Goal: Task Accomplishment & Management: Use online tool/utility

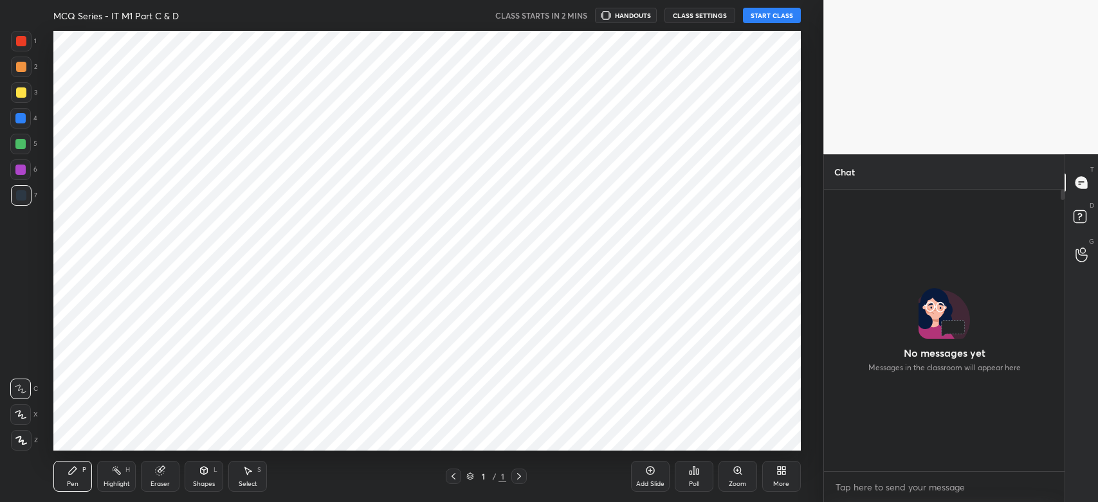
scroll to position [279, 237]
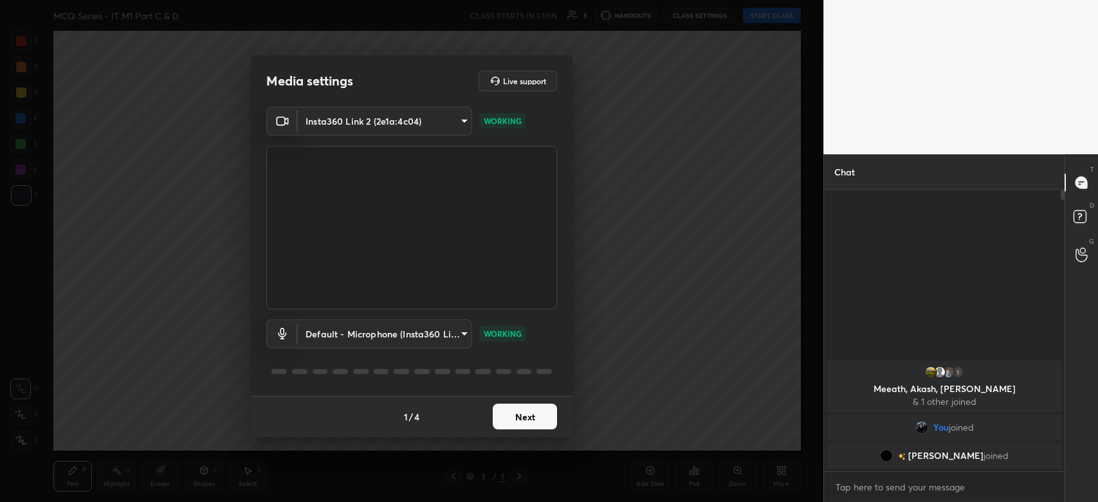
click at [524, 422] on button "Next" at bounding box center [525, 417] width 64 height 26
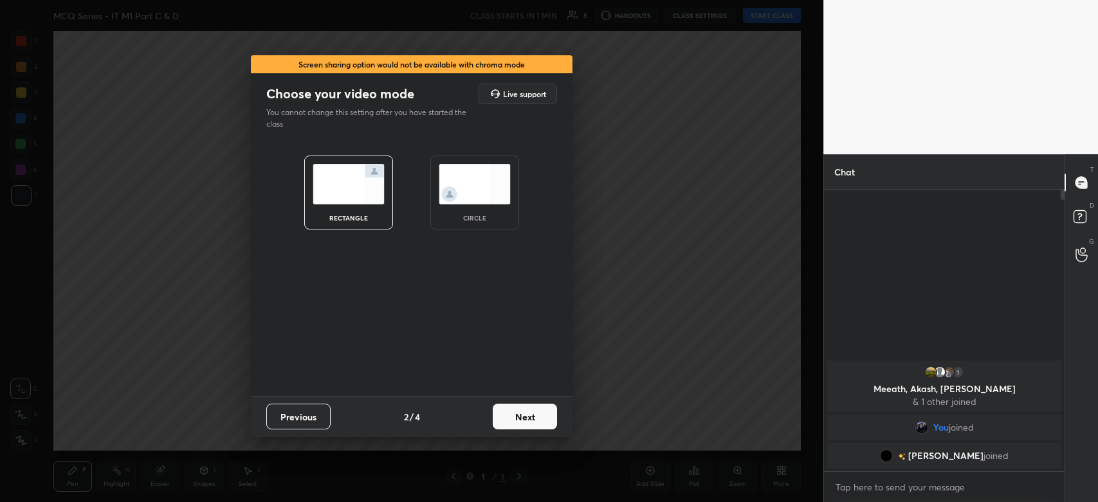
click at [534, 419] on button "Next" at bounding box center [525, 417] width 64 height 26
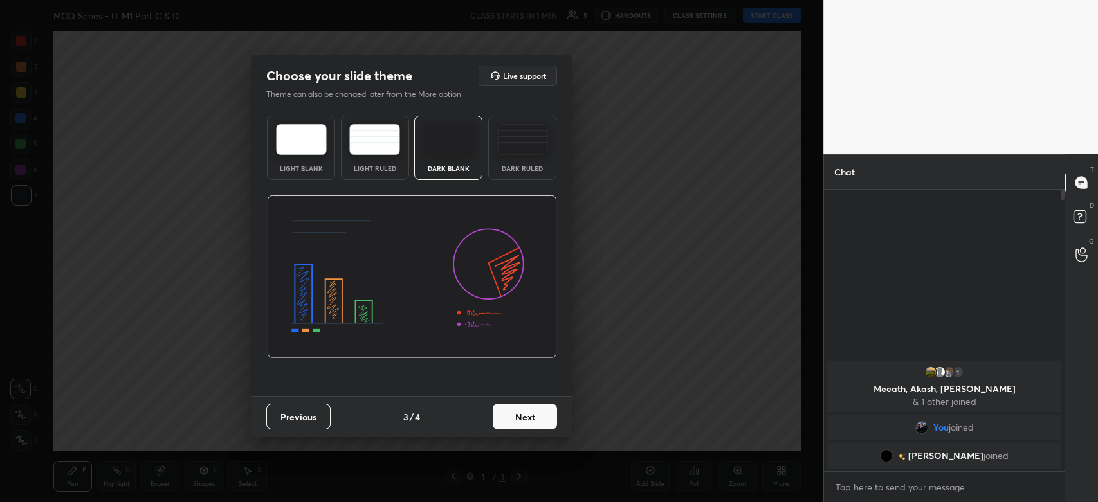
click at [534, 419] on button "Next" at bounding box center [525, 417] width 64 height 26
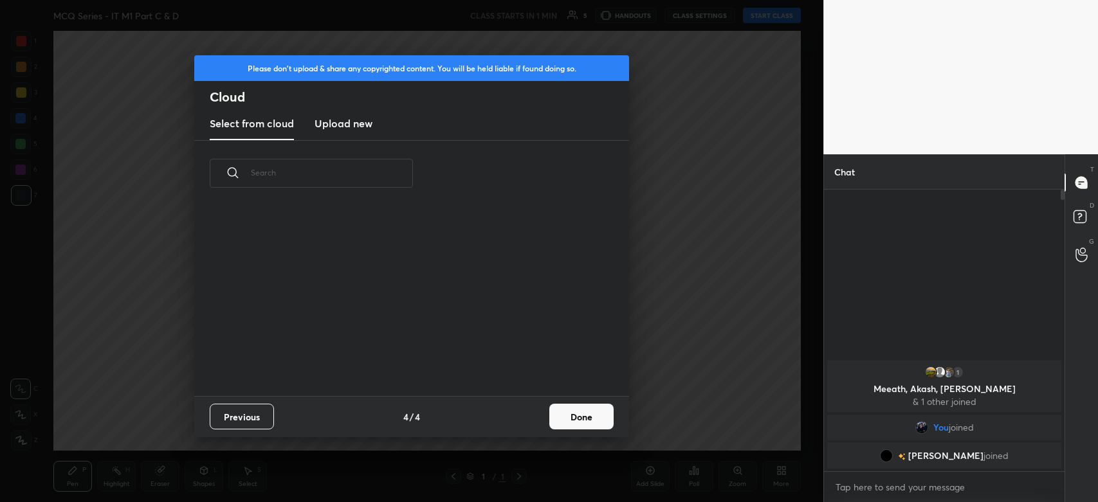
scroll to position [190, 412]
click at [362, 127] on h3 "Upload new" at bounding box center [344, 123] width 58 height 15
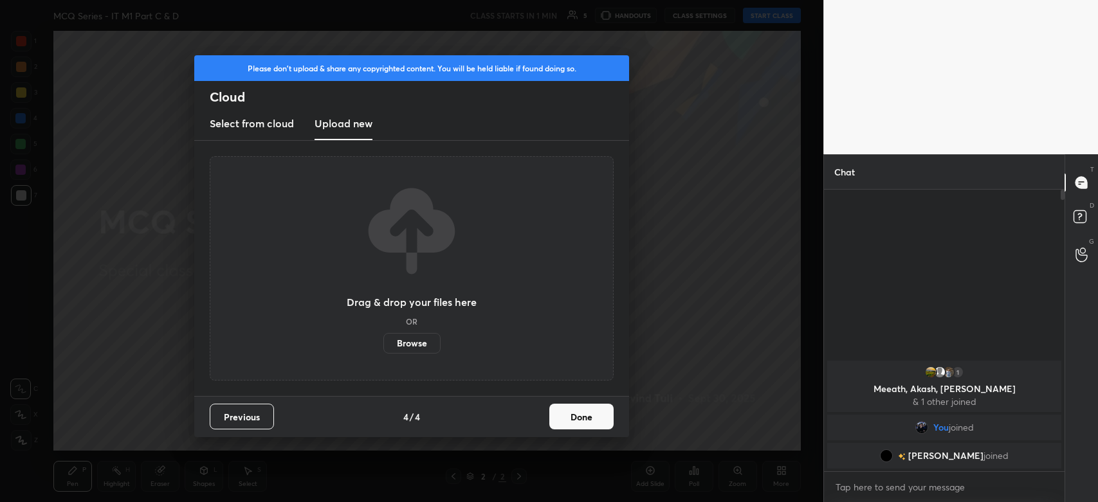
click at [407, 348] on label "Browse" at bounding box center [411, 343] width 57 height 21
click at [383, 348] on input "Browse" at bounding box center [383, 343] width 0 height 21
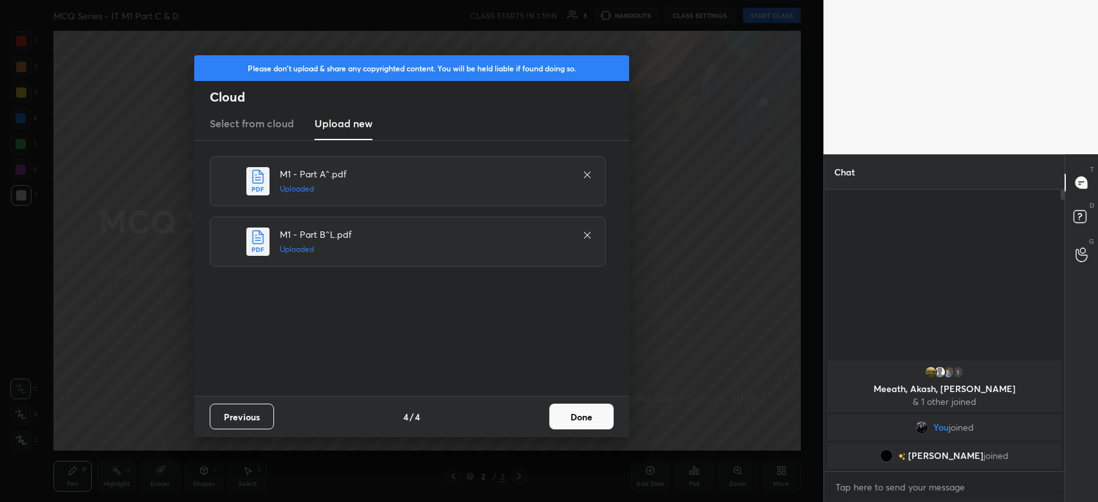
click at [593, 418] on button "Done" at bounding box center [581, 417] width 64 height 26
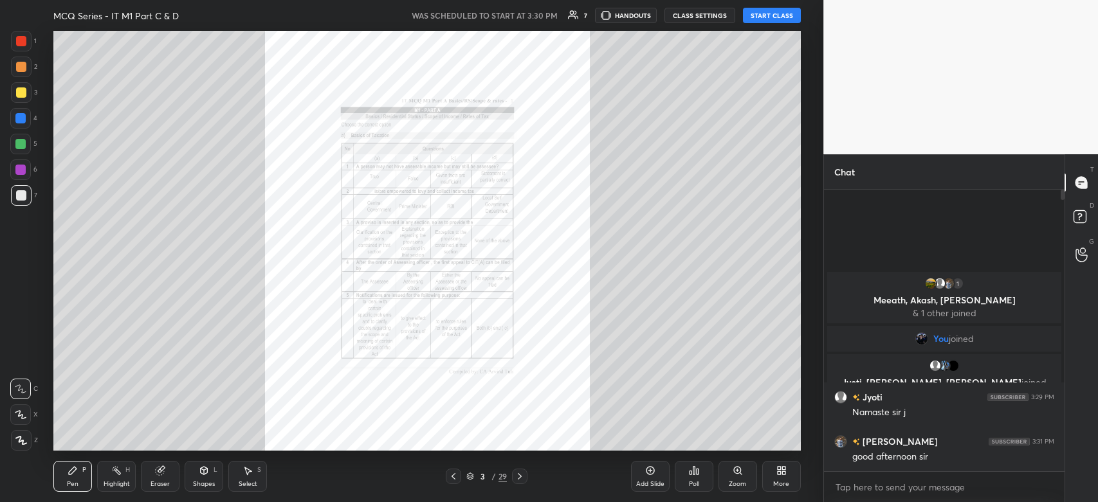
click at [764, 19] on button "START CLASS" at bounding box center [772, 15] width 58 height 15
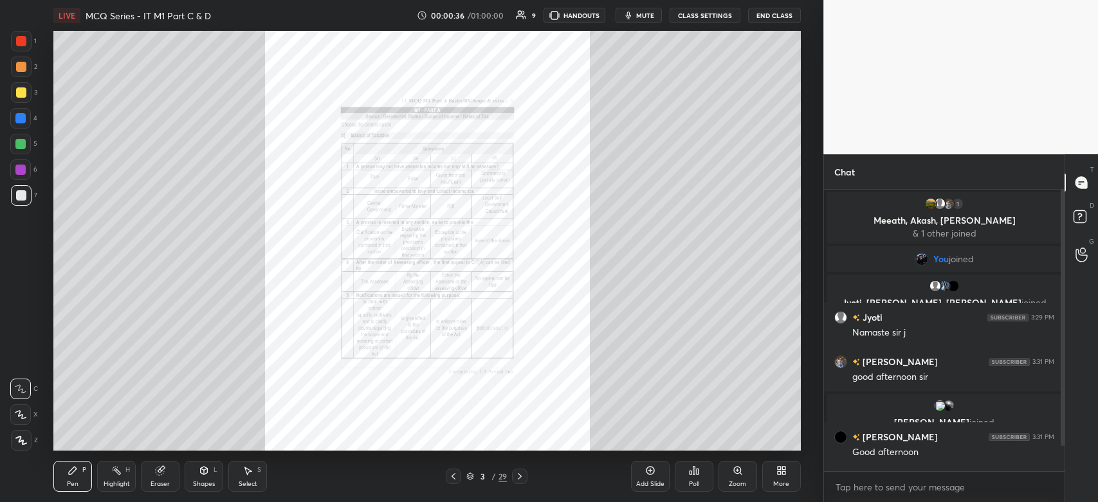
click at [647, 19] on span "mute" at bounding box center [645, 15] width 18 height 9
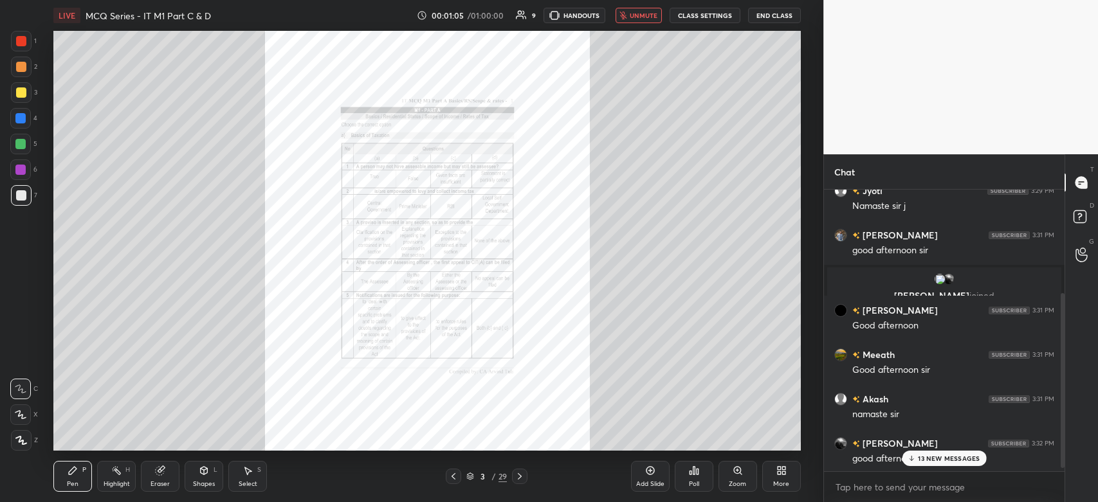
scroll to position [172, 0]
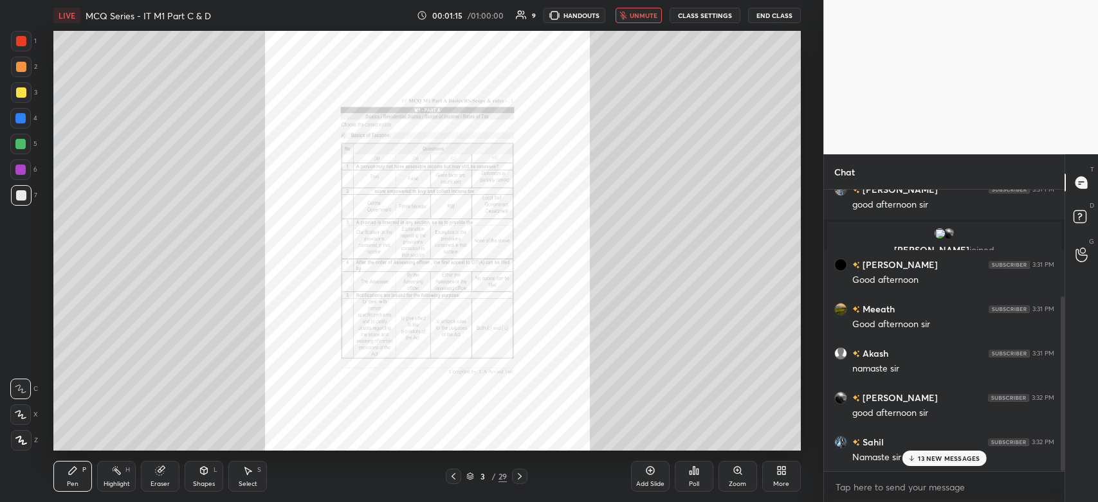
click at [647, 19] on button "unmute" at bounding box center [639, 15] width 46 height 15
click at [928, 465] on div "13 NEW MESSAGES" at bounding box center [945, 458] width 84 height 15
click at [520, 477] on icon at bounding box center [520, 477] width 10 height 10
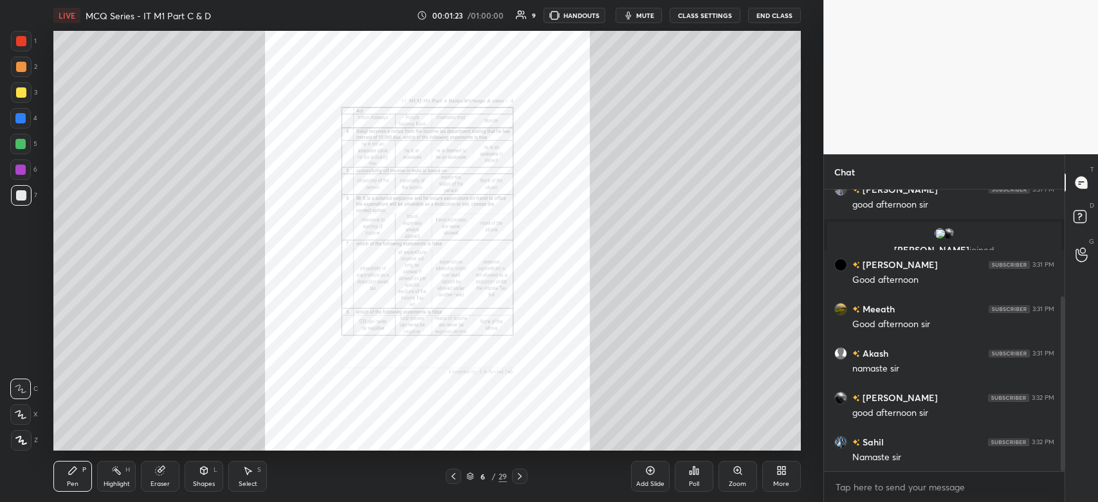
click at [520, 477] on icon at bounding box center [520, 477] width 10 height 10
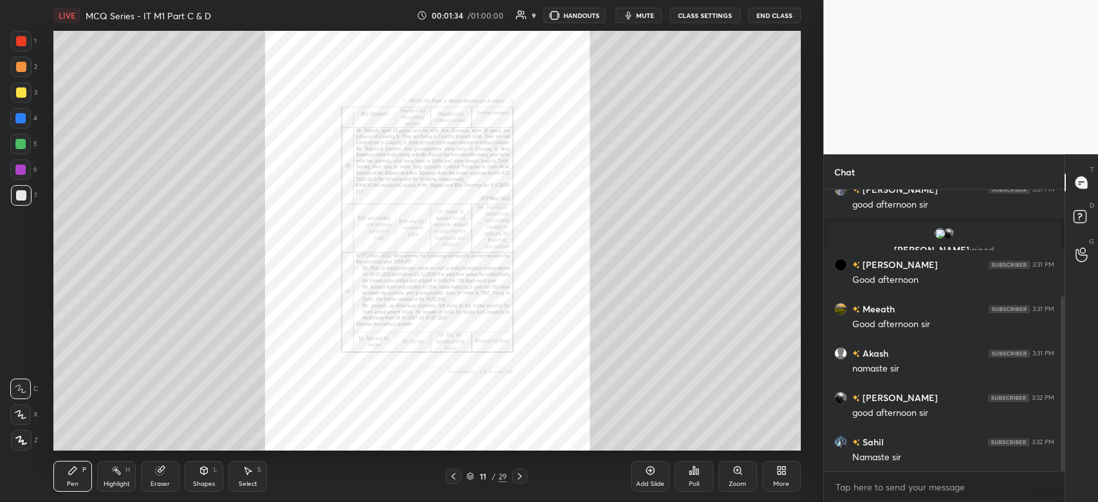
scroll to position [217, 0]
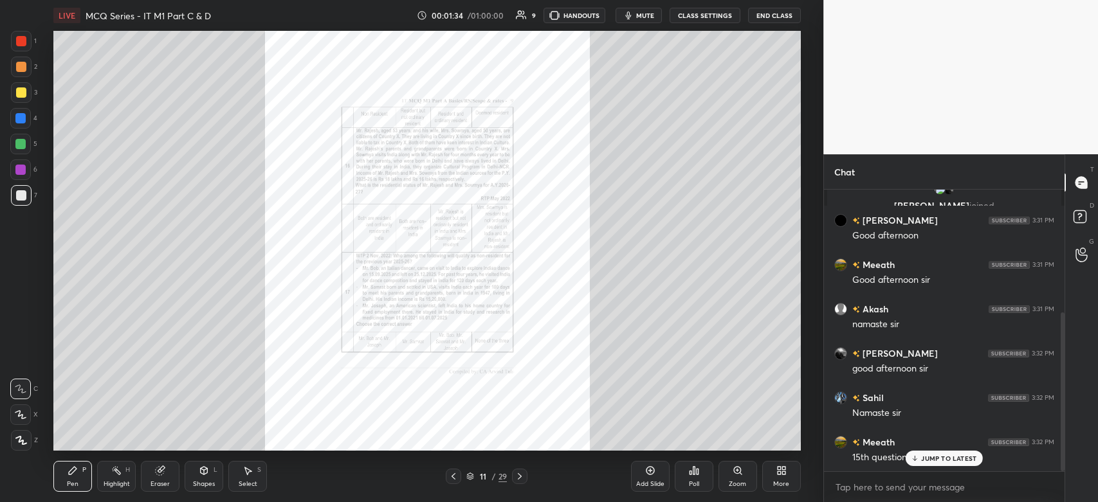
click at [520, 477] on icon at bounding box center [520, 477] width 10 height 10
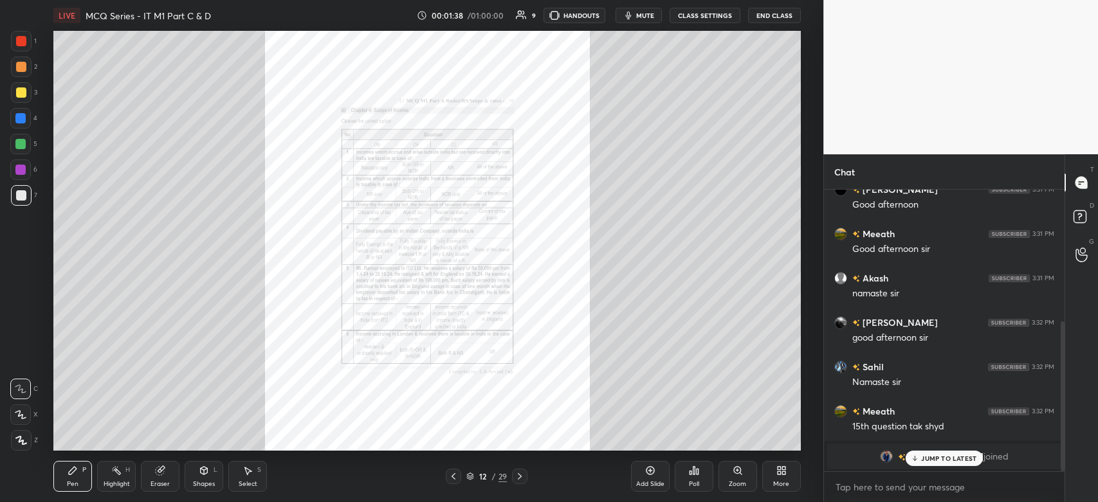
click at [936, 457] on p "JUMP TO LATEST" at bounding box center [948, 459] width 55 height 8
click at [724, 468] on div "Zoom" at bounding box center [738, 476] width 39 height 31
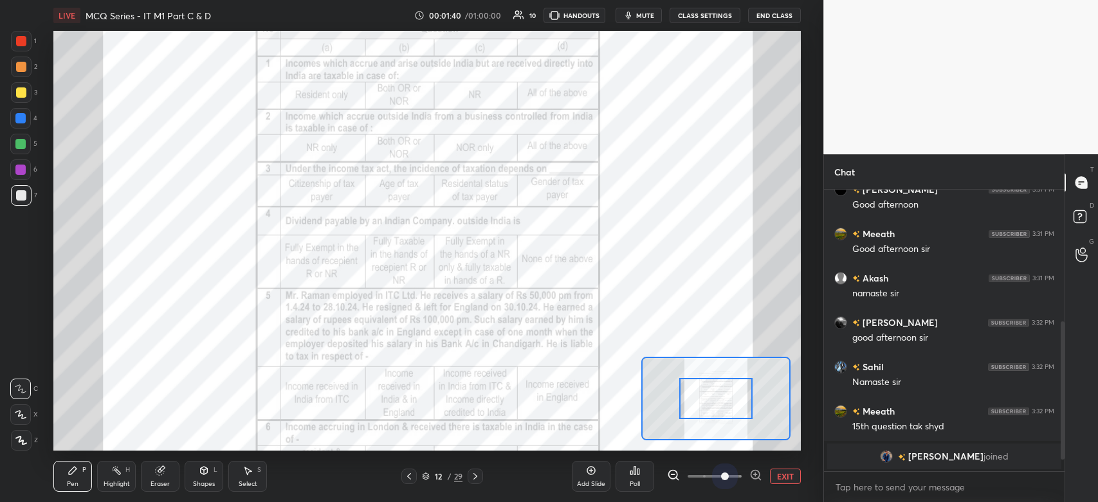
click at [725, 468] on span at bounding box center [715, 477] width 54 height 28
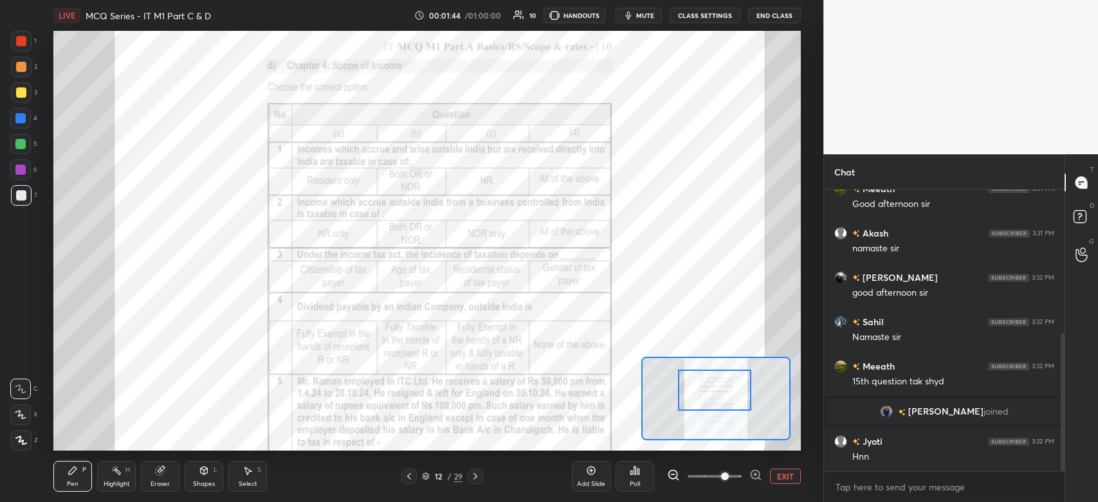
drag, startPoint x: 715, startPoint y: 409, endPoint x: 714, endPoint y: 400, distance: 8.5
click at [714, 400] on div at bounding box center [714, 390] width 73 height 41
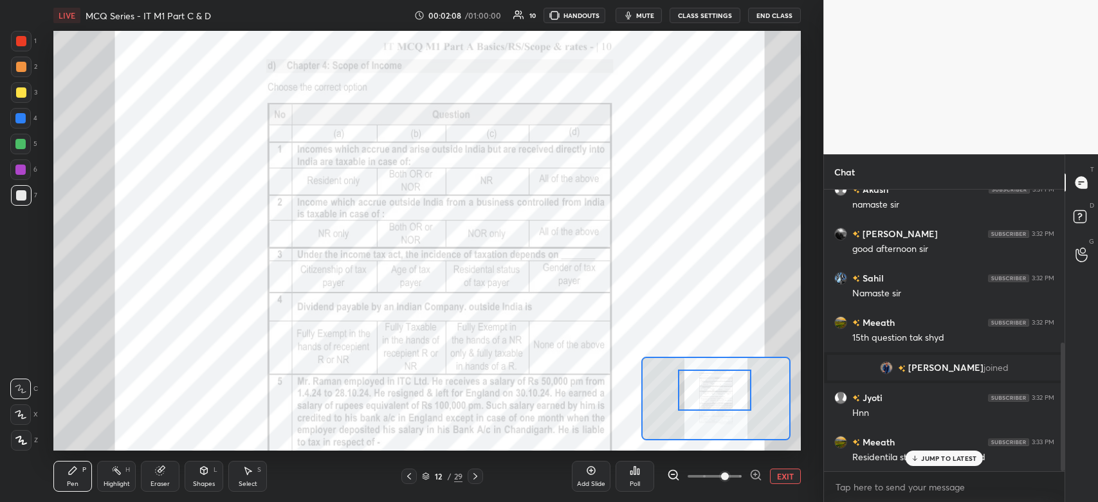
click at [936, 461] on p "JUMP TO LATEST" at bounding box center [948, 459] width 55 height 8
click at [414, 477] on div at bounding box center [408, 476] width 15 height 15
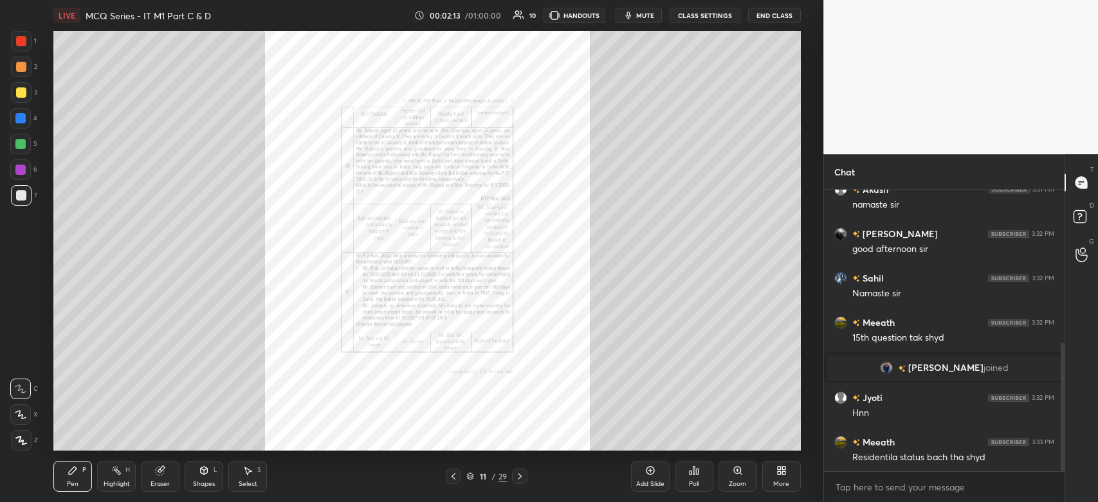
click at [737, 477] on div "Zoom" at bounding box center [738, 476] width 39 height 31
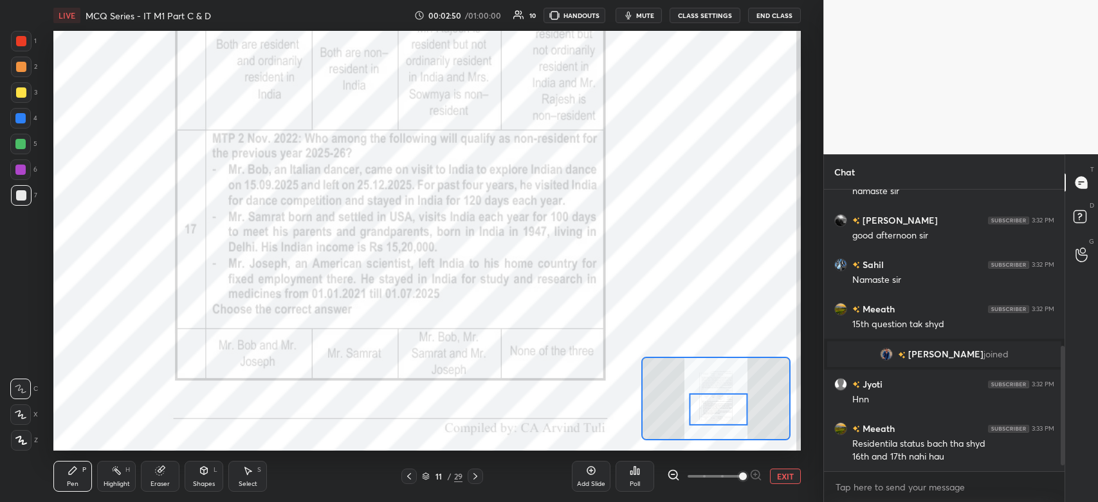
scroll to position [394, 0]
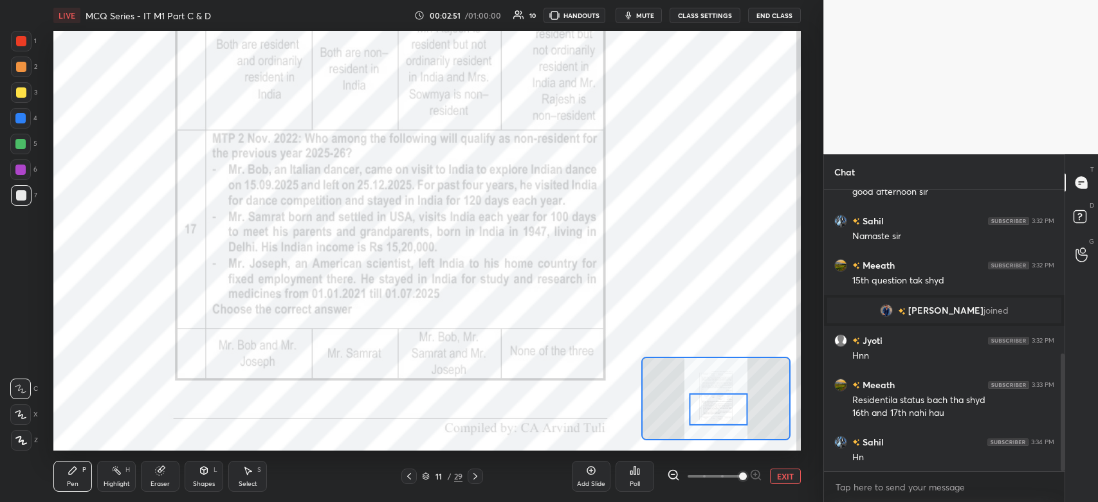
click at [636, 477] on div "Poll" at bounding box center [635, 476] width 39 height 31
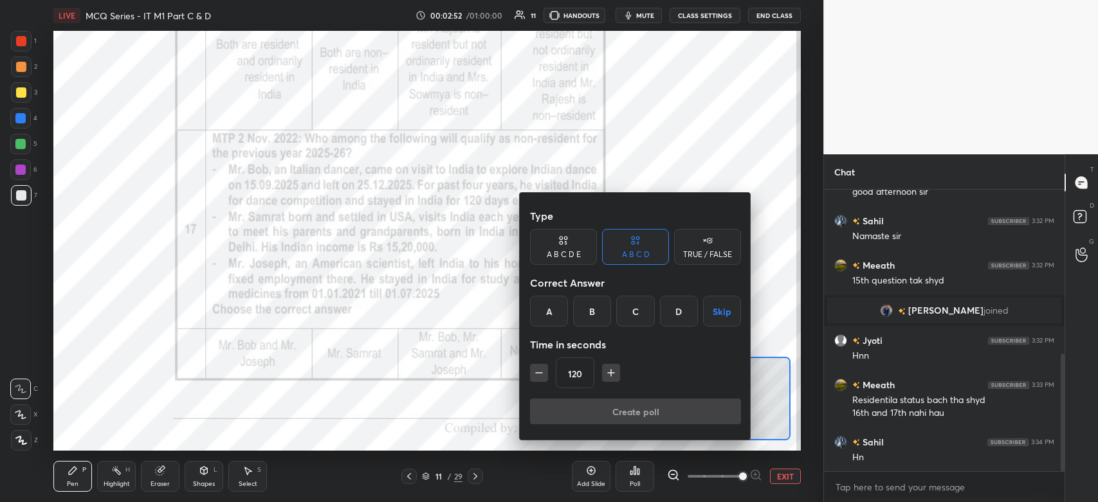
click at [596, 312] on div "B" at bounding box center [592, 311] width 38 height 31
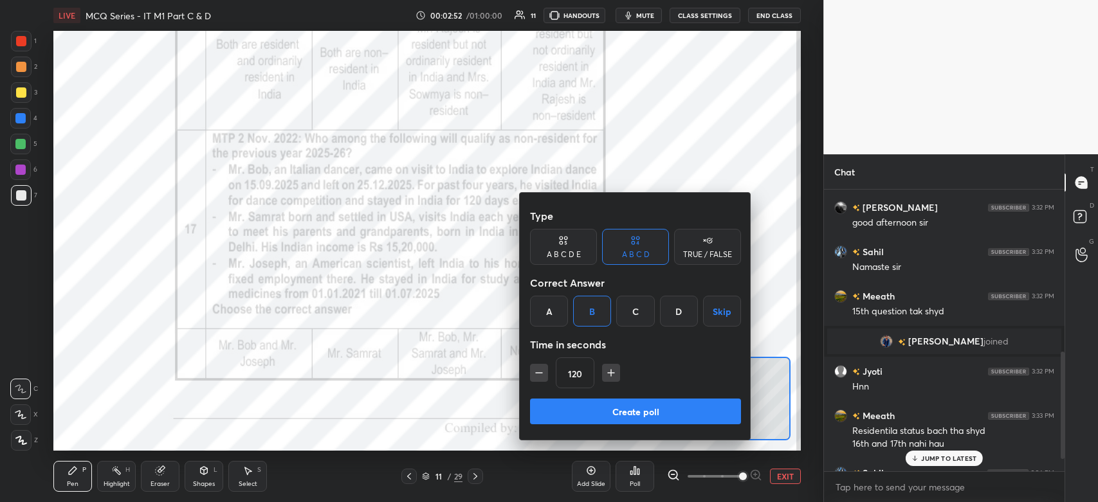
scroll to position [425, 0]
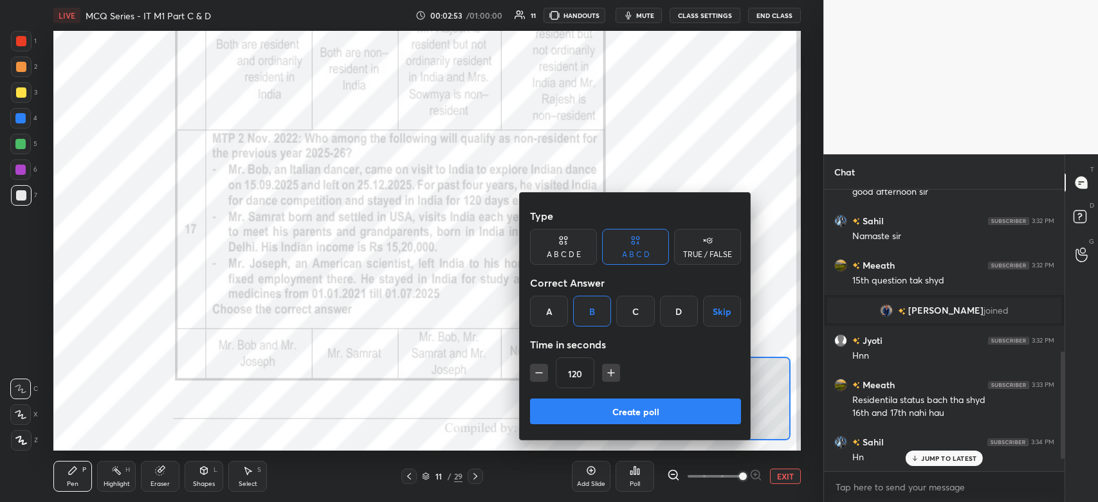
click at [605, 420] on button "Create poll" at bounding box center [635, 412] width 211 height 26
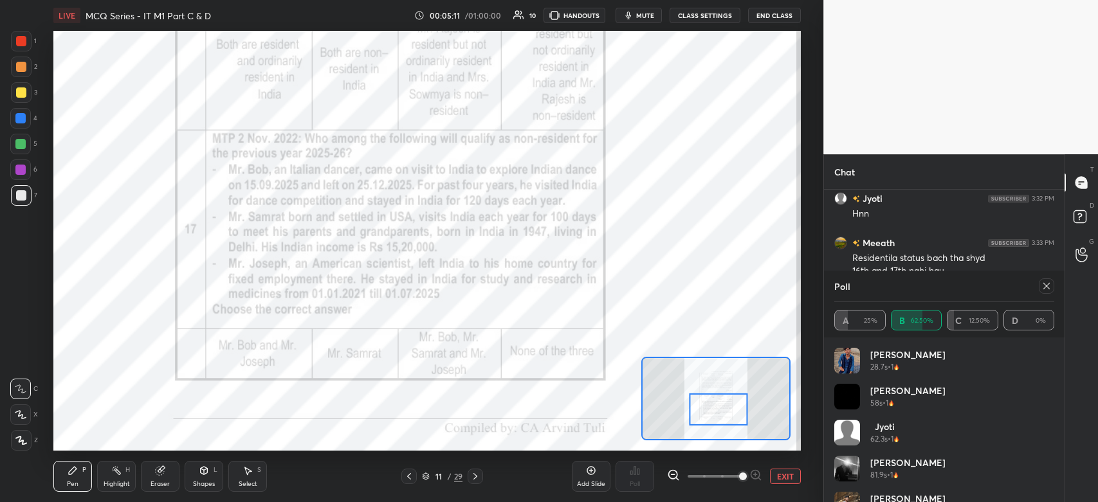
scroll to position [612, 0]
click at [21, 45] on div at bounding box center [21, 41] width 10 height 10
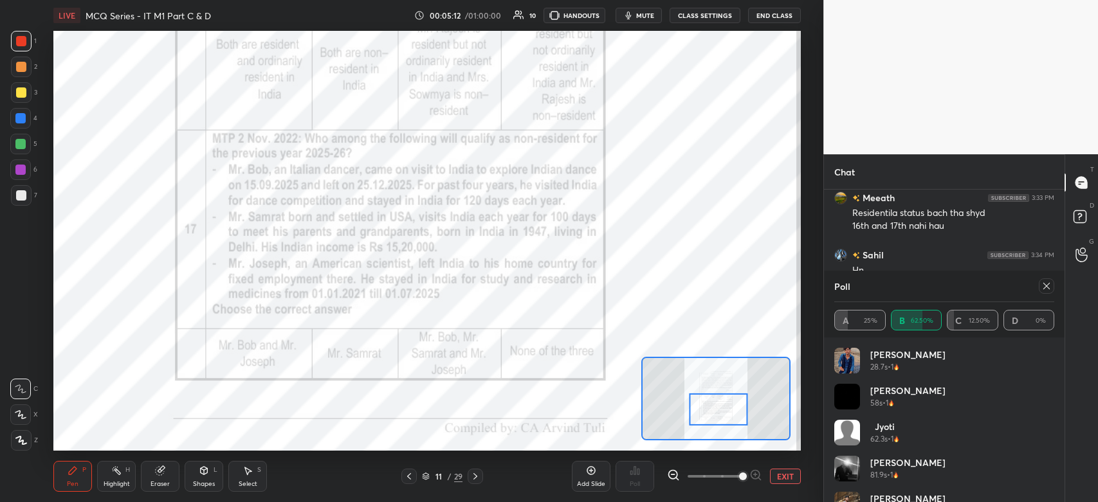
click at [79, 482] on div "Pen P" at bounding box center [72, 476] width 39 height 31
click at [1045, 291] on icon at bounding box center [1047, 286] width 10 height 10
type textarea "x"
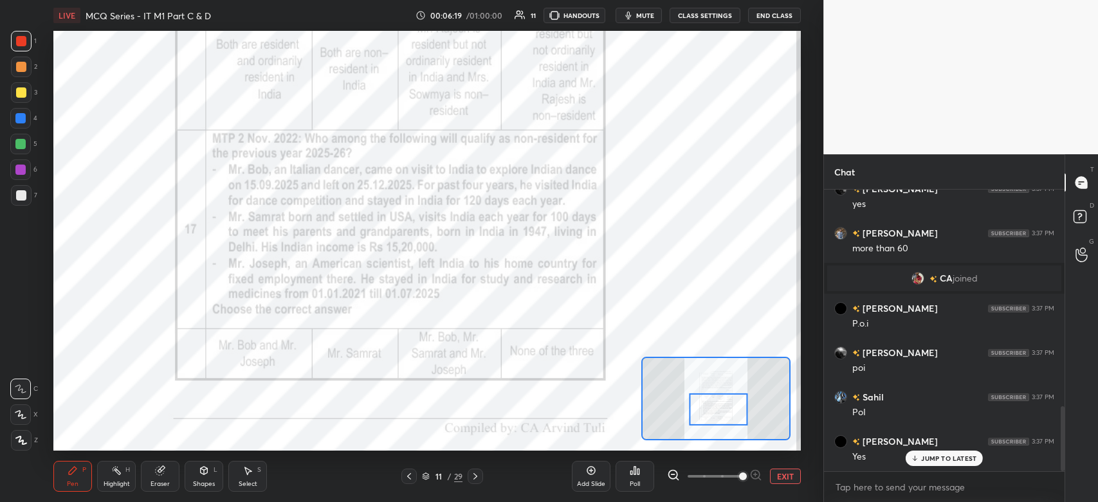
scroll to position [943, 0]
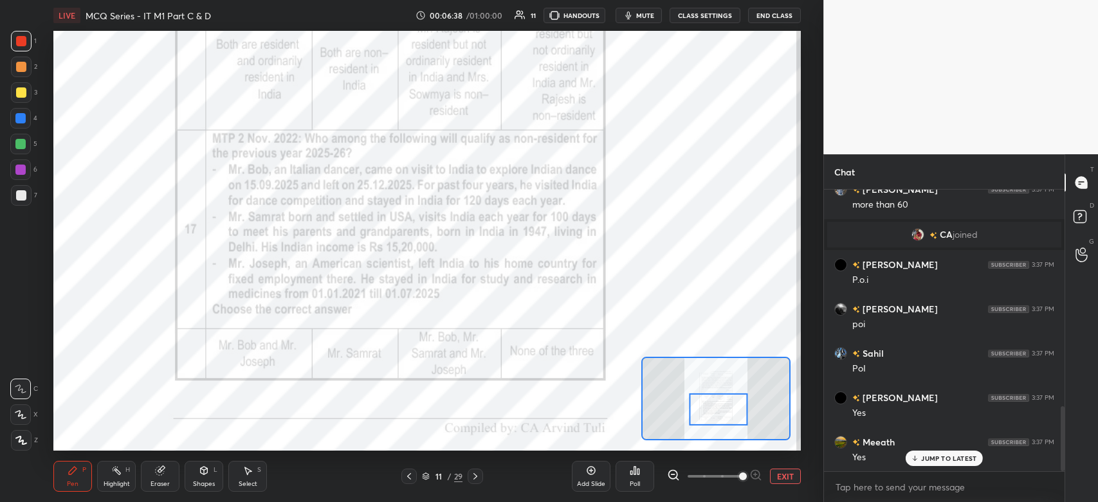
click at [481, 477] on div at bounding box center [475, 476] width 15 height 15
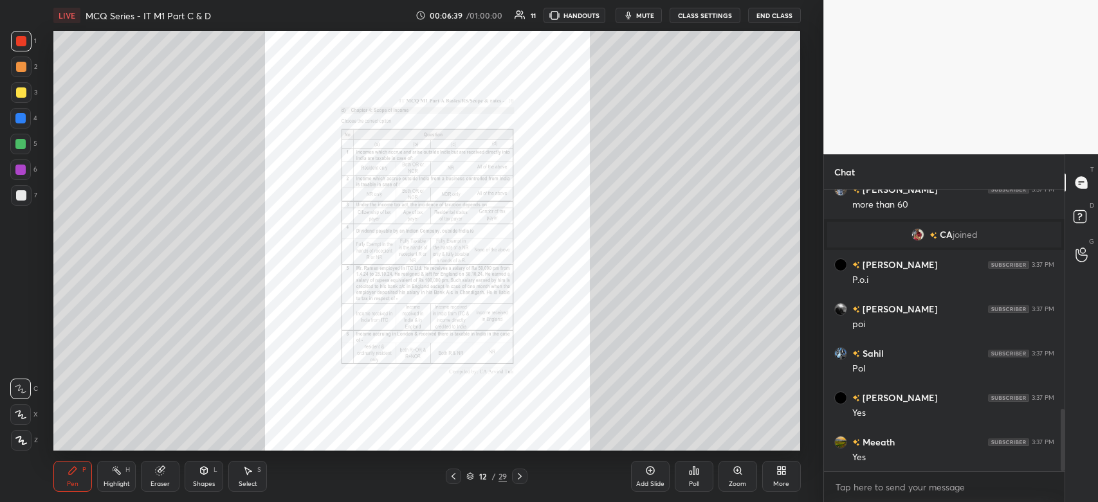
scroll to position [988, 0]
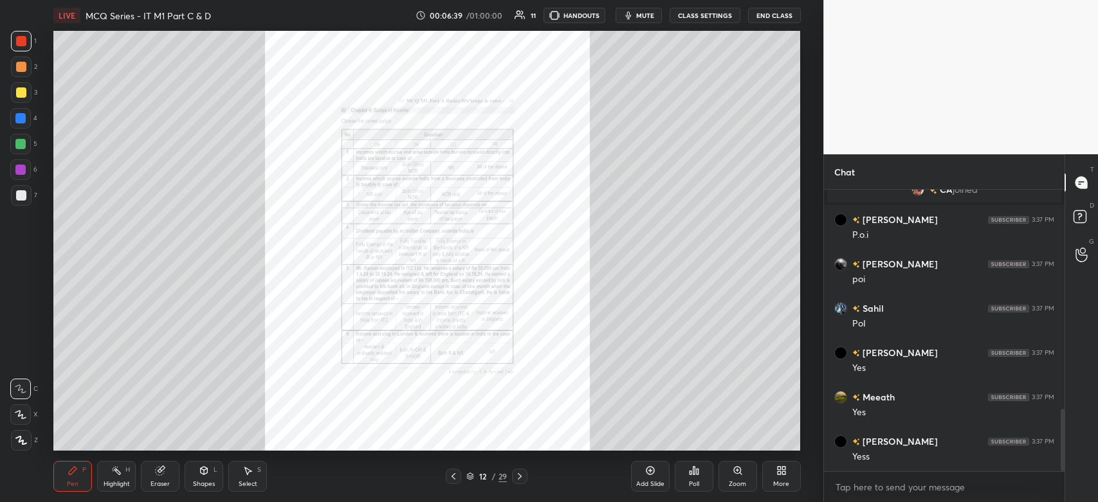
click at [739, 473] on icon at bounding box center [737, 470] width 7 height 7
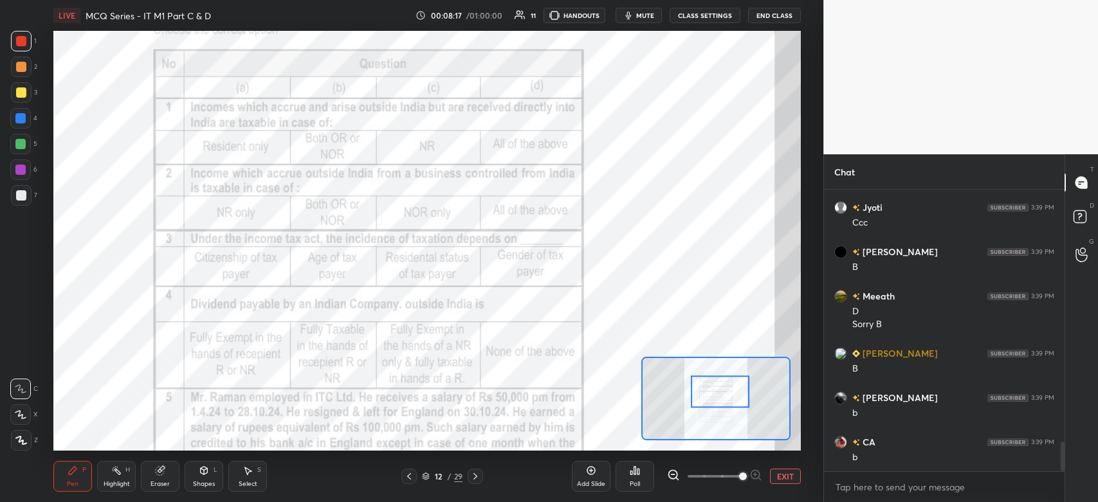
scroll to position [2377, 0]
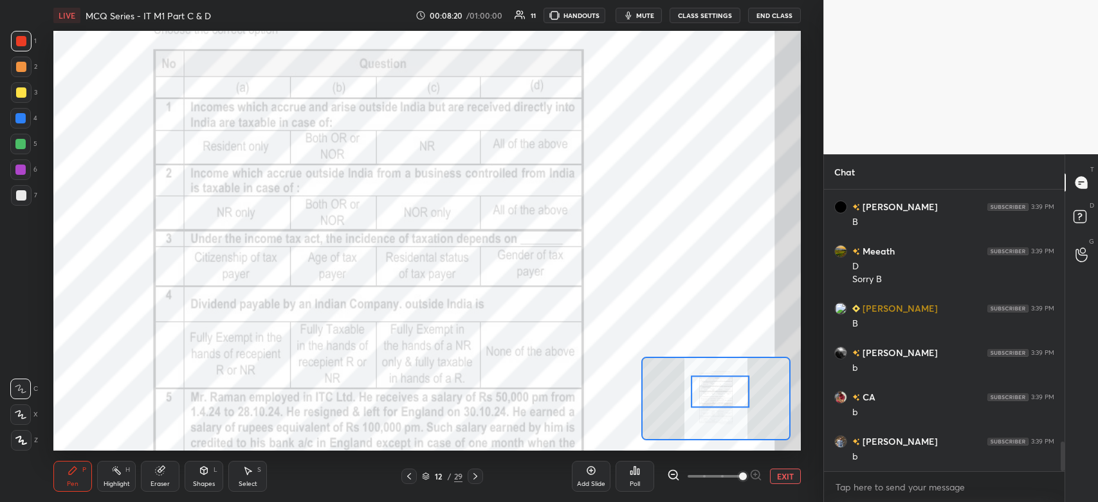
click at [724, 385] on div at bounding box center [720, 392] width 59 height 33
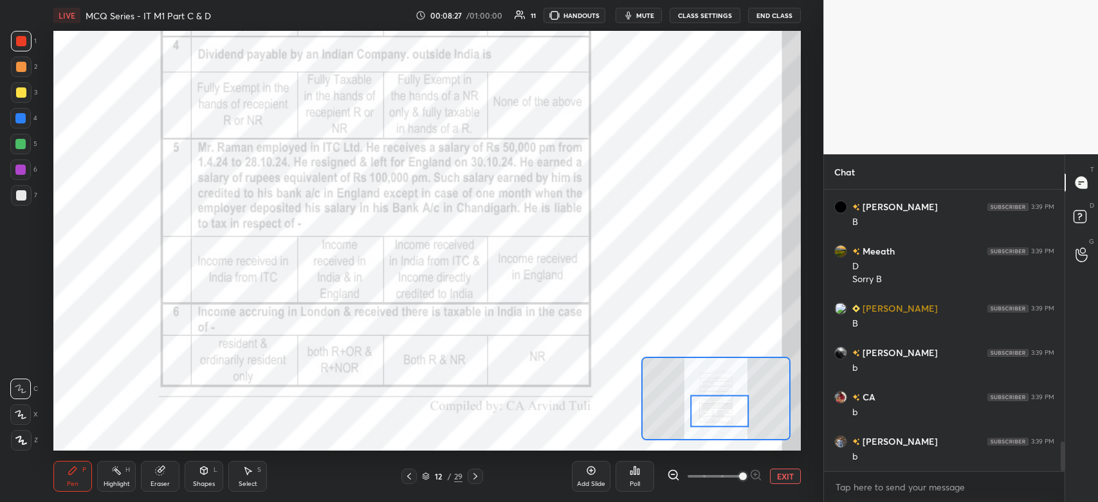
click at [636, 477] on div "Poll" at bounding box center [635, 476] width 39 height 31
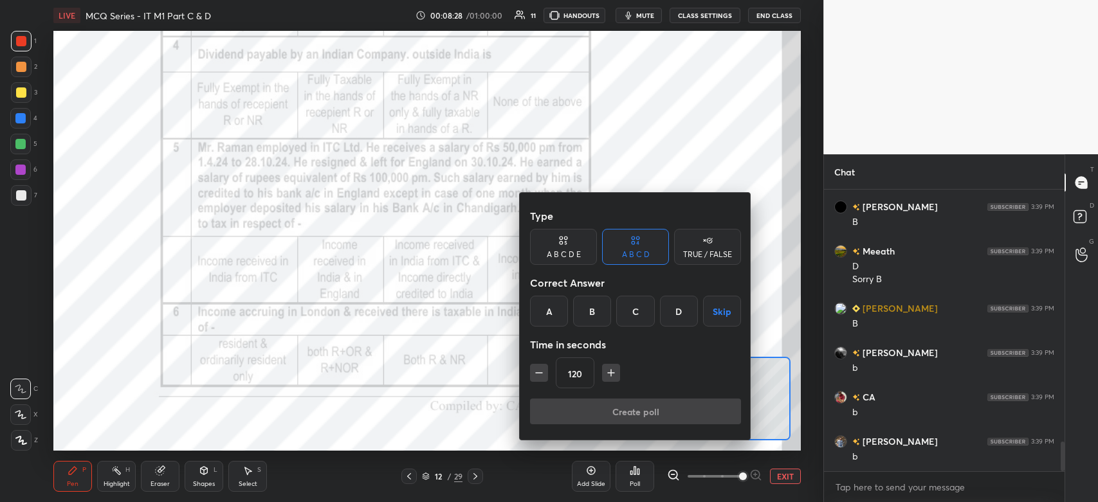
click at [597, 313] on div "B" at bounding box center [592, 311] width 38 height 31
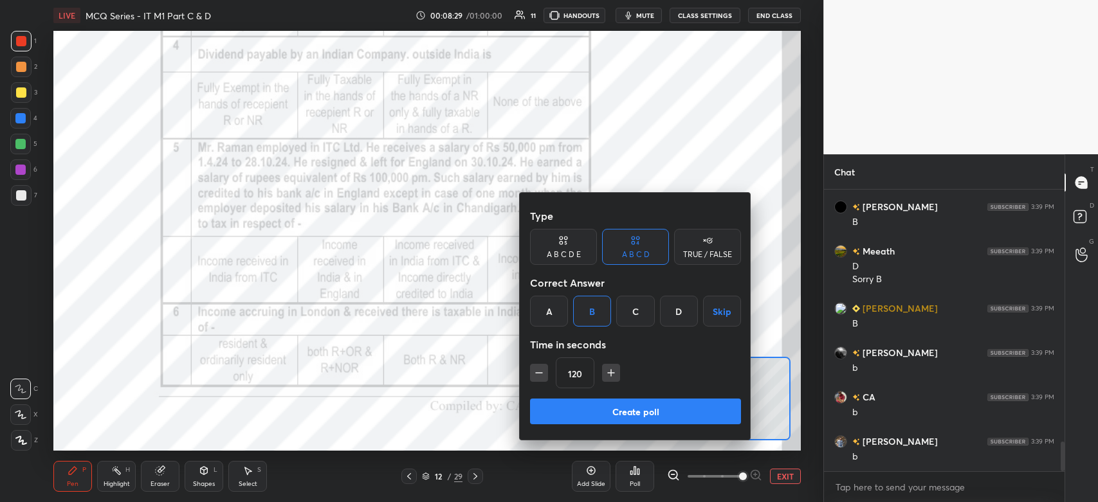
click at [538, 370] on icon "button" at bounding box center [539, 373] width 13 height 13
click at [537, 373] on icon "button" at bounding box center [539, 373] width 6 height 0
type input "90"
click at [565, 411] on button "Create poll" at bounding box center [635, 412] width 211 height 26
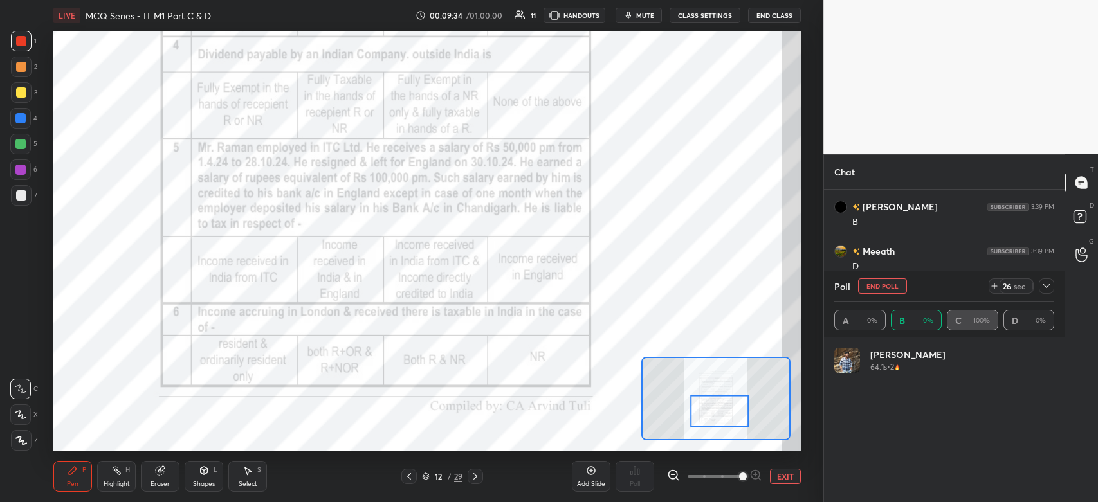
scroll to position [151, 216]
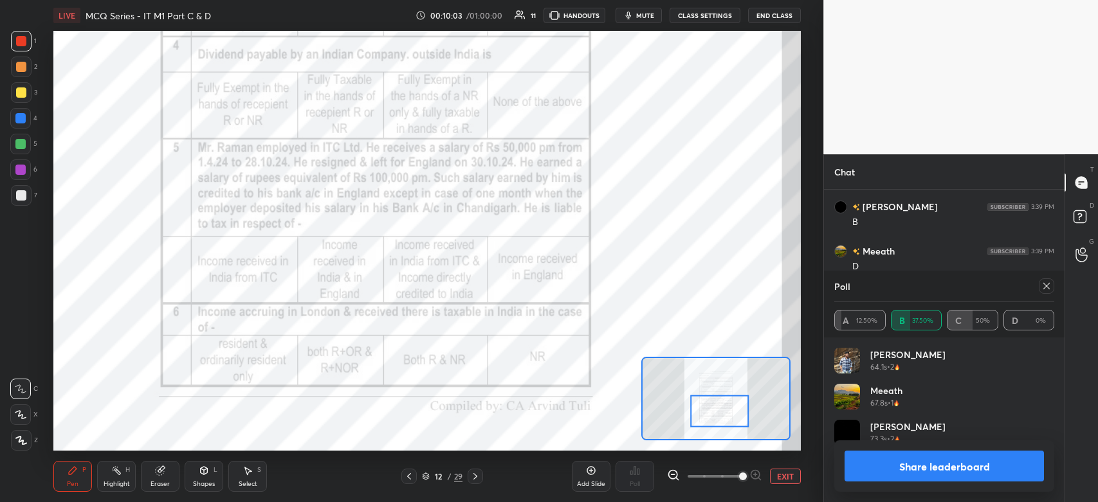
click at [831, 466] on div "[PERSON_NAME] 64.1s • 2 Meeath 67.8s • 1 [PERSON_NAME] 73.3s • 2" at bounding box center [944, 420] width 241 height 165
click at [1049, 286] on icon at bounding box center [1047, 286] width 10 height 10
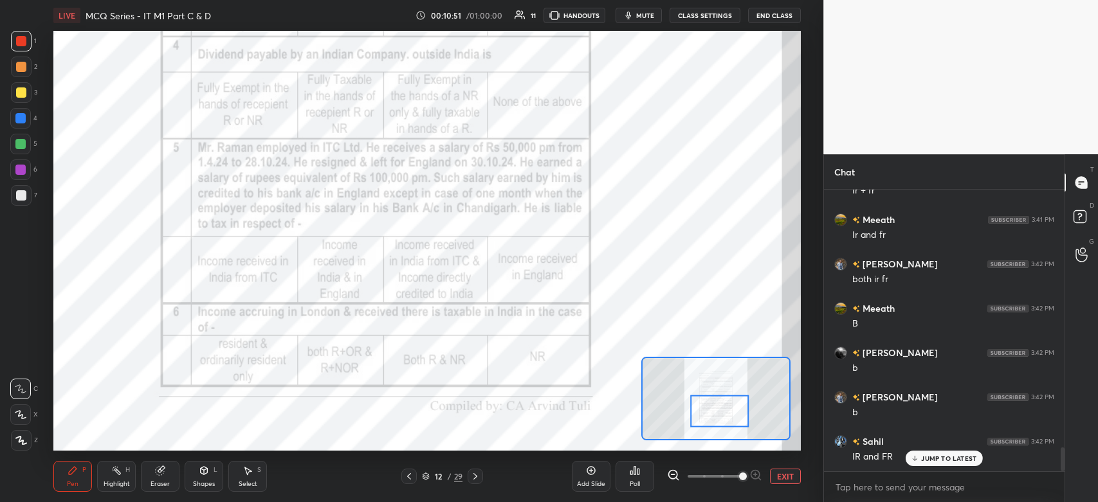
scroll to position [3099, 0]
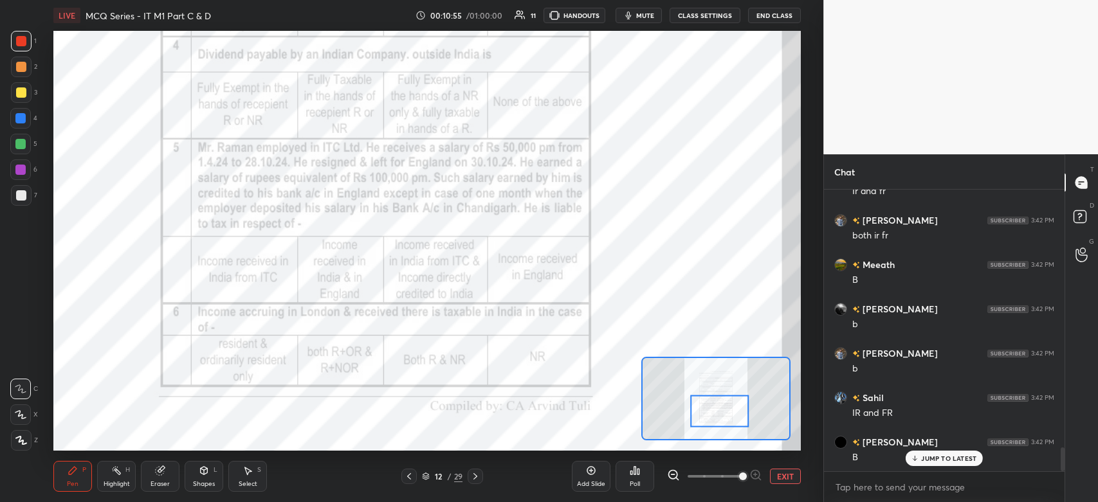
click at [849, 488] on body "1 2 3 4 5 6 7 C X Z C X Z E E Erase all H H LIVE MCQ Series - IT M1 Part C & D …" at bounding box center [549, 251] width 1098 height 502
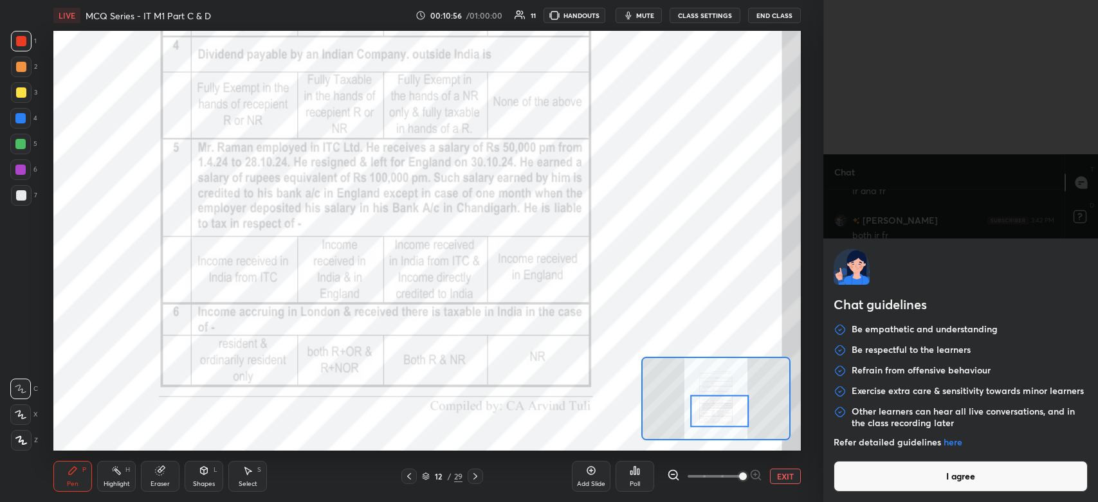
click at [856, 484] on button "I agree" at bounding box center [961, 476] width 254 height 31
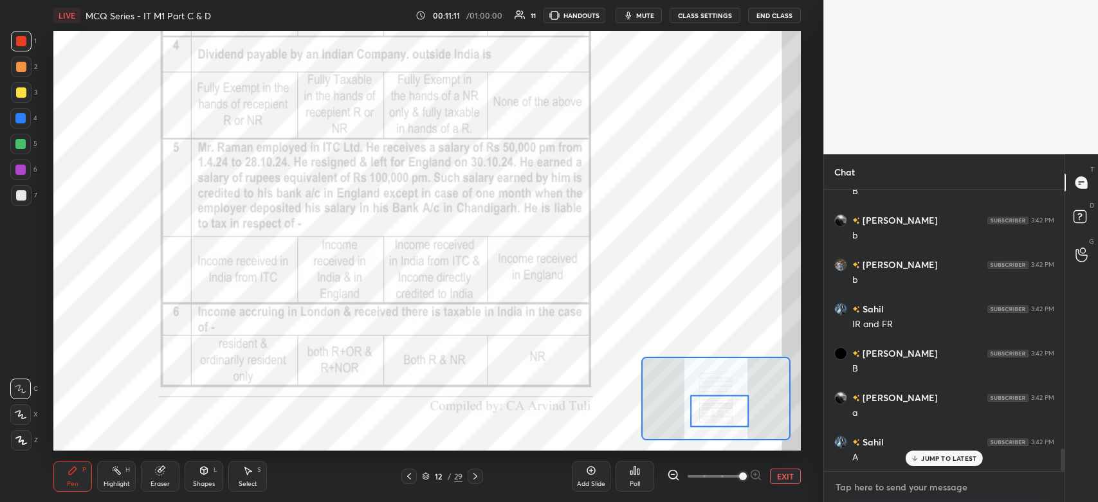
scroll to position [3233, 0]
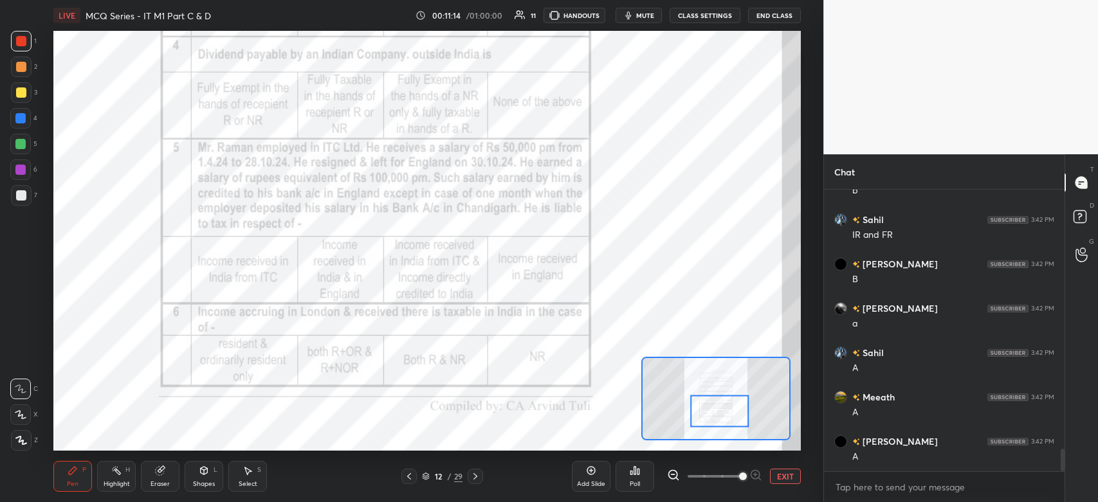
click at [478, 477] on icon at bounding box center [475, 477] width 10 height 10
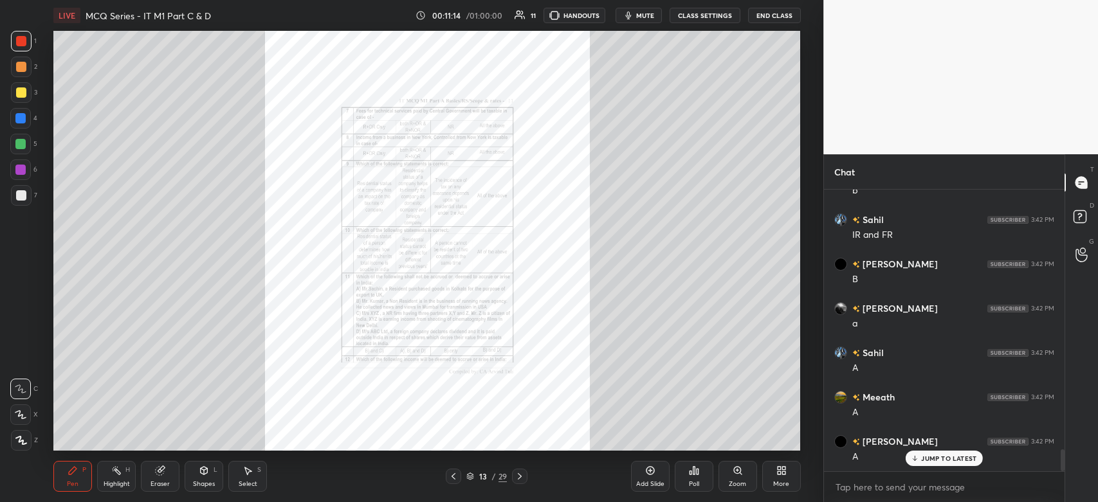
scroll to position [3321, 0]
click at [734, 481] on div "Zoom" at bounding box center [737, 484] width 17 height 6
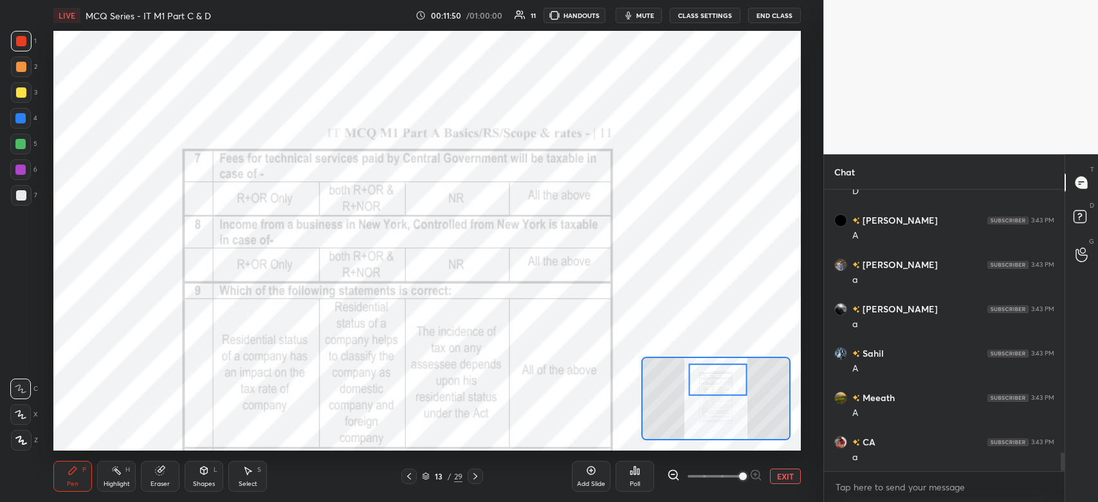
scroll to position [3988, 0]
click at [667, 477] on icon at bounding box center [673, 475] width 13 height 13
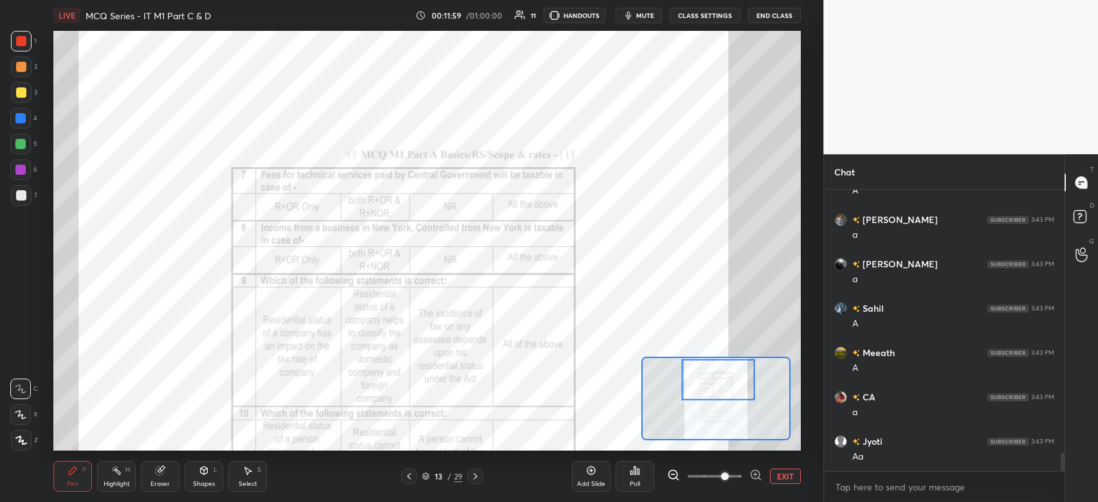
click at [632, 480] on div "Poll" at bounding box center [635, 476] width 39 height 31
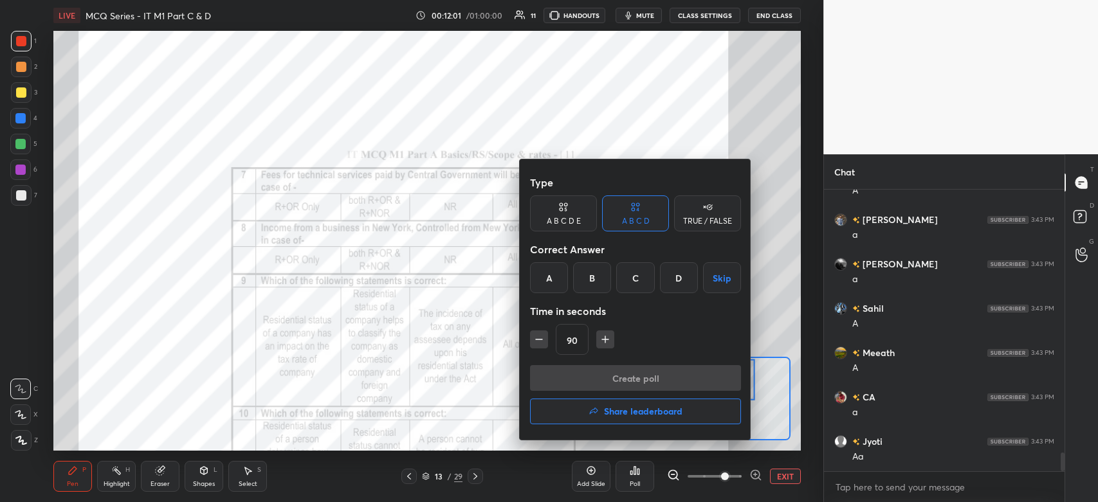
click at [626, 284] on div "C" at bounding box center [635, 277] width 38 height 31
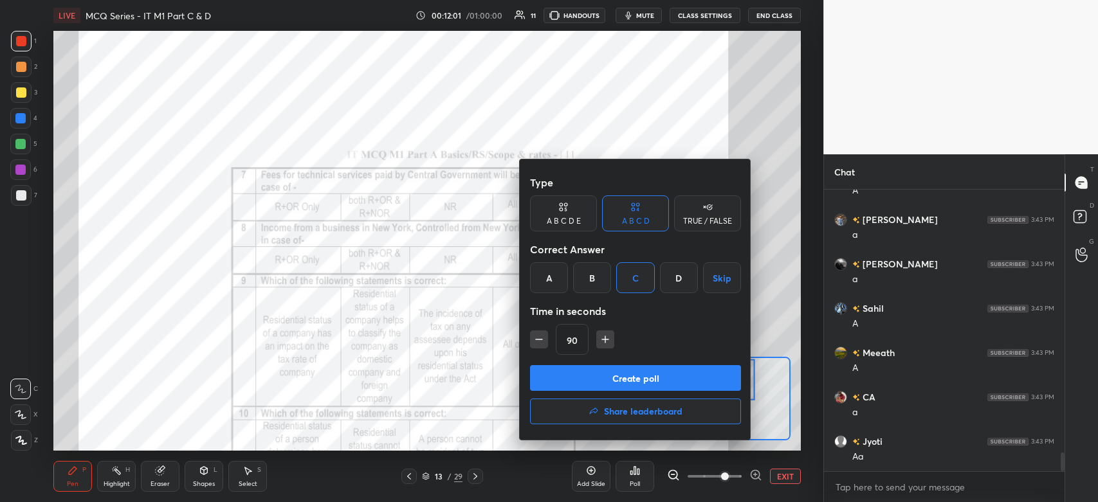
click at [607, 376] on button "Create poll" at bounding box center [635, 378] width 211 height 26
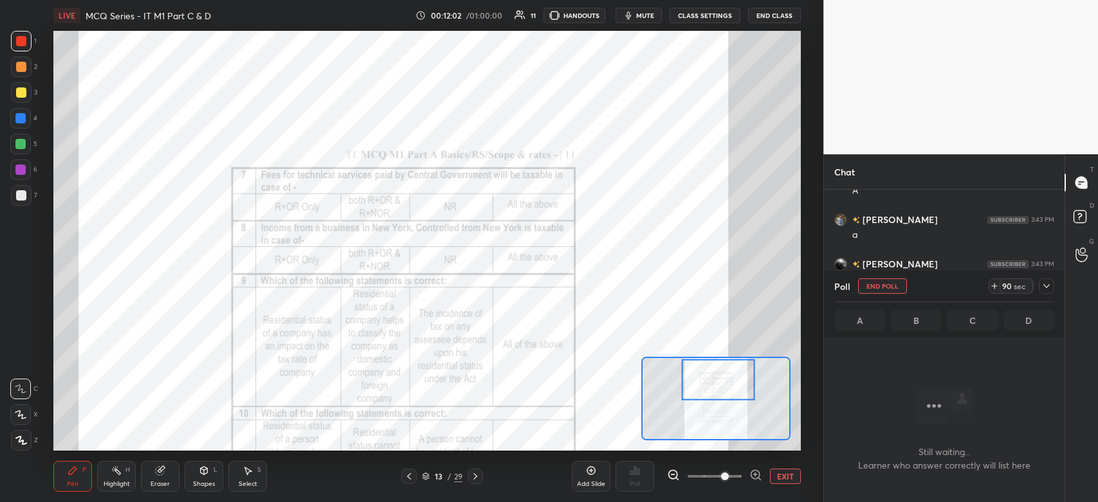
scroll to position [4, 4]
click at [759, 478] on icon at bounding box center [755, 475] width 13 height 13
click at [758, 477] on div at bounding box center [714, 476] width 95 height 15
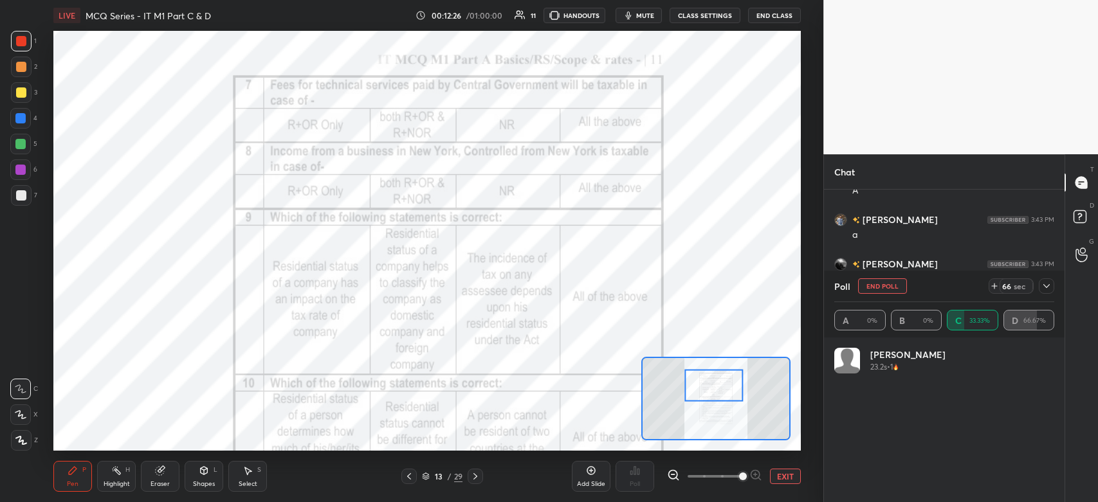
scroll to position [151, 216]
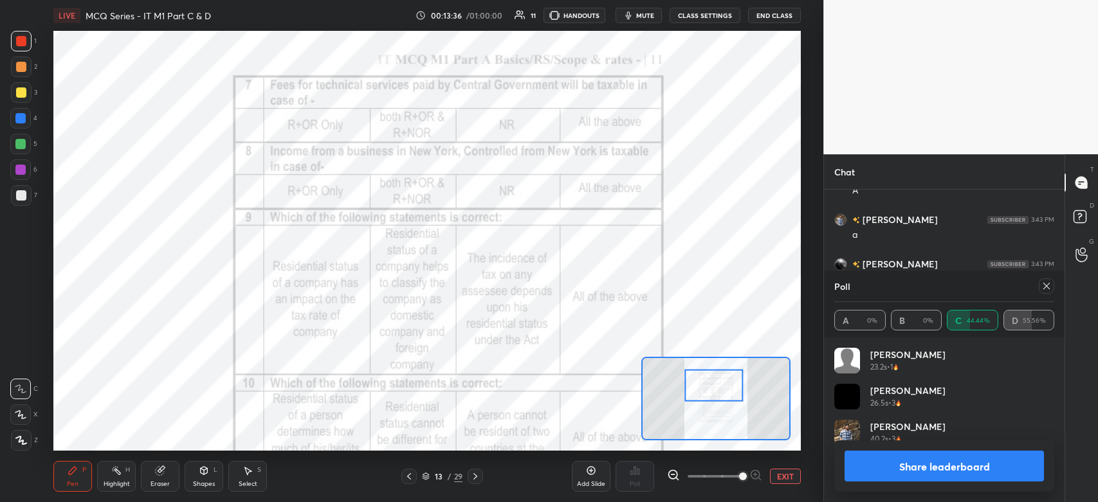
click at [1042, 288] on icon at bounding box center [1047, 286] width 10 height 10
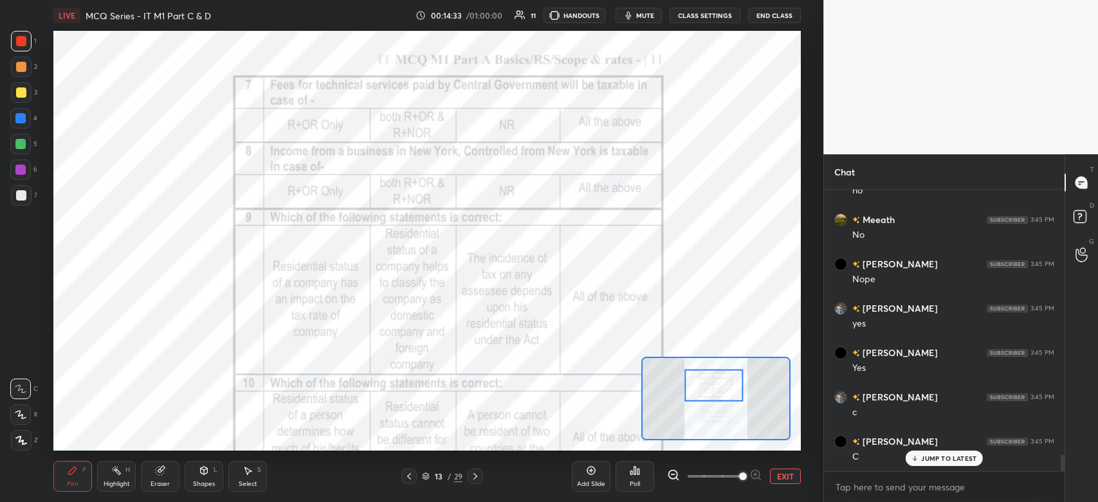
scroll to position [4387, 0]
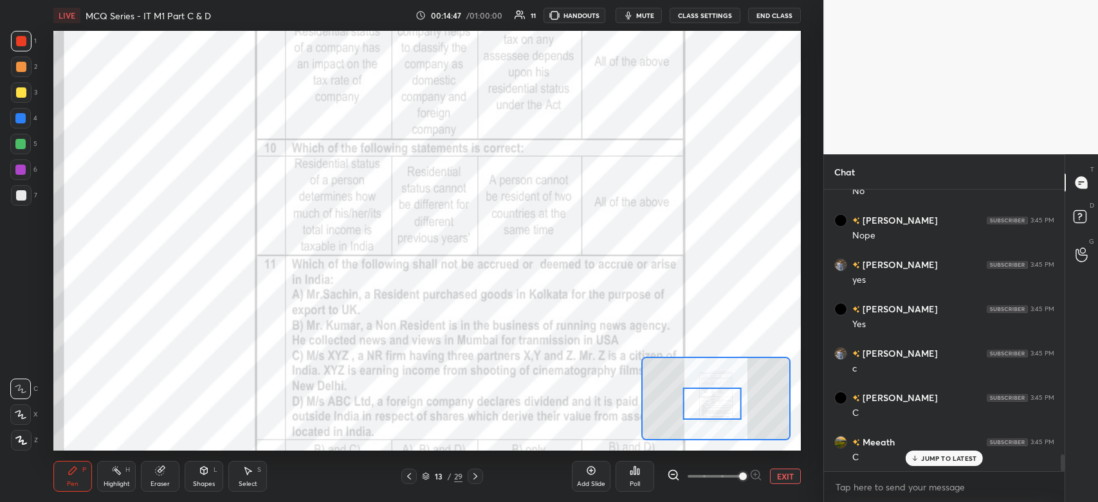
click at [636, 484] on div "Poll" at bounding box center [635, 484] width 10 height 6
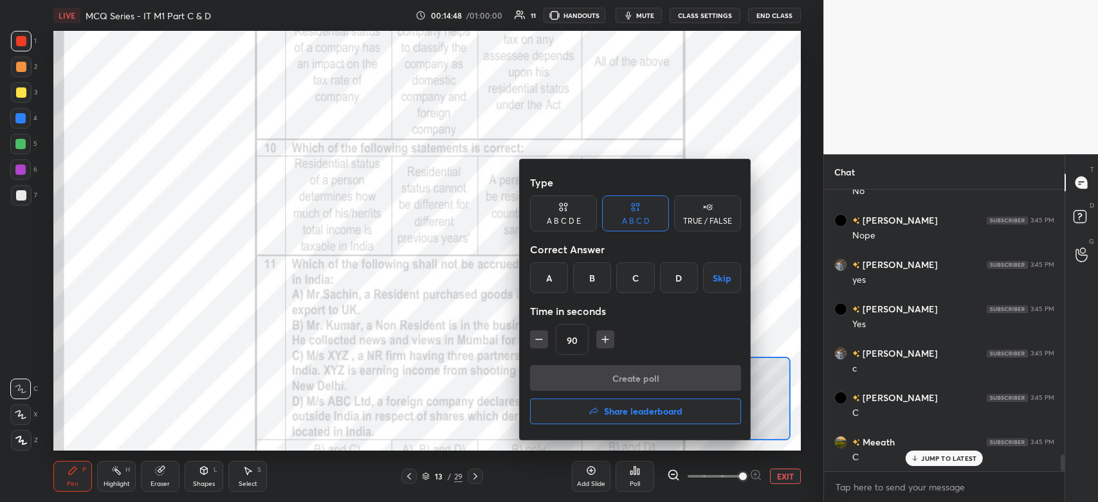
click at [547, 282] on div "A" at bounding box center [549, 277] width 38 height 31
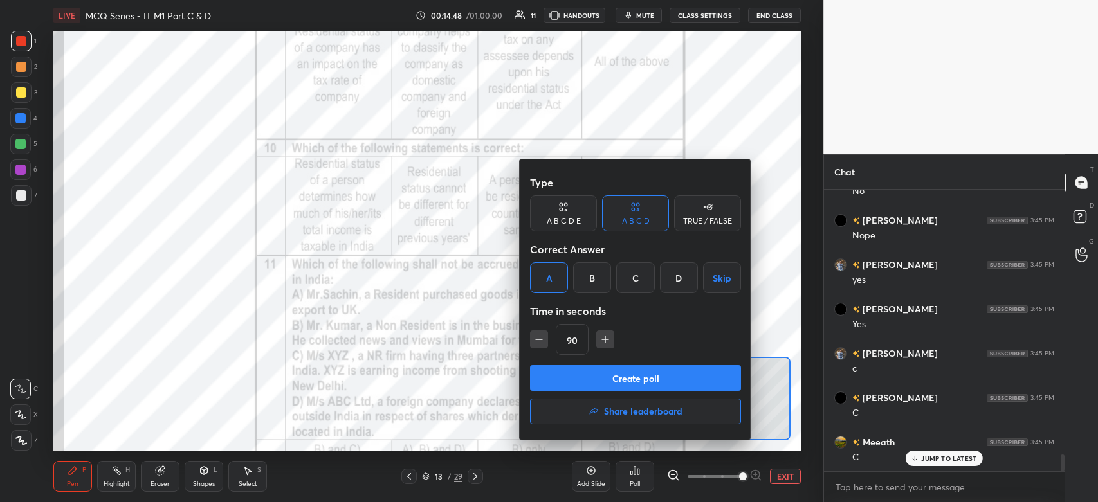
click at [573, 377] on button "Create poll" at bounding box center [635, 378] width 211 height 26
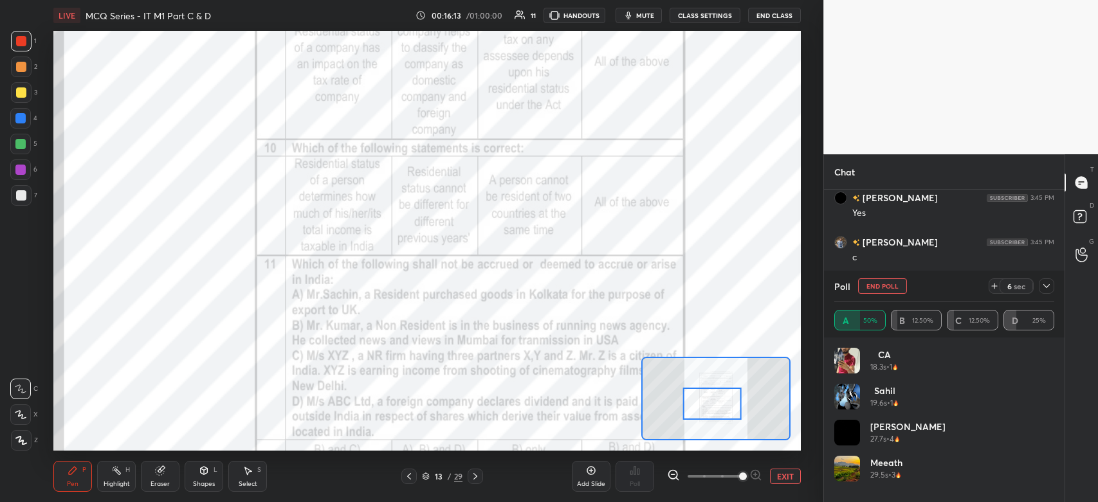
scroll to position [4529, 0]
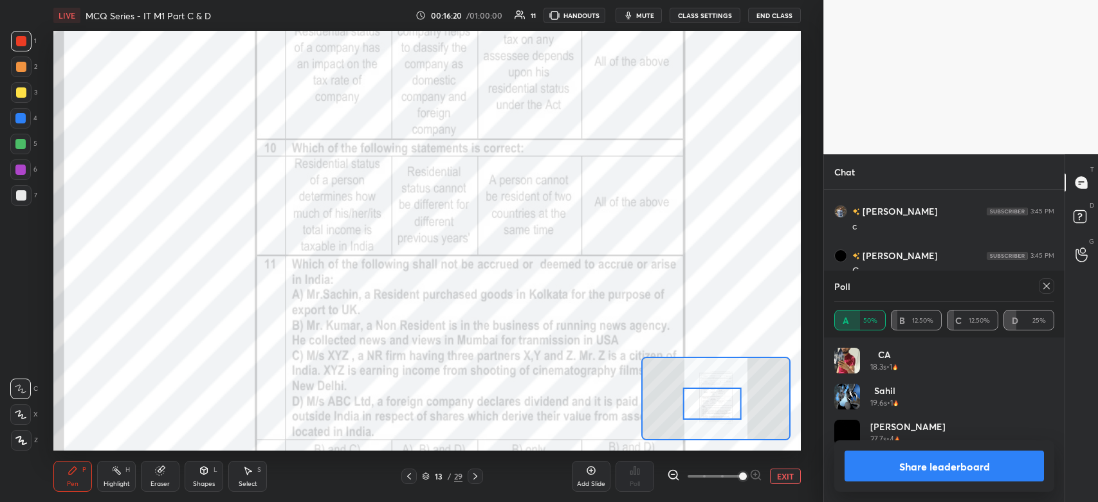
click at [948, 461] on button "Share leaderboard" at bounding box center [944, 466] width 199 height 31
type textarea "x"
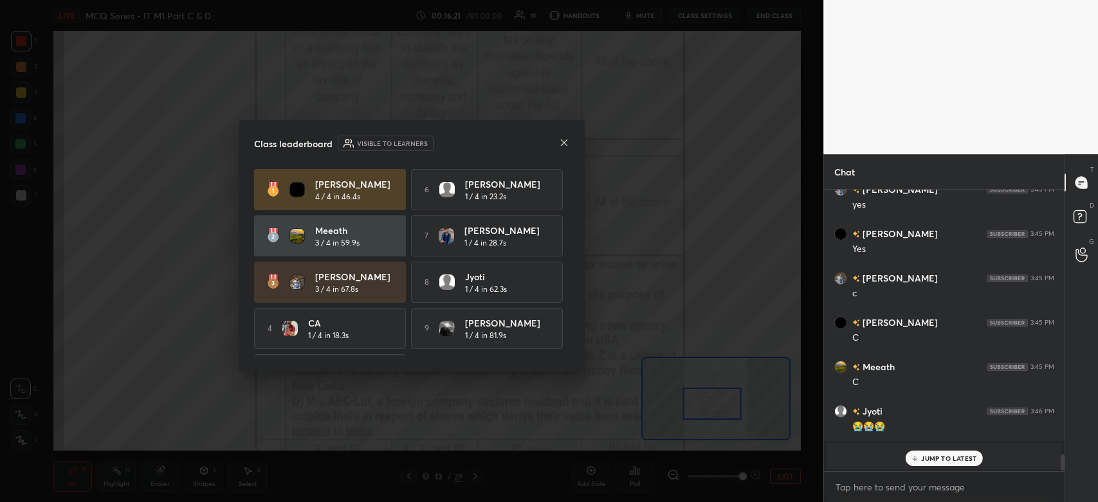
scroll to position [309, 237]
click at [566, 147] on icon at bounding box center [564, 143] width 10 height 10
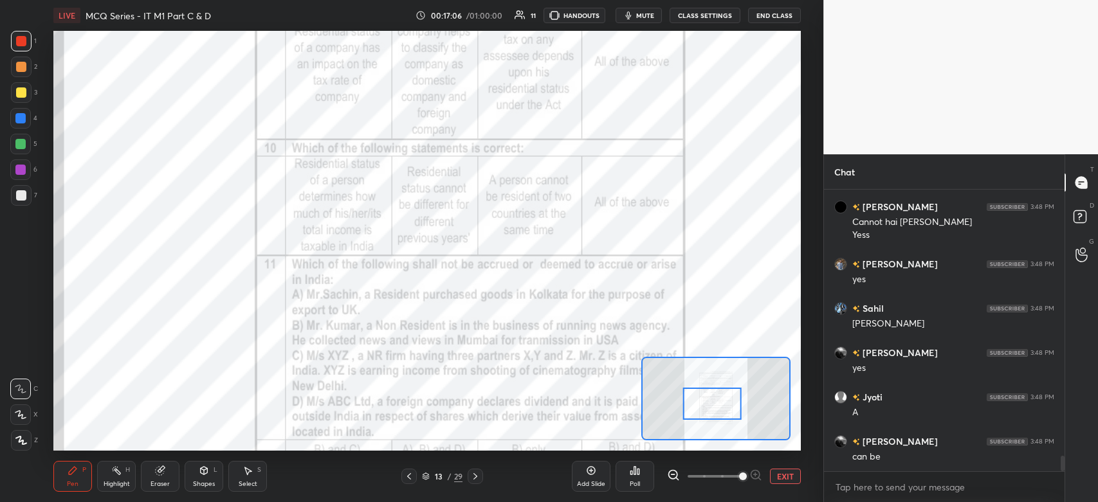
scroll to position [4830, 0]
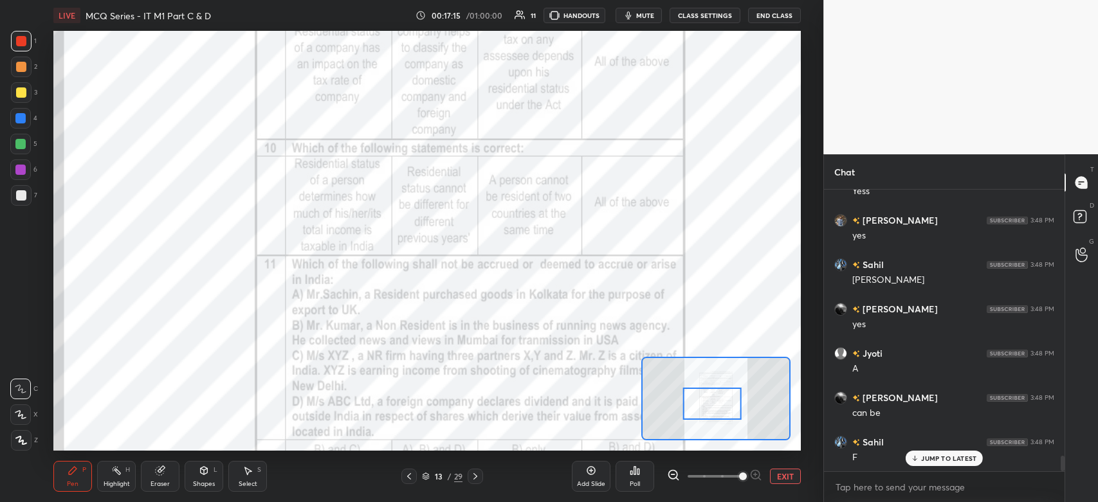
click at [636, 482] on div "Poll" at bounding box center [635, 484] width 10 height 6
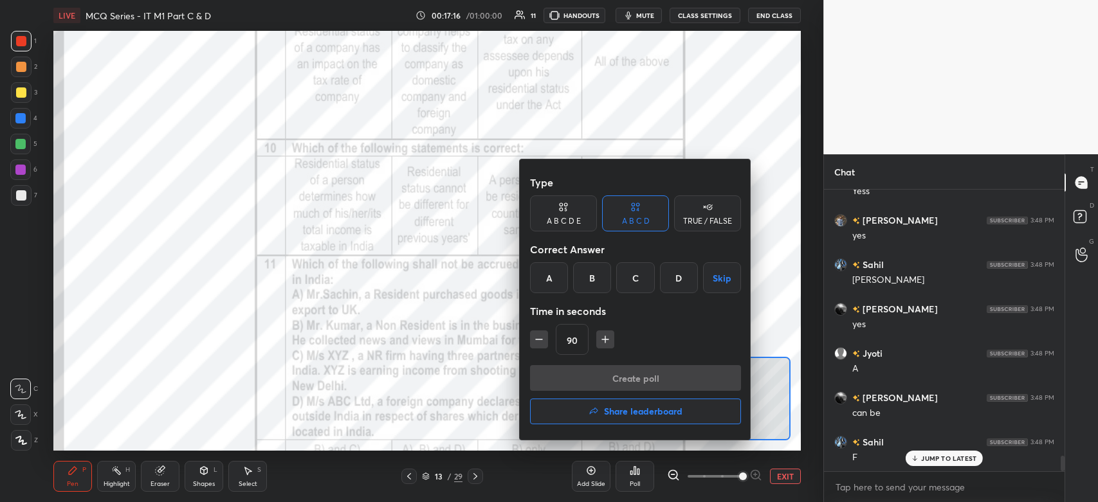
click at [672, 280] on div "D" at bounding box center [679, 277] width 38 height 31
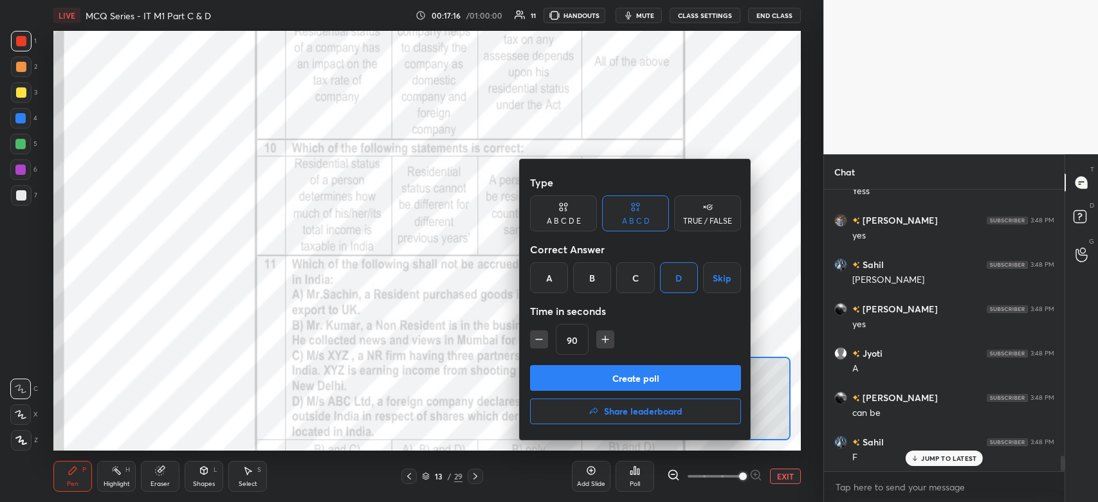
click at [606, 340] on icon "button" at bounding box center [605, 340] width 6 height 0
click at [607, 340] on icon "button" at bounding box center [611, 339] width 13 height 13
click at [606, 340] on icon "button" at bounding box center [611, 339] width 13 height 13
click at [607, 339] on icon "button" at bounding box center [611, 339] width 13 height 13
click at [609, 342] on icon "button" at bounding box center [611, 339] width 13 height 13
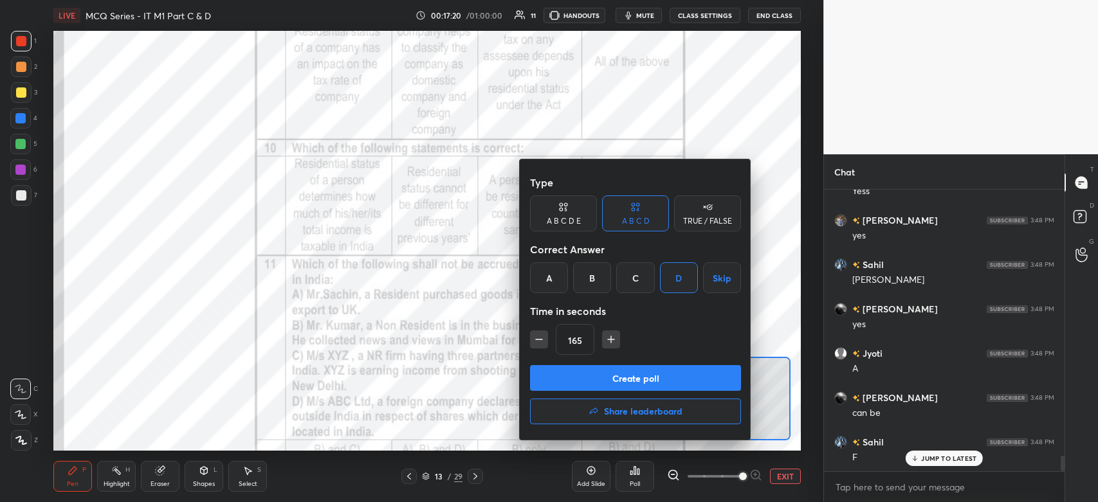
click at [609, 340] on icon "button" at bounding box center [611, 339] width 13 height 13
type input "180"
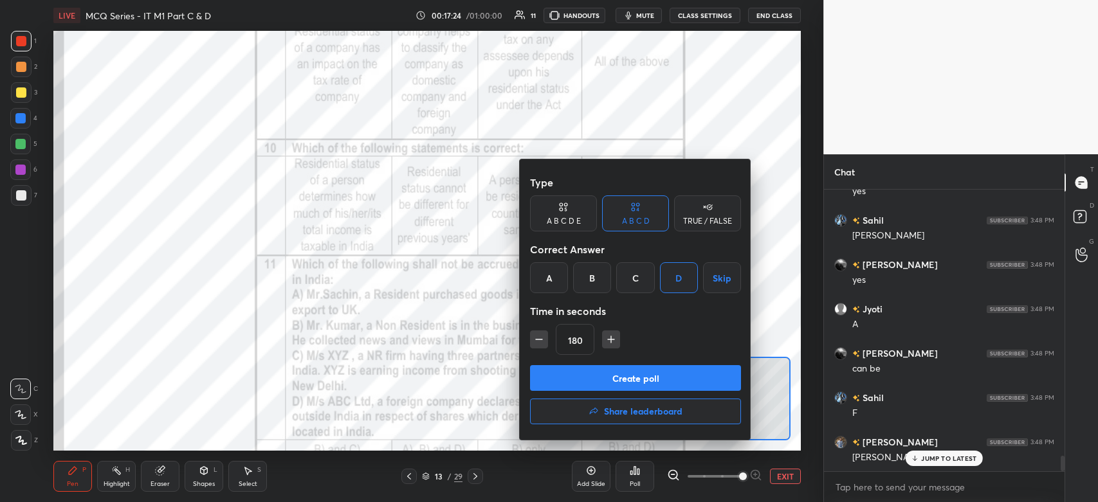
click at [603, 381] on button "Create poll" at bounding box center [635, 378] width 211 height 26
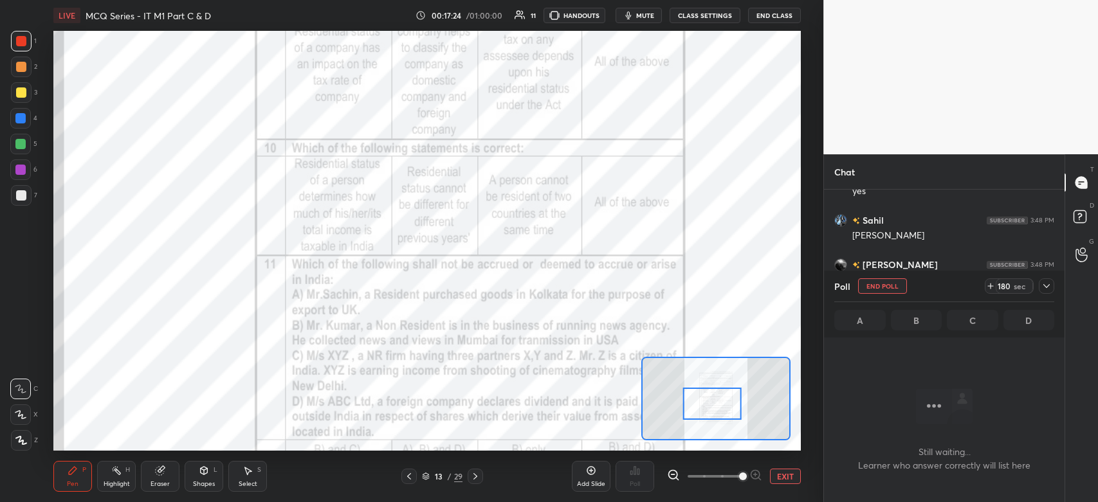
scroll to position [4, 4]
click at [1048, 291] on icon at bounding box center [1047, 286] width 10 height 10
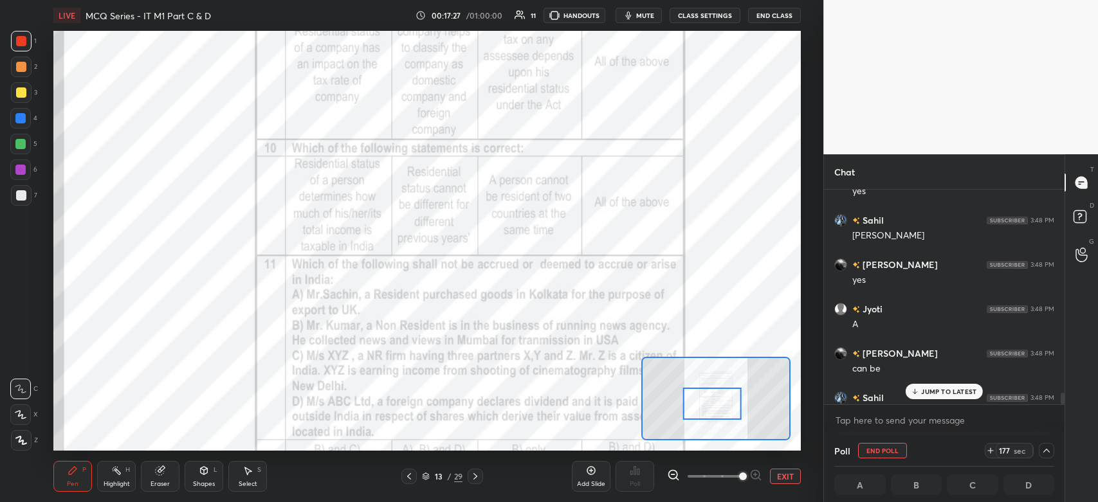
click at [945, 392] on p "JUMP TO LATEST" at bounding box center [948, 392] width 55 height 8
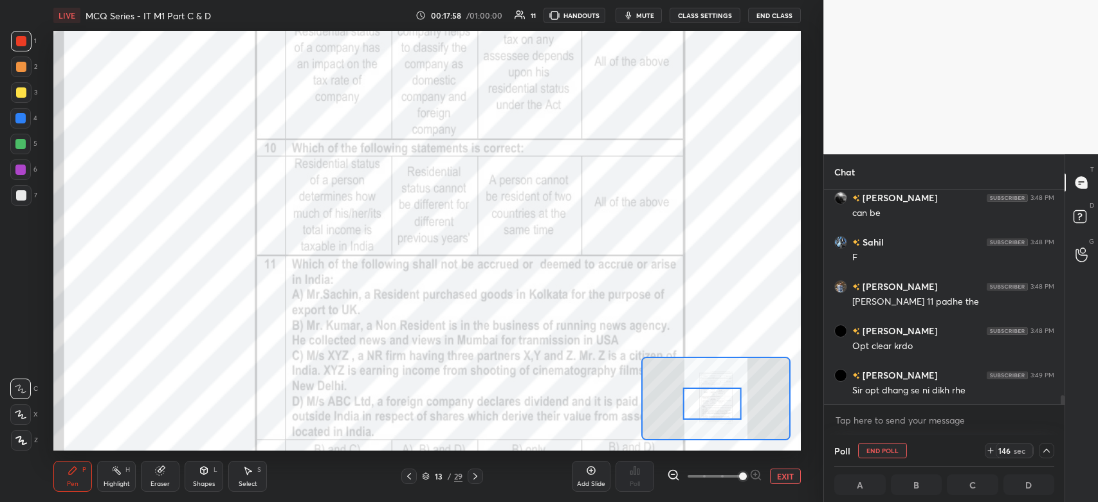
scroll to position [5061, 0]
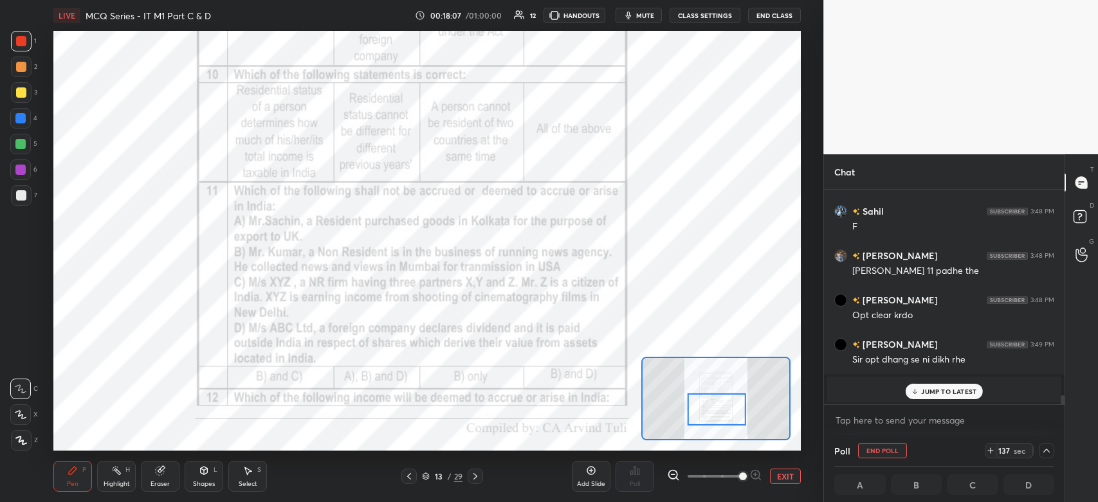
click at [1047, 454] on icon at bounding box center [1047, 451] width 10 height 10
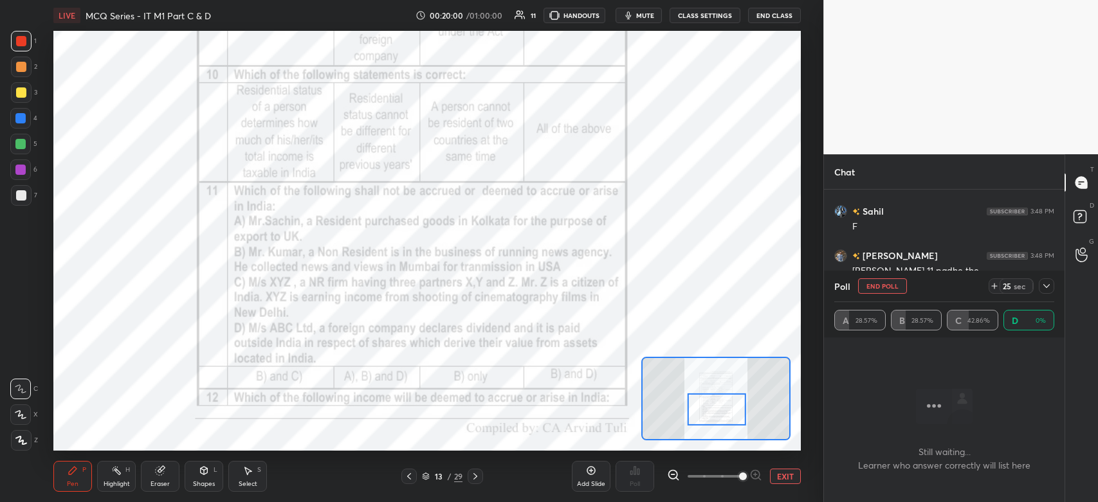
scroll to position [5117, 0]
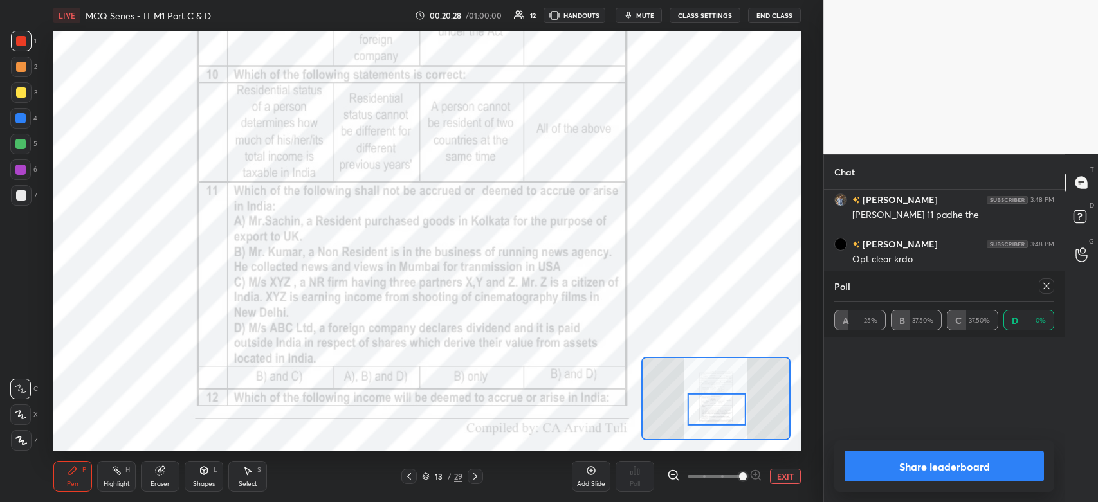
click at [1039, 286] on div at bounding box center [1046, 286] width 15 height 15
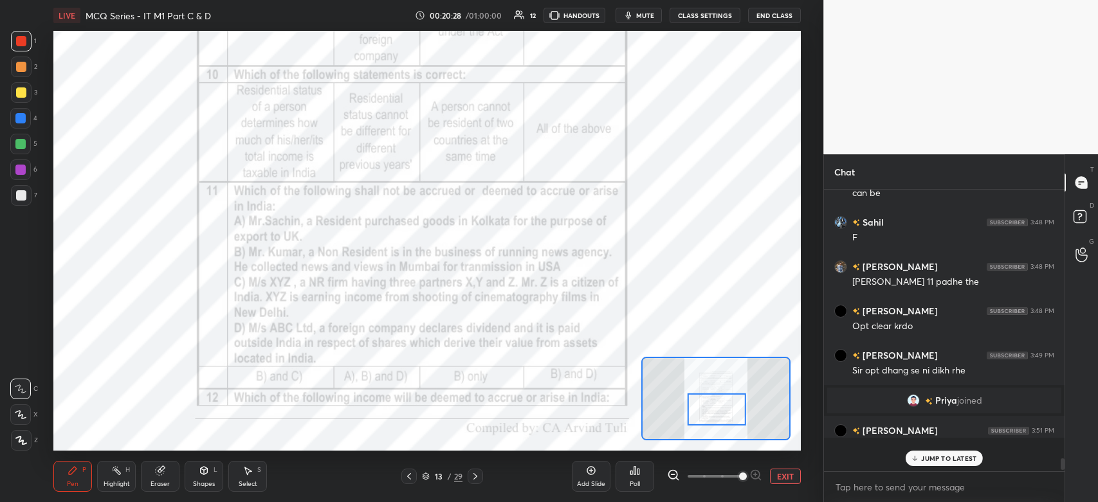
scroll to position [4, 4]
click at [933, 462] on p "JUMP TO LATEST" at bounding box center [948, 459] width 55 height 8
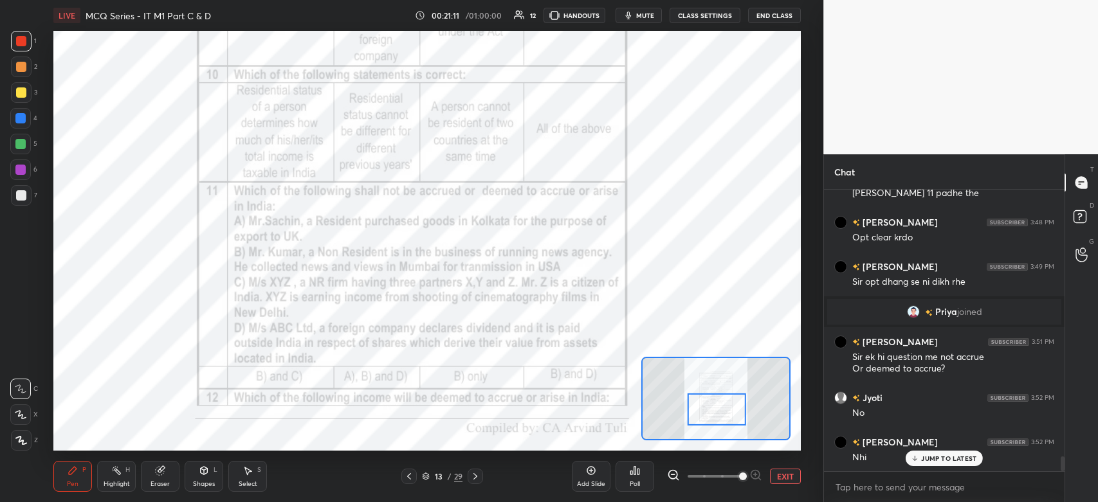
scroll to position [5183, 0]
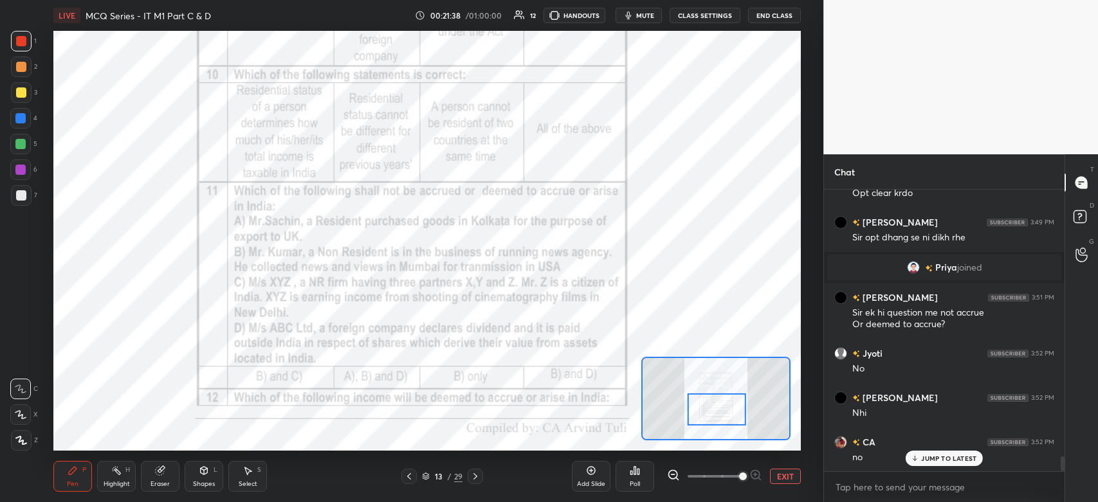
click at [168, 481] on div "Eraser" at bounding box center [160, 484] width 19 height 6
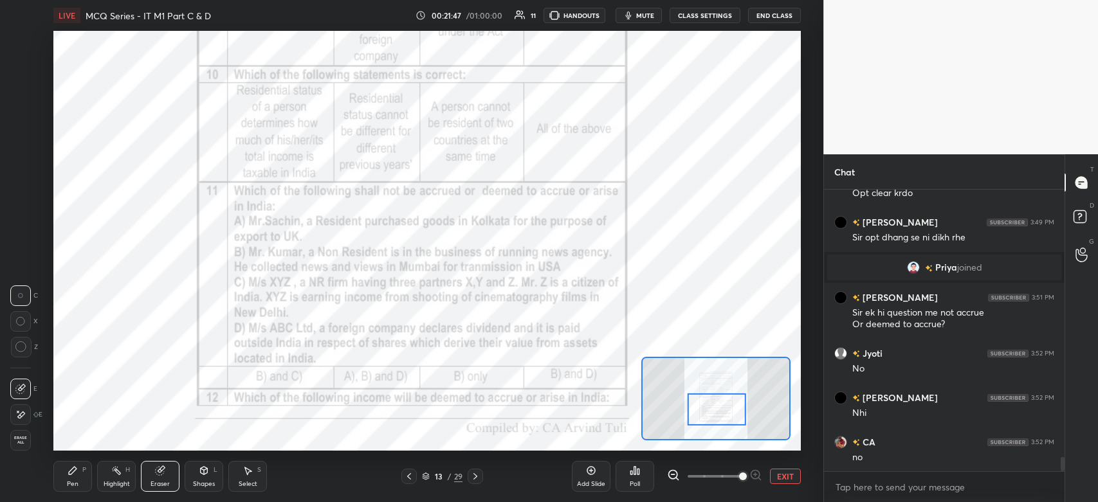
scroll to position [5228, 0]
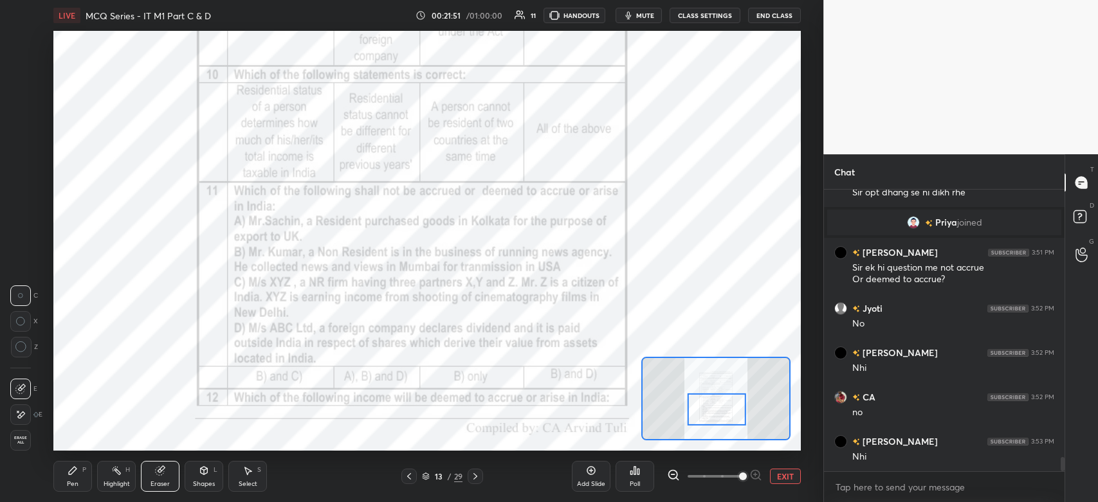
click at [77, 470] on icon at bounding box center [73, 471] width 10 height 10
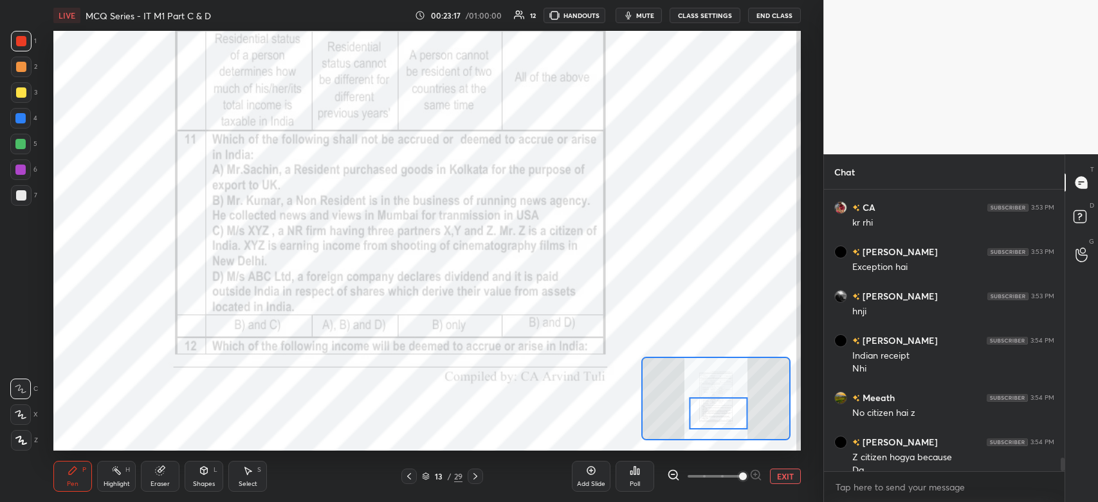
scroll to position [5697, 0]
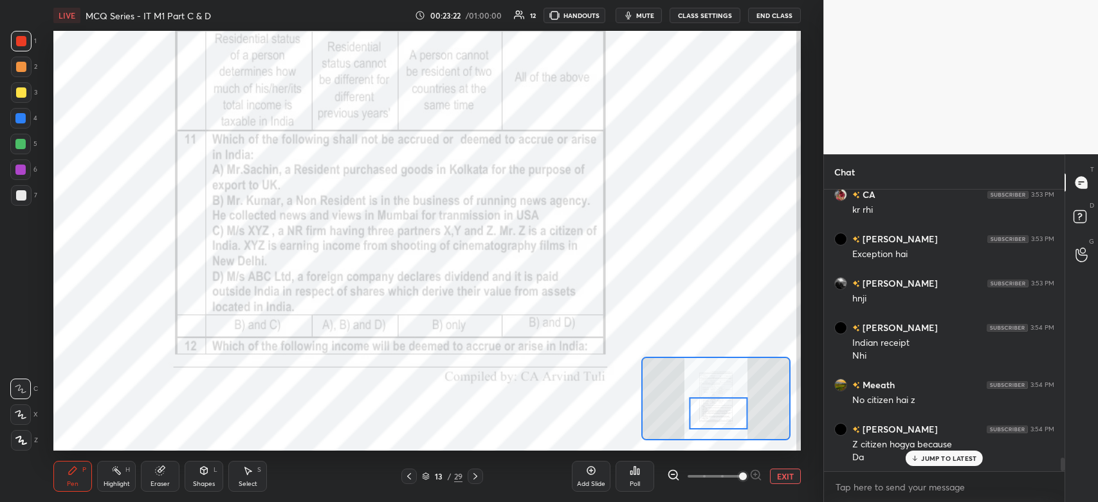
click at [168, 477] on div "Eraser" at bounding box center [160, 476] width 39 height 31
click at [25, 420] on icon at bounding box center [20, 415] width 10 height 11
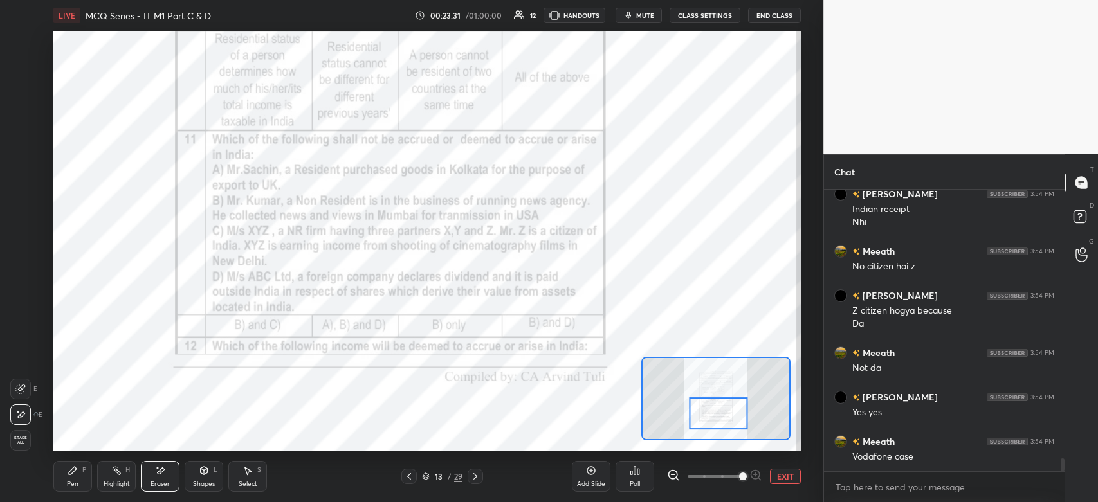
scroll to position [5875, 0]
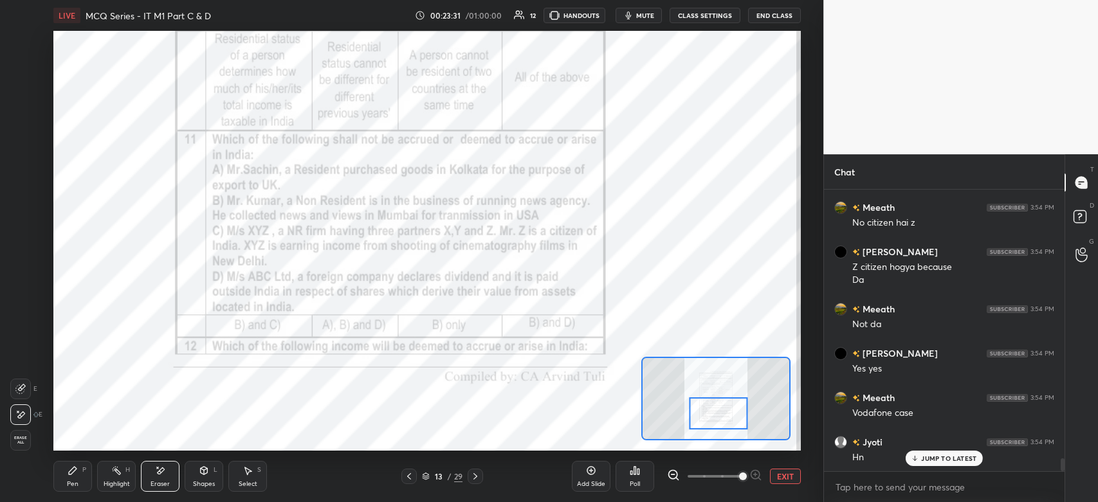
click at [85, 477] on div "Pen P" at bounding box center [72, 476] width 39 height 31
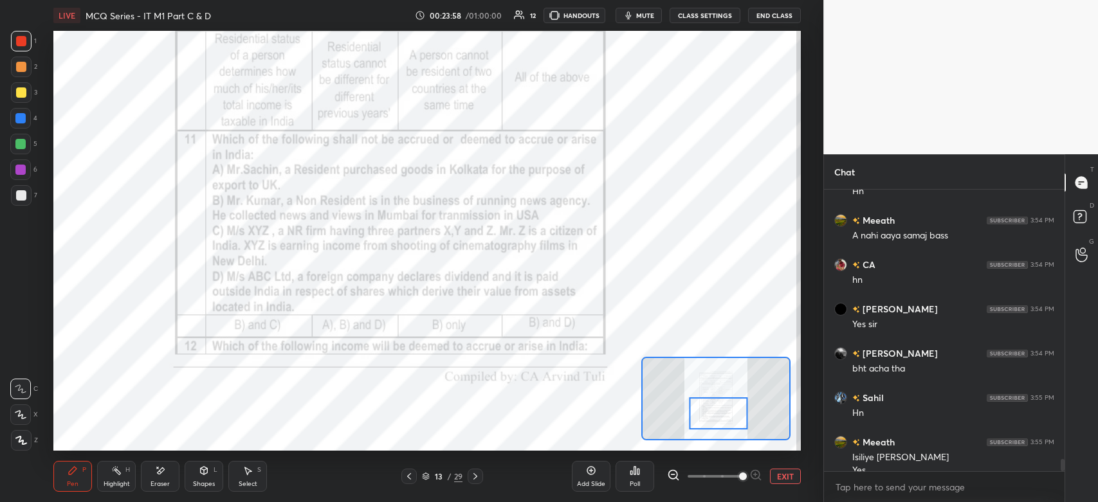
scroll to position [6155, 0]
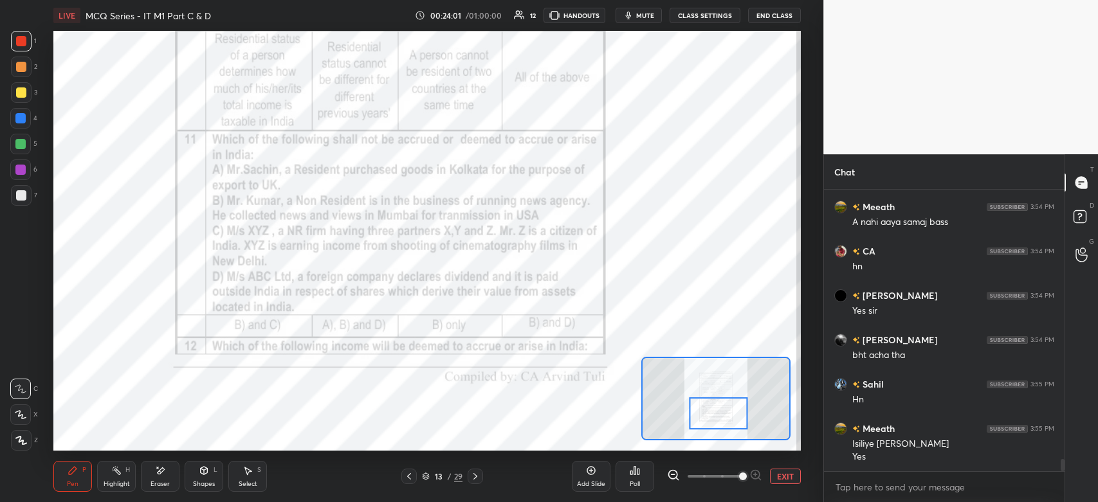
click at [479, 479] on icon at bounding box center [475, 477] width 10 height 10
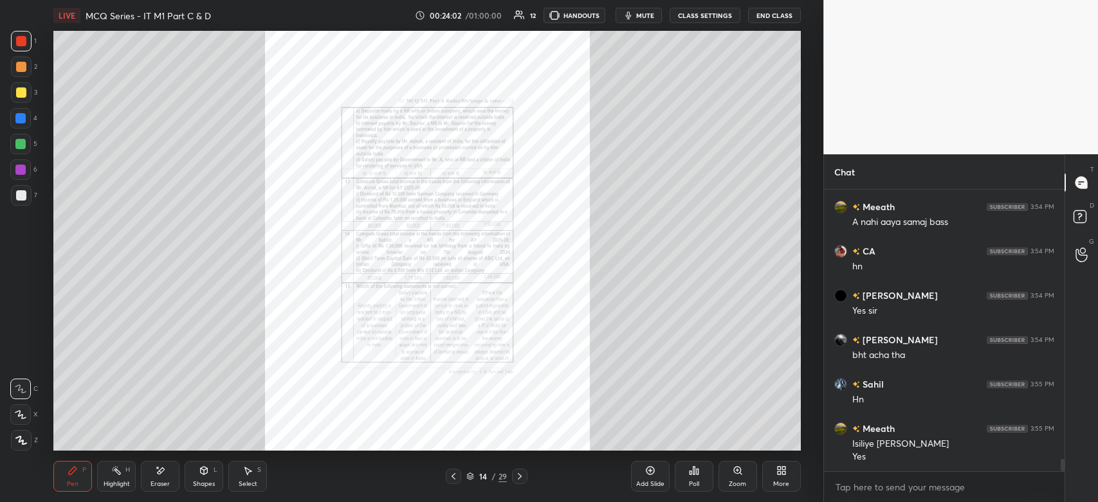
click at [735, 477] on div "Zoom" at bounding box center [738, 476] width 39 height 31
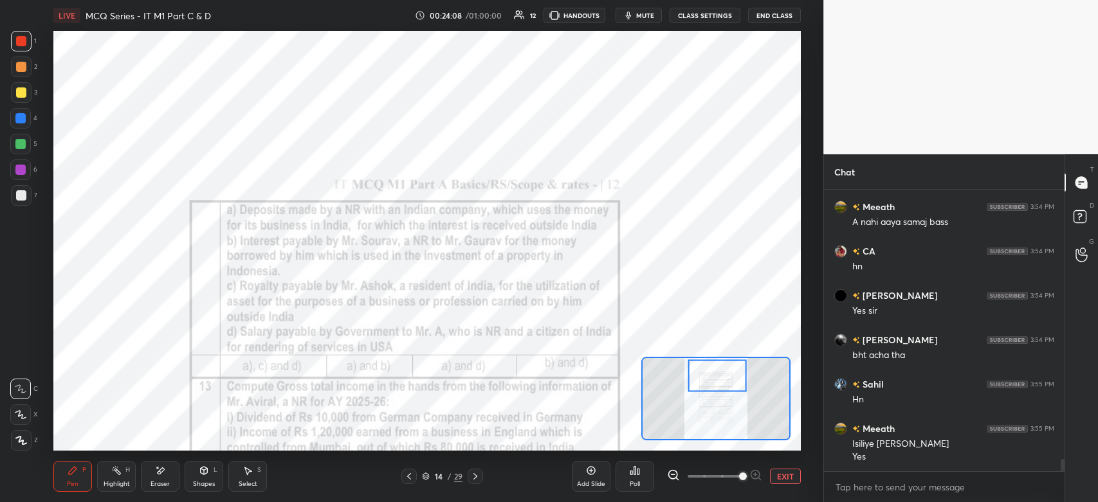
click at [635, 477] on div "Poll" at bounding box center [635, 476] width 39 height 31
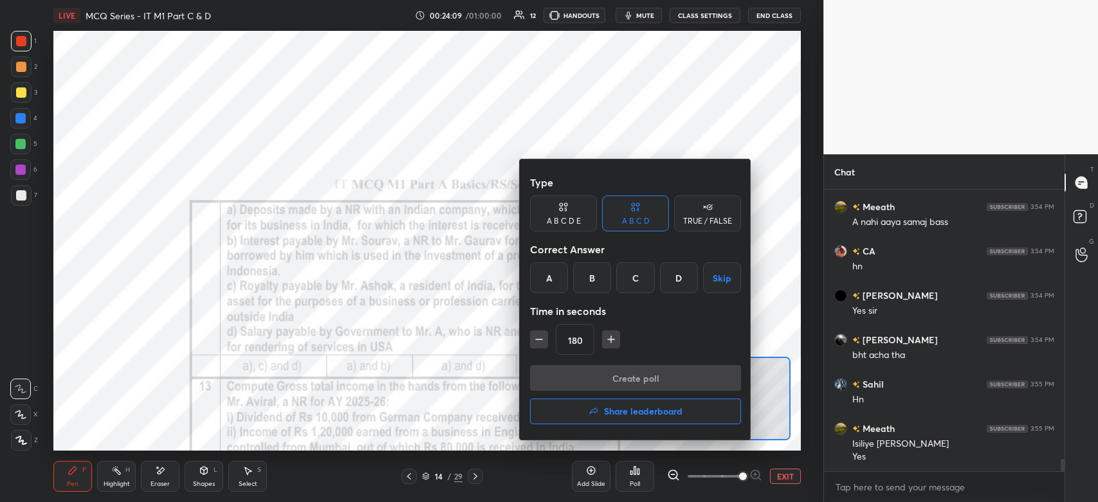
click at [627, 291] on div "C" at bounding box center [635, 277] width 38 height 31
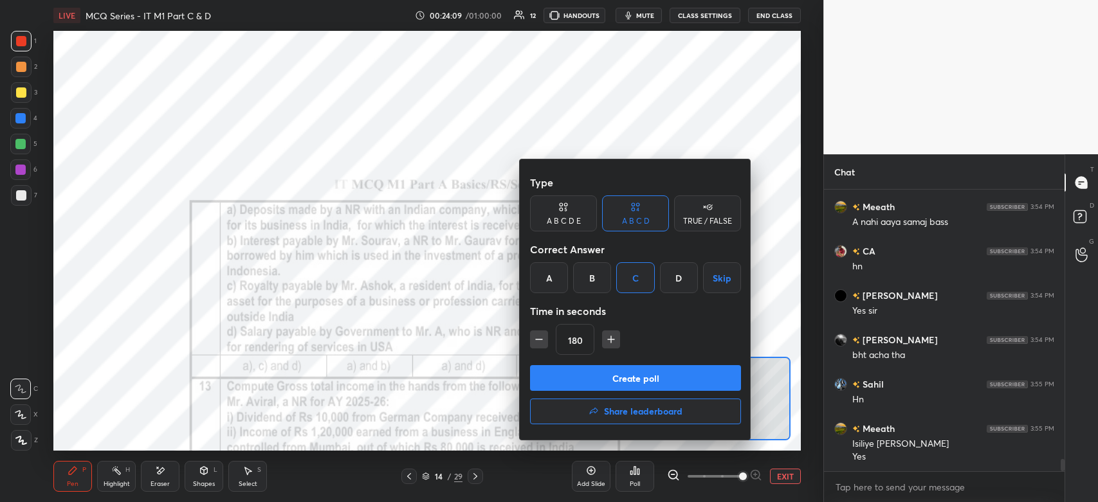
click at [597, 383] on button "Create poll" at bounding box center [635, 378] width 211 height 26
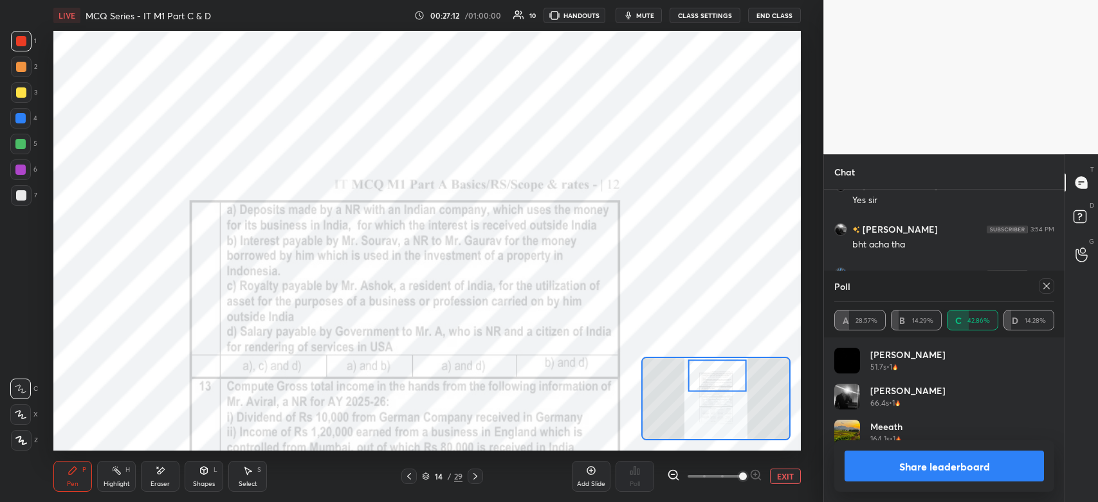
scroll to position [6310, 0]
click at [923, 472] on button "Share leaderboard" at bounding box center [944, 466] width 199 height 31
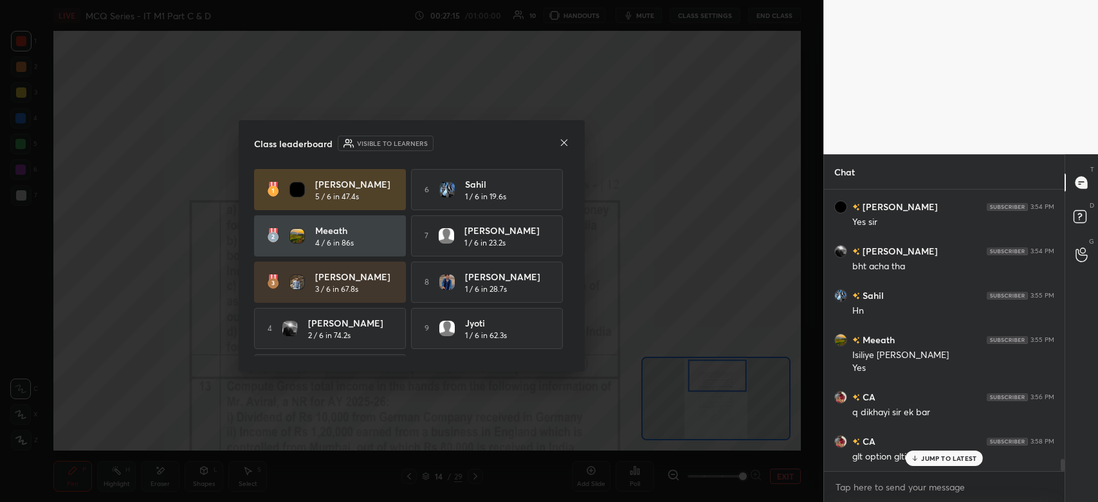
scroll to position [279, 237]
click at [567, 145] on icon at bounding box center [564, 143] width 10 height 10
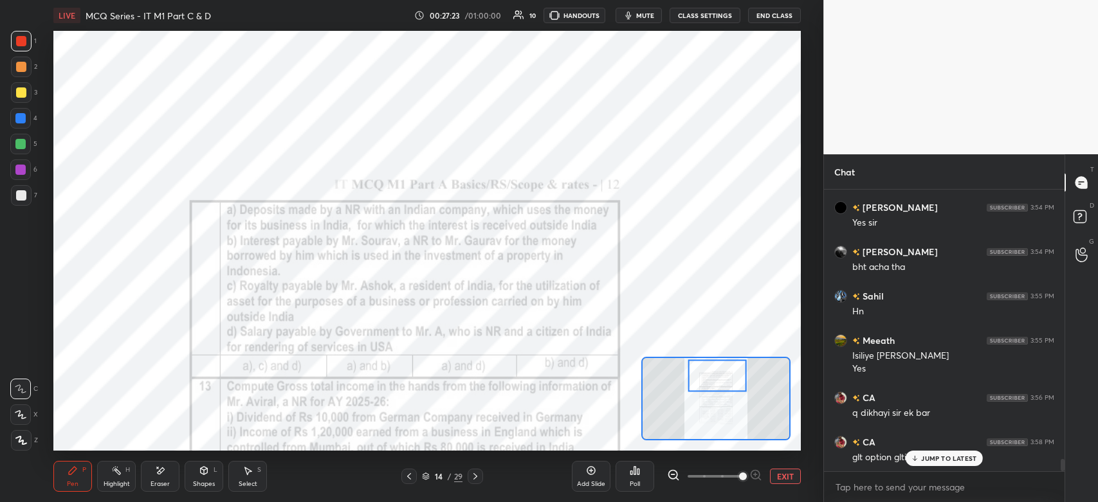
click at [411, 479] on icon at bounding box center [409, 477] width 10 height 10
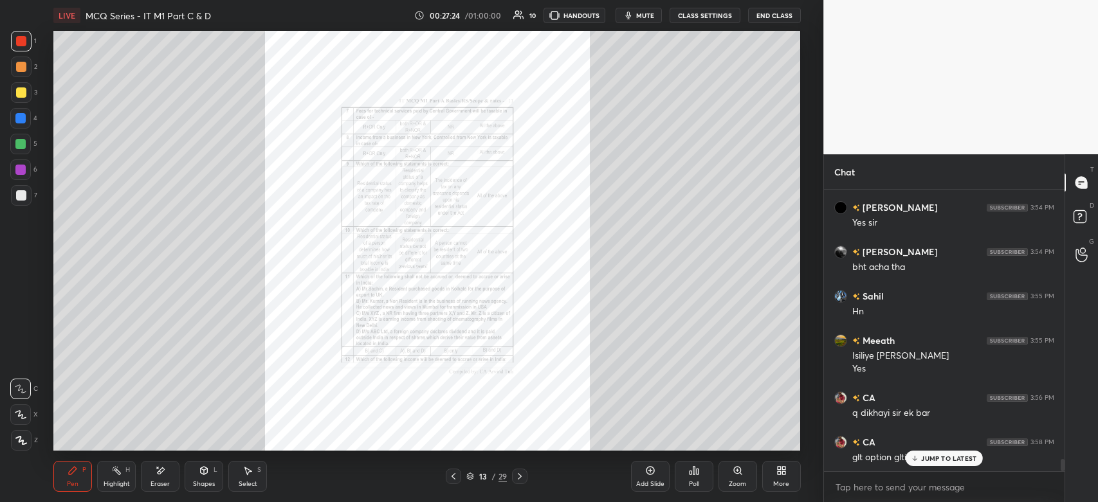
click at [740, 476] on icon at bounding box center [738, 471] width 10 height 10
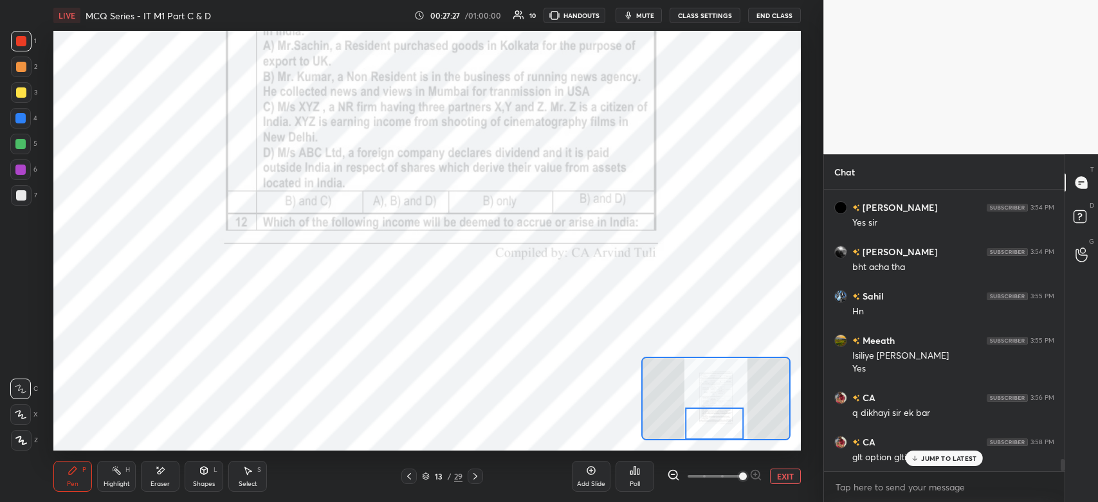
click at [478, 482] on icon at bounding box center [475, 477] width 10 height 10
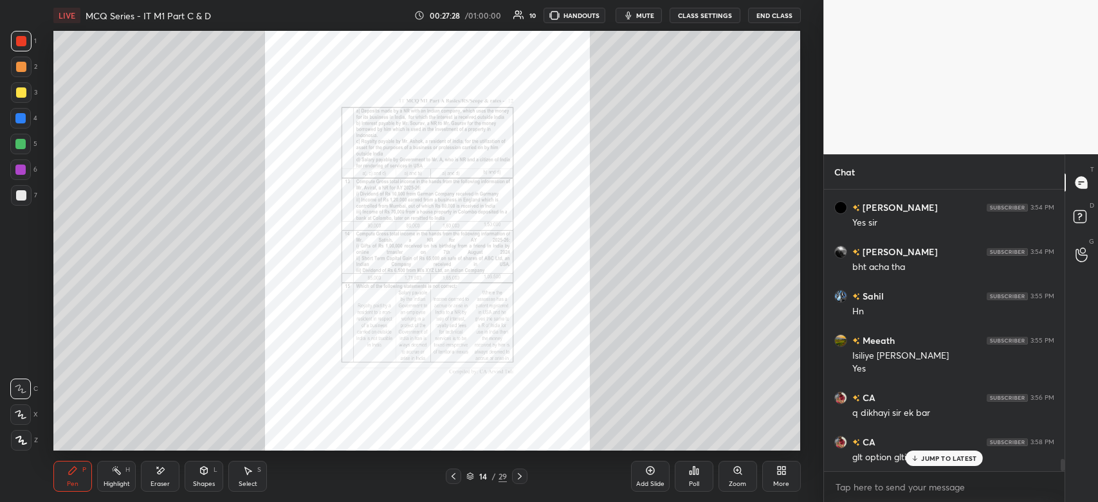
click at [737, 477] on div "Zoom" at bounding box center [738, 476] width 39 height 31
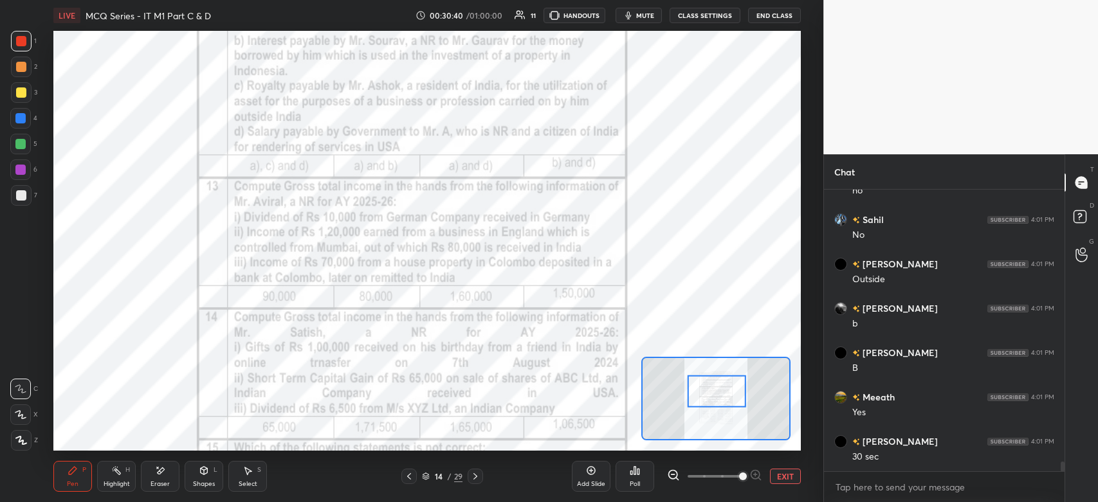
scroll to position [7835, 0]
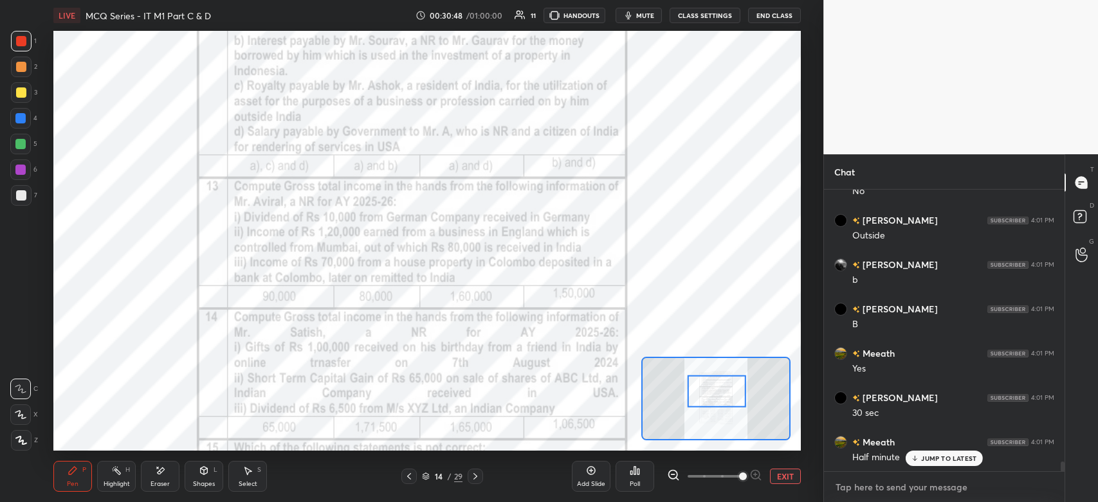
click at [883, 493] on textarea at bounding box center [944, 487] width 220 height 21
type textarea "x"
click at [639, 477] on div "Poll" at bounding box center [635, 476] width 39 height 31
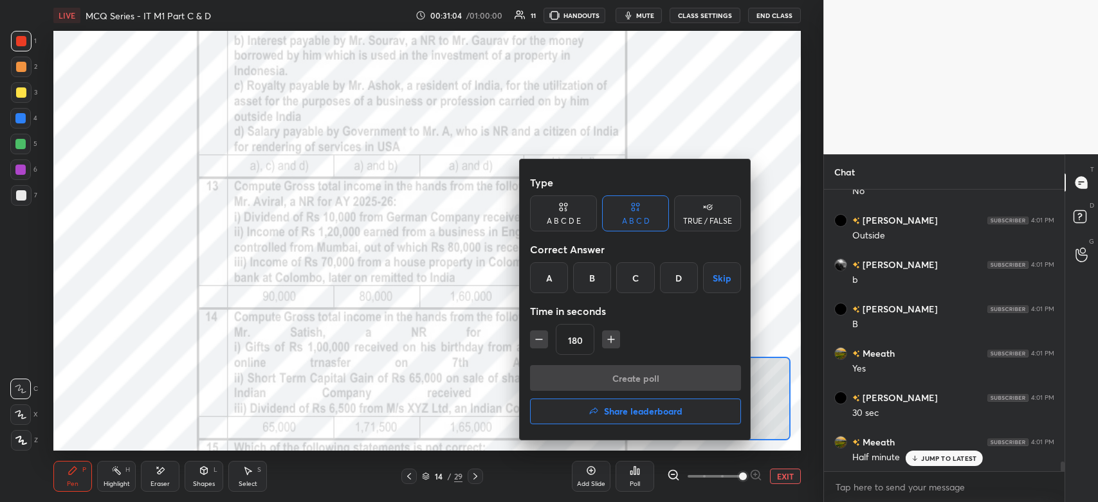
click at [587, 282] on div "B" at bounding box center [592, 277] width 38 height 31
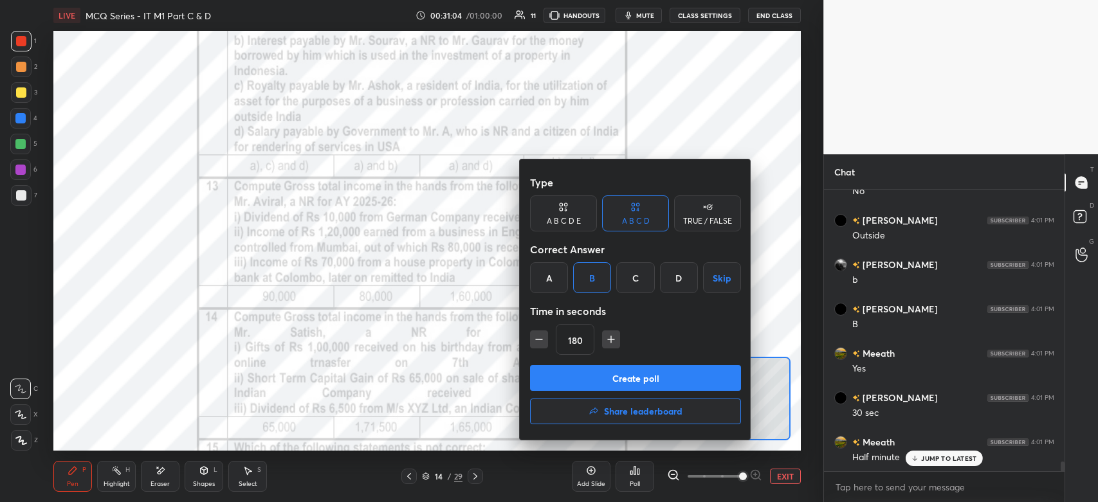
click at [533, 347] on button "button" at bounding box center [539, 340] width 18 height 18
click at [533, 346] on icon "button" at bounding box center [539, 339] width 13 height 13
click at [531, 345] on button "button" at bounding box center [539, 340] width 18 height 18
type input "135"
click at [559, 376] on button "Create poll" at bounding box center [635, 378] width 211 height 26
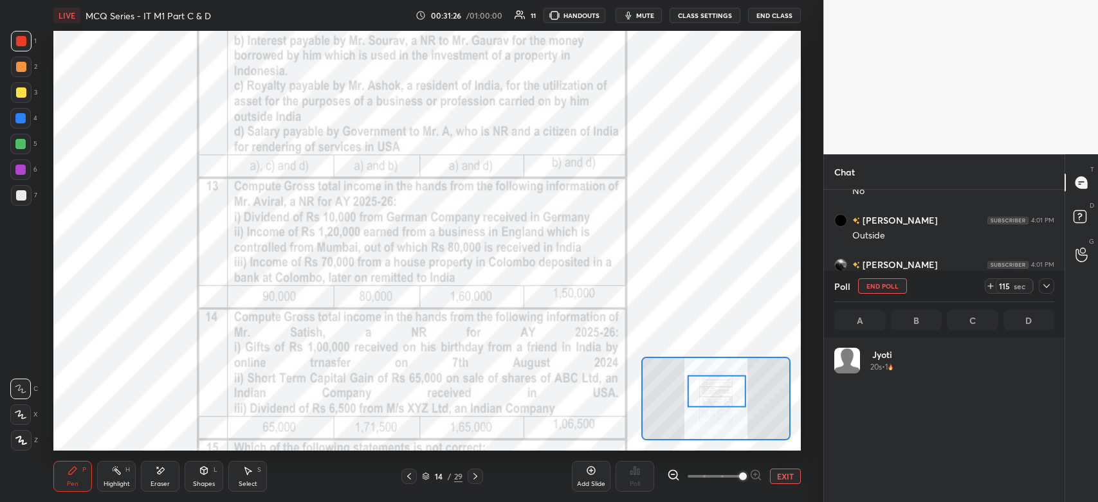
scroll to position [151, 216]
click at [879, 473] on div "Jyoti 20s • 1 Akash 27.9s • 1 [PERSON_NAME] 47.9s • 2" at bounding box center [944, 425] width 220 height 154
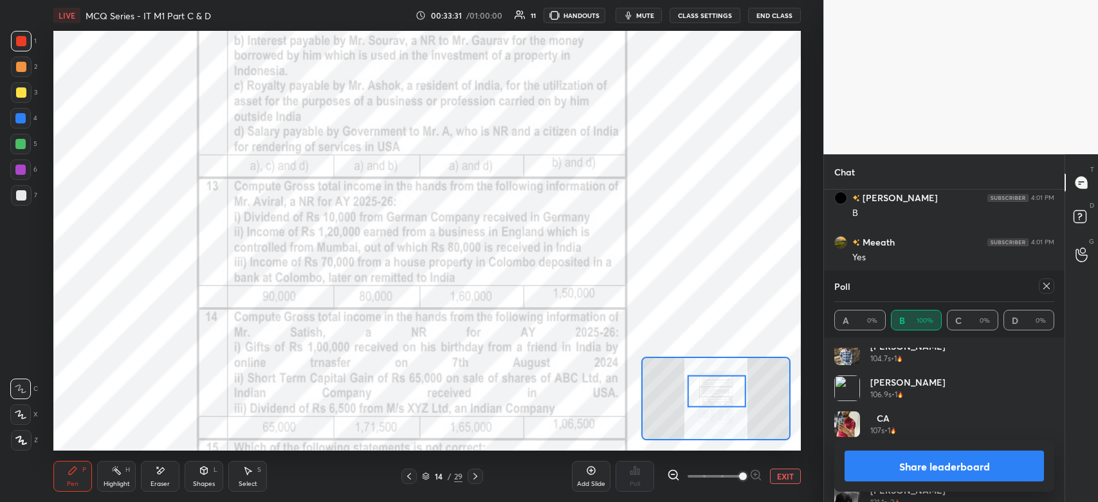
scroll to position [134, 0]
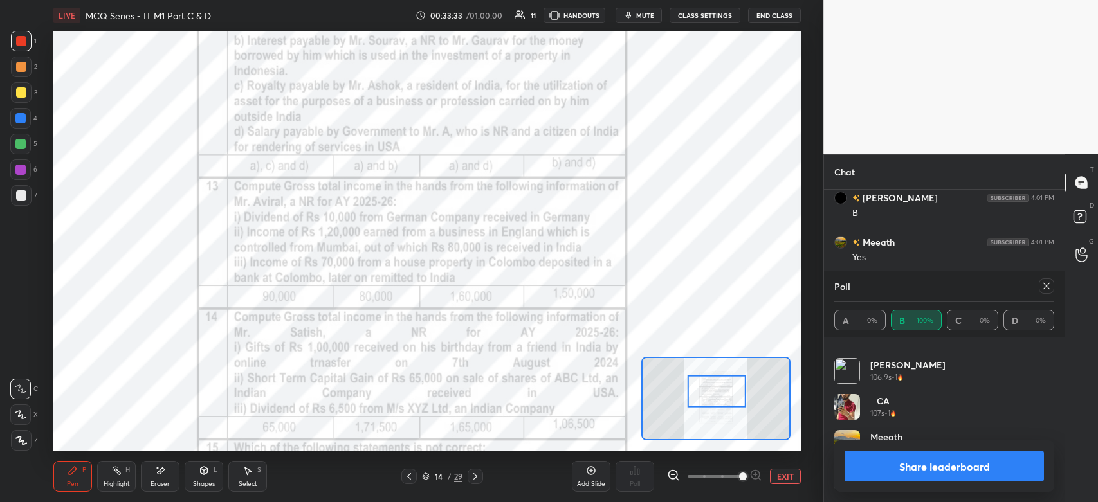
click at [1049, 286] on icon at bounding box center [1047, 286] width 10 height 10
type textarea "x"
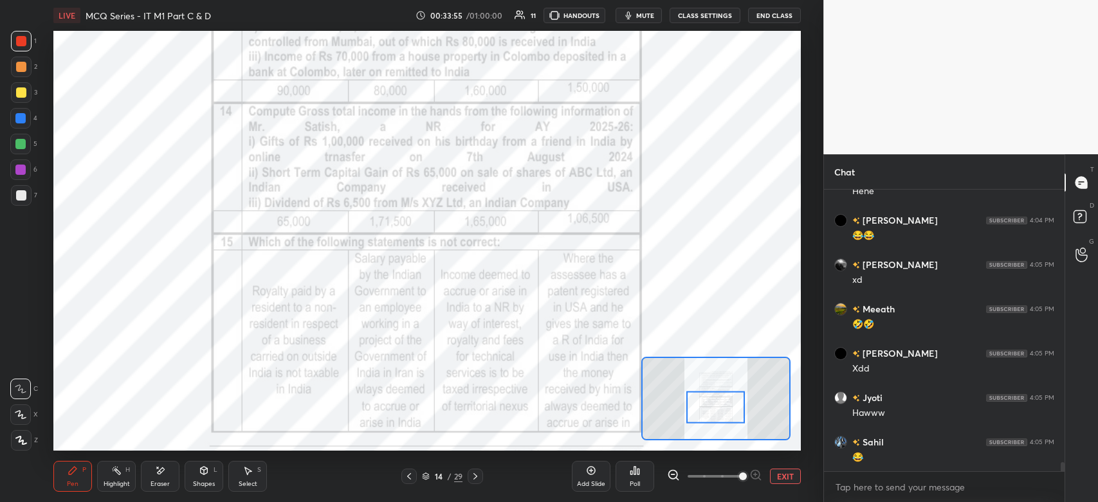
scroll to position [8279, 0]
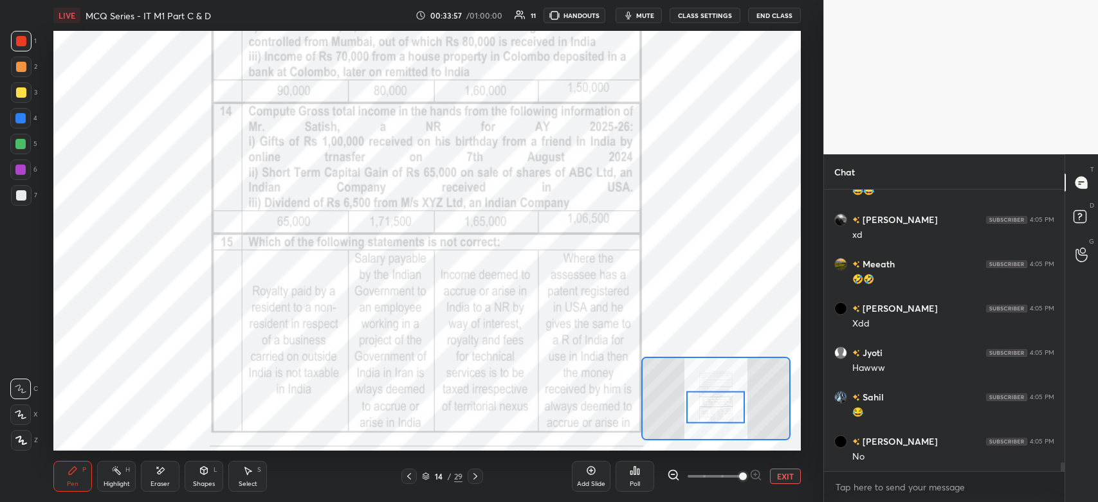
click at [631, 475] on icon at bounding box center [631, 473] width 2 height 3
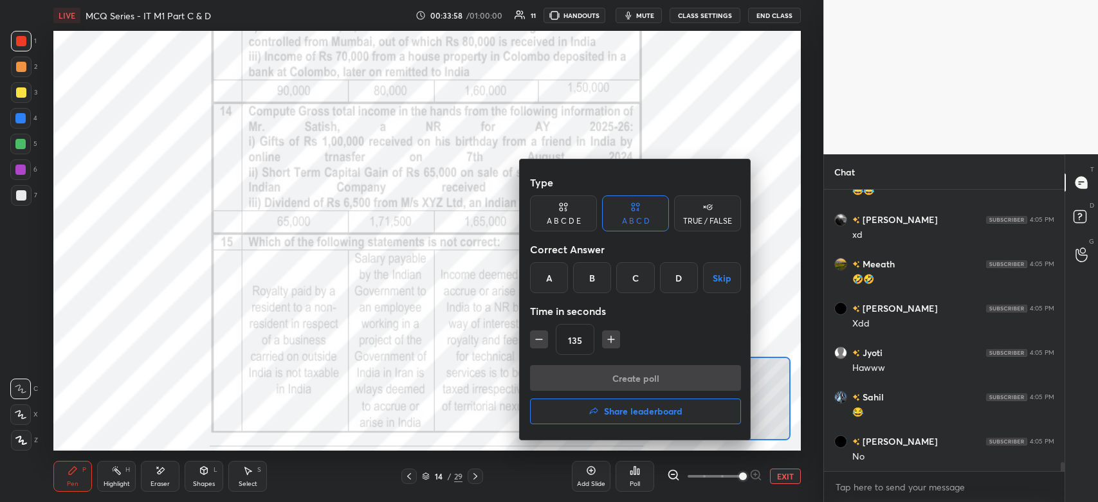
click at [598, 282] on div "B" at bounding box center [592, 277] width 38 height 31
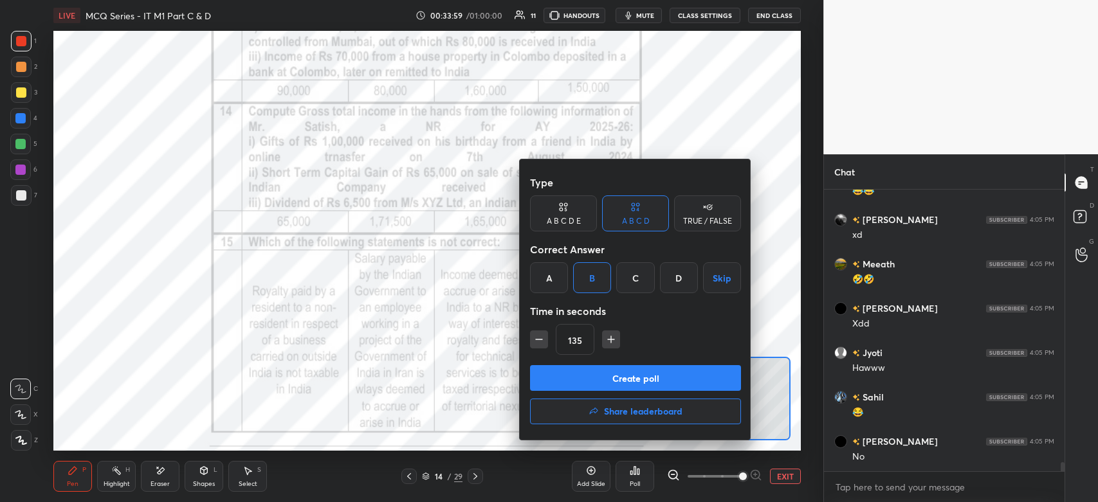
click at [611, 338] on icon "button" at bounding box center [611, 339] width 0 height 6
type input "150"
click at [612, 377] on button "Create poll" at bounding box center [635, 378] width 211 height 26
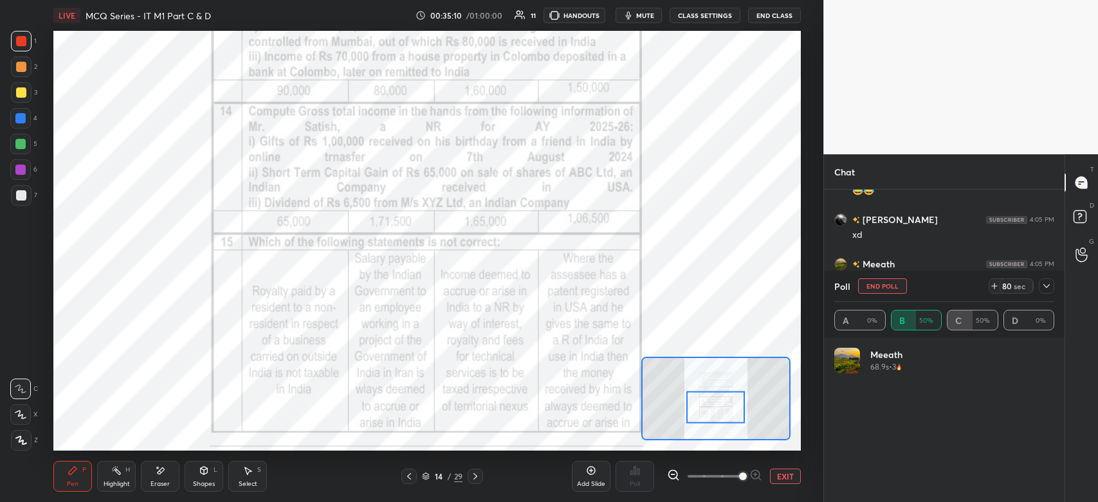
scroll to position [151, 216]
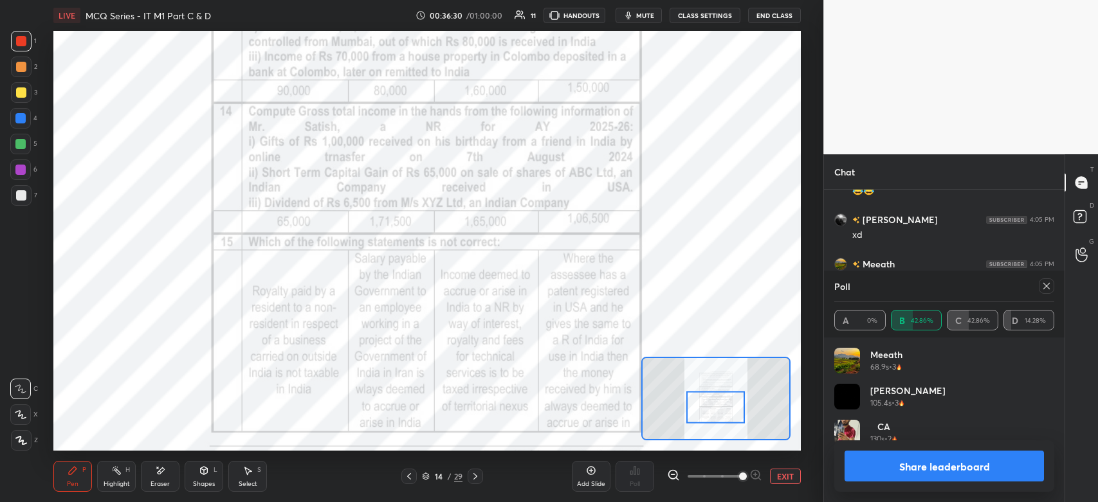
click at [908, 467] on button "Share leaderboard" at bounding box center [944, 466] width 199 height 31
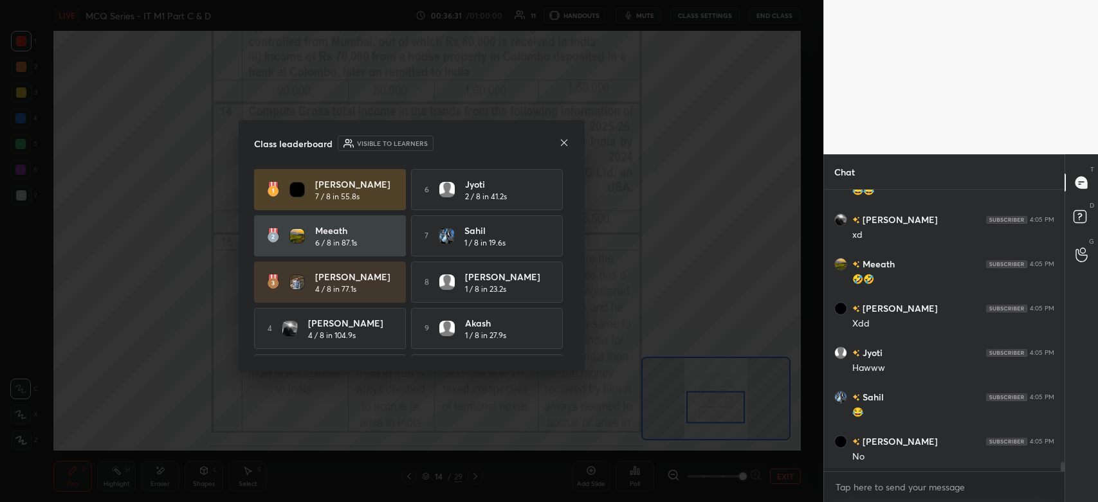
scroll to position [4, 4]
click at [563, 145] on icon at bounding box center [564, 143] width 10 height 10
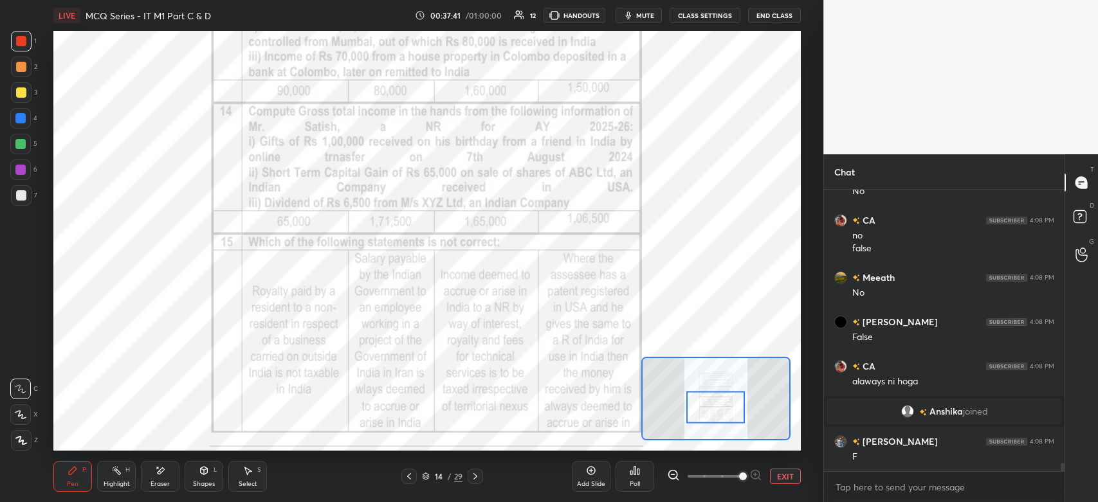
scroll to position [8988, 0]
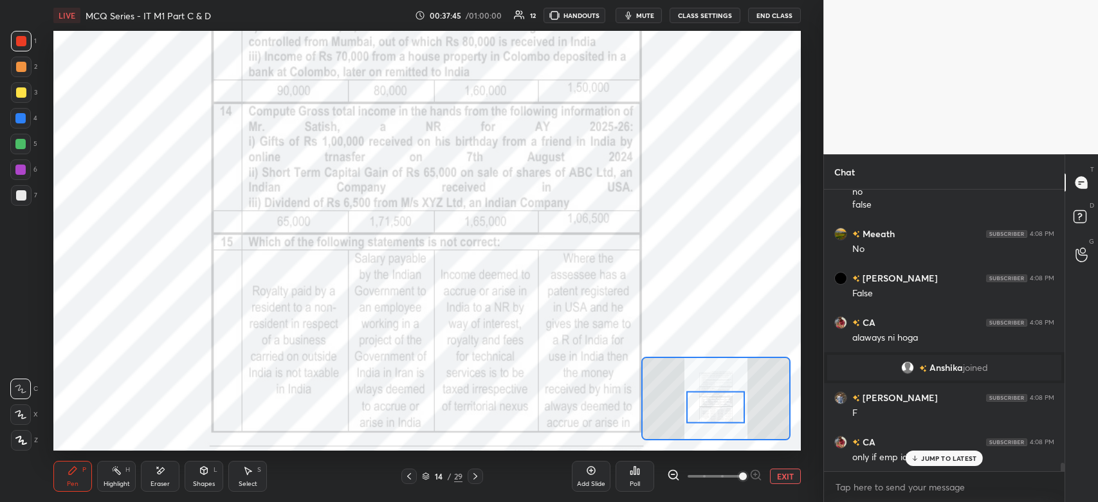
click at [921, 461] on div "JUMP TO LATEST" at bounding box center [944, 458] width 77 height 15
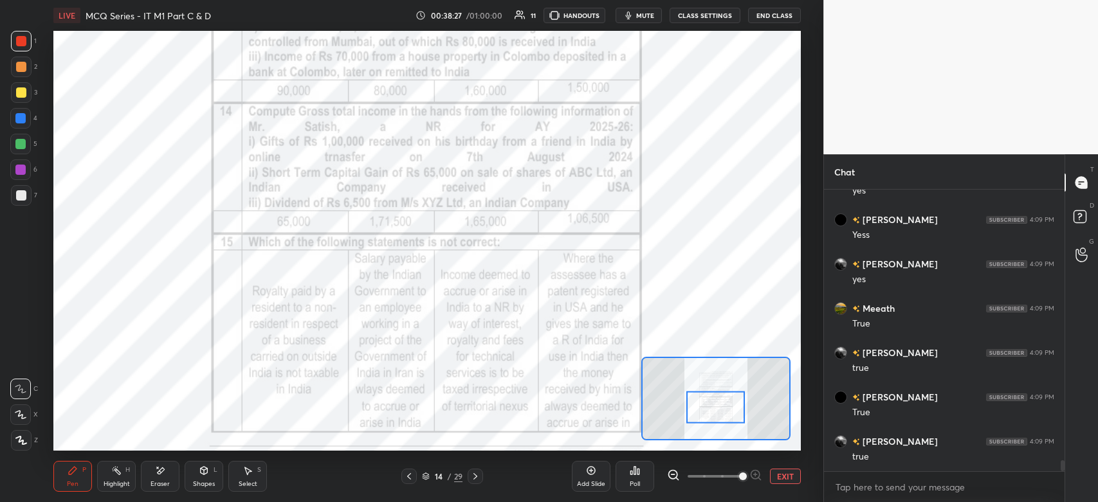
scroll to position [7001, 0]
click at [479, 476] on icon at bounding box center [475, 477] width 10 height 10
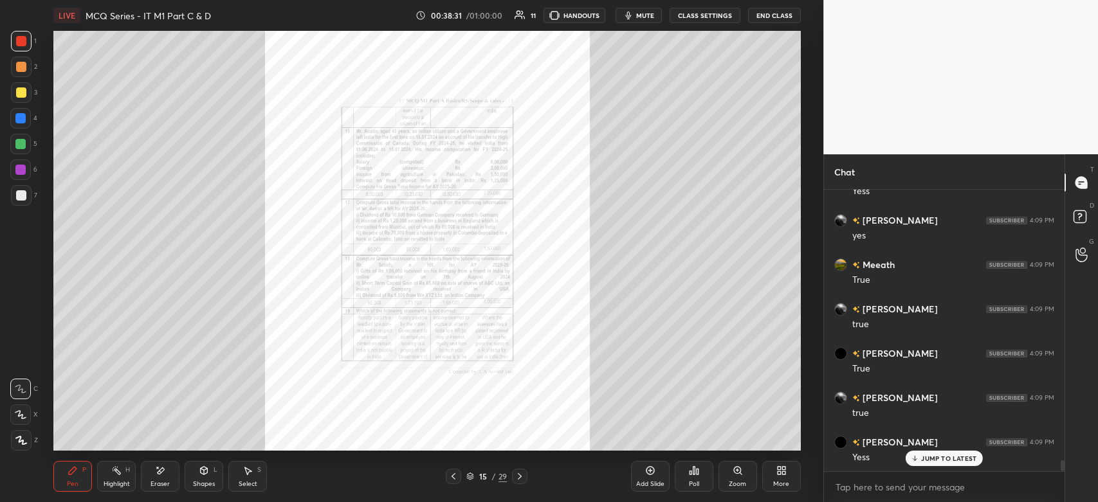
click at [739, 477] on div "Zoom" at bounding box center [738, 476] width 39 height 31
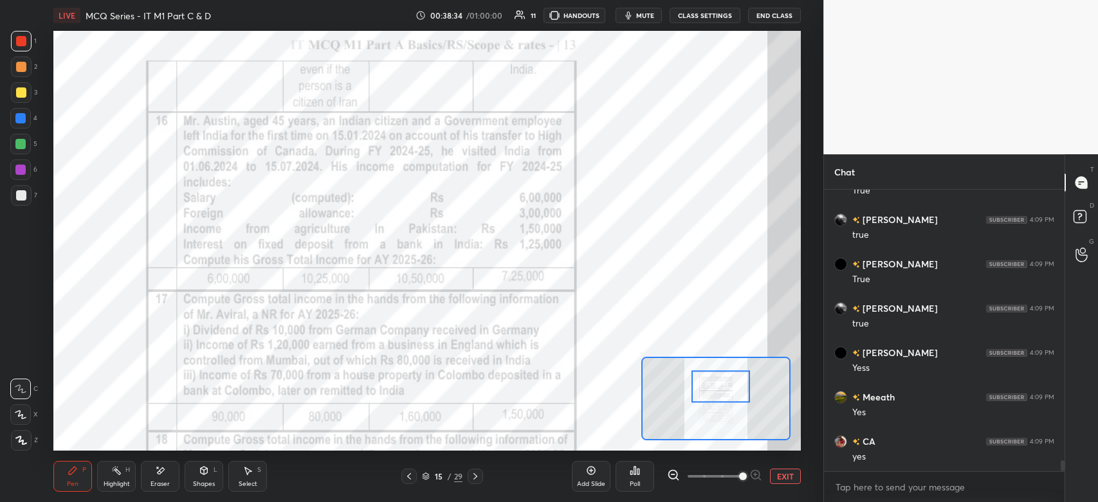
scroll to position [7134, 0]
click at [636, 477] on div "Poll" at bounding box center [635, 476] width 39 height 31
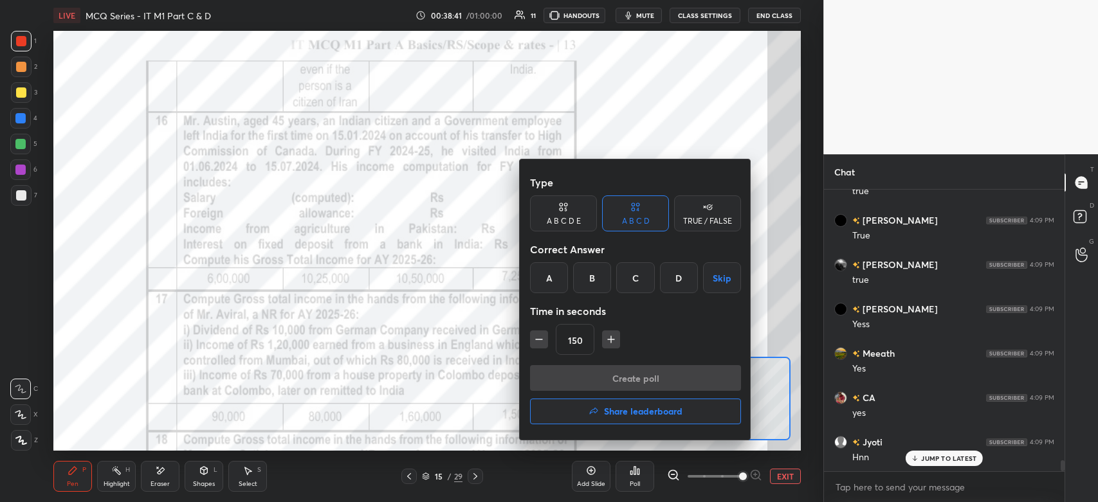
click at [666, 280] on div "D" at bounding box center [679, 277] width 38 height 31
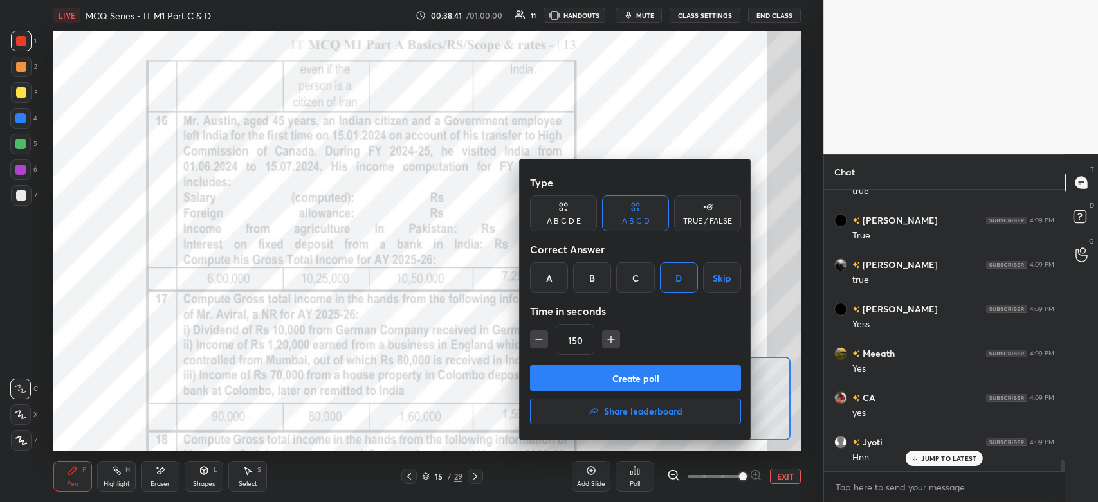
click at [618, 384] on button "Create poll" at bounding box center [635, 378] width 211 height 26
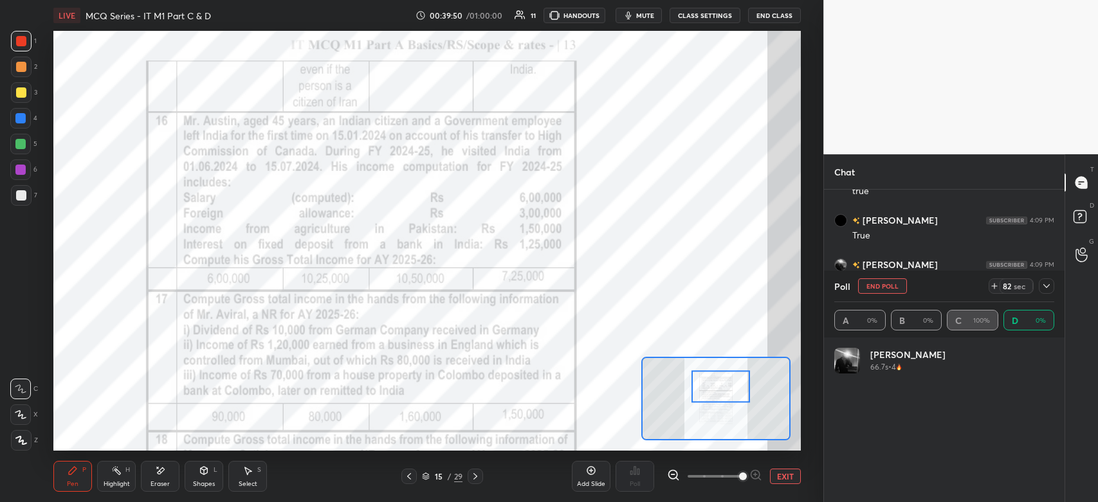
scroll to position [151, 216]
click at [898, 439] on div "[PERSON_NAME] 66.7s • 4 [PERSON_NAME] 81.3s • 4" at bounding box center [944, 425] width 220 height 154
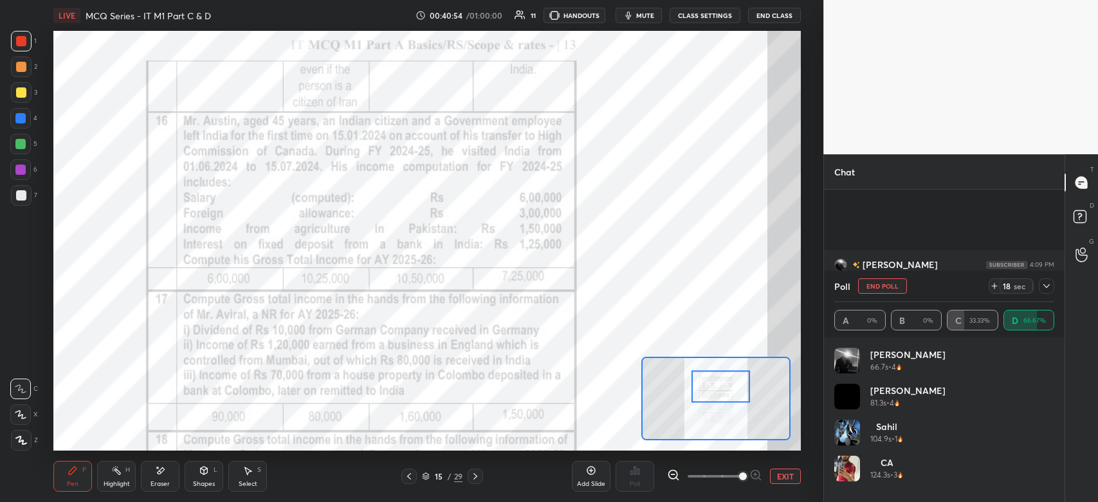
scroll to position [7246, 0]
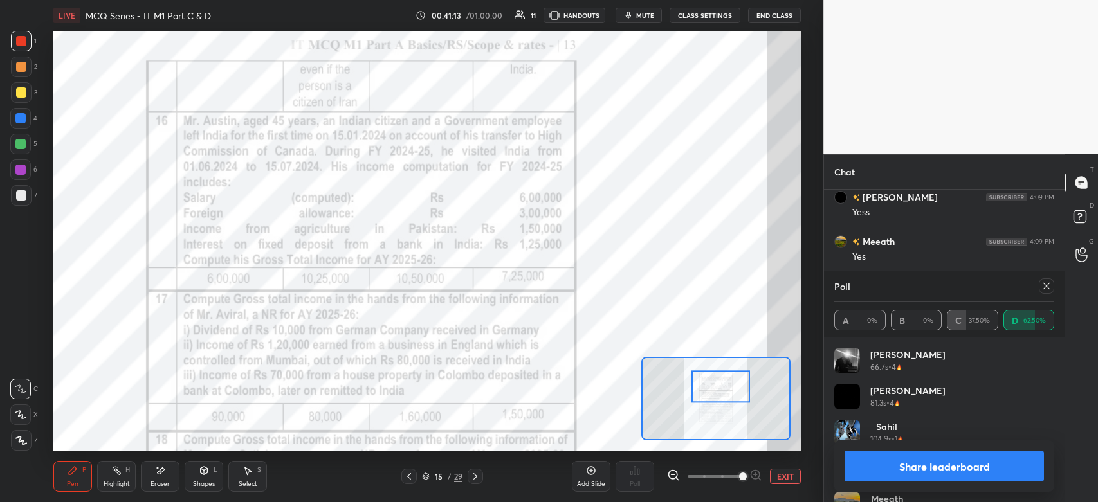
click at [921, 466] on button "Share leaderboard" at bounding box center [944, 466] width 199 height 31
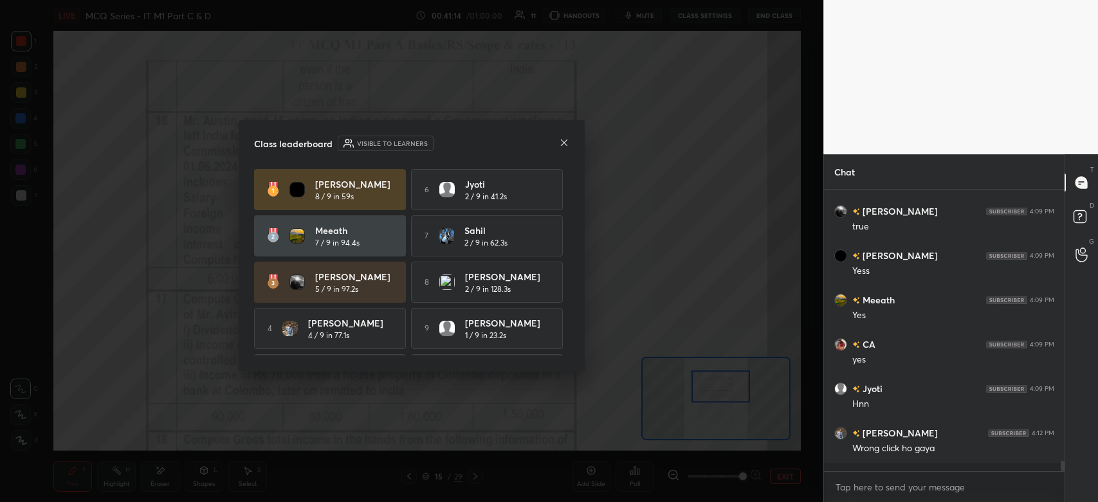
scroll to position [309, 237]
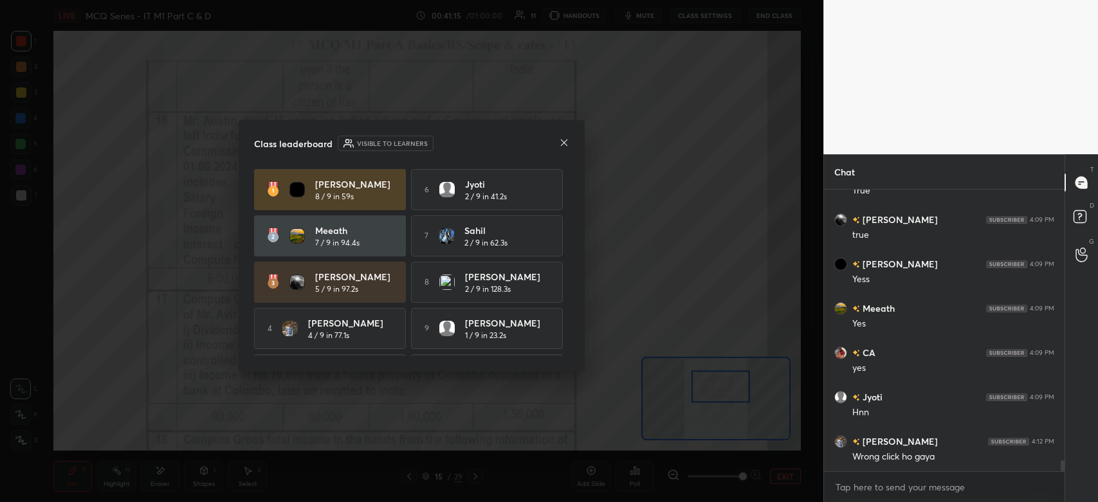
click at [562, 144] on icon at bounding box center [564, 143] width 10 height 10
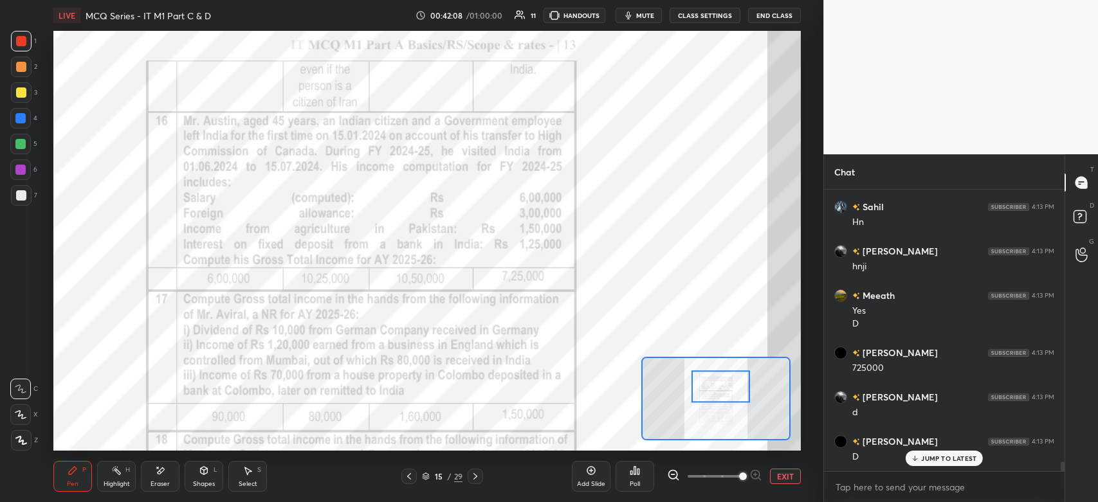
scroll to position [8035, 0]
click at [638, 472] on icon at bounding box center [639, 472] width 2 height 6
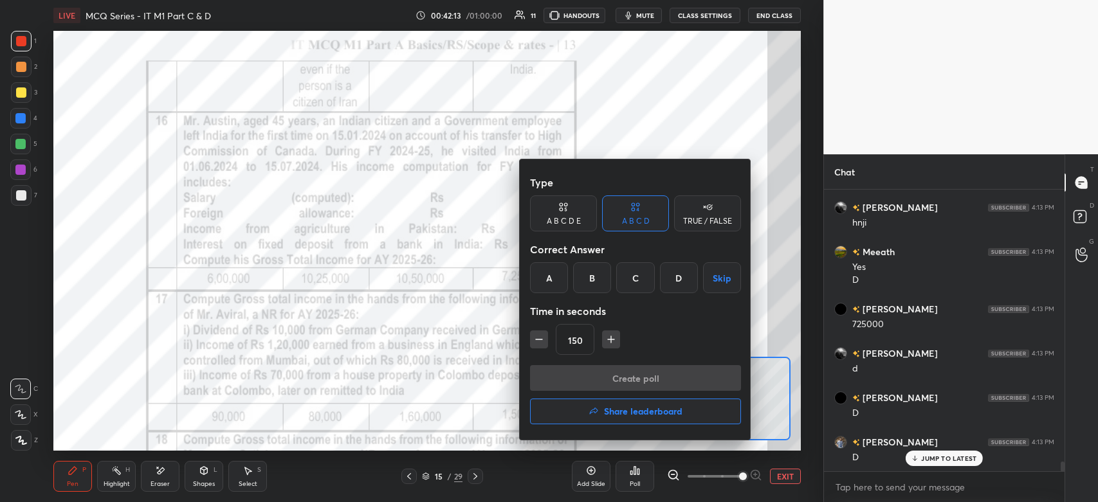
click at [592, 283] on div "B" at bounding box center [592, 277] width 38 height 31
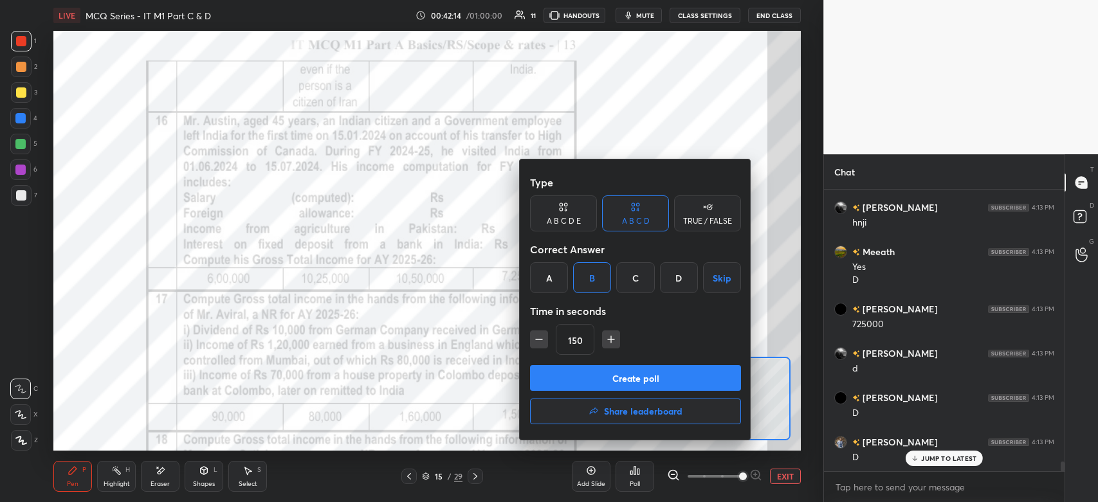
click at [591, 376] on button "Create poll" at bounding box center [635, 378] width 211 height 26
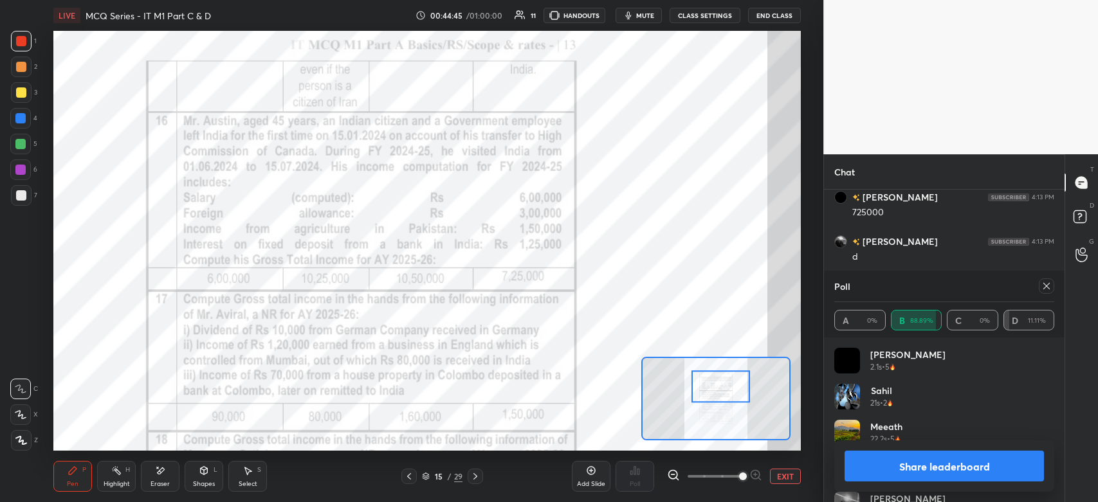
scroll to position [8191, 0]
click at [1045, 287] on icon at bounding box center [1047, 286] width 10 height 10
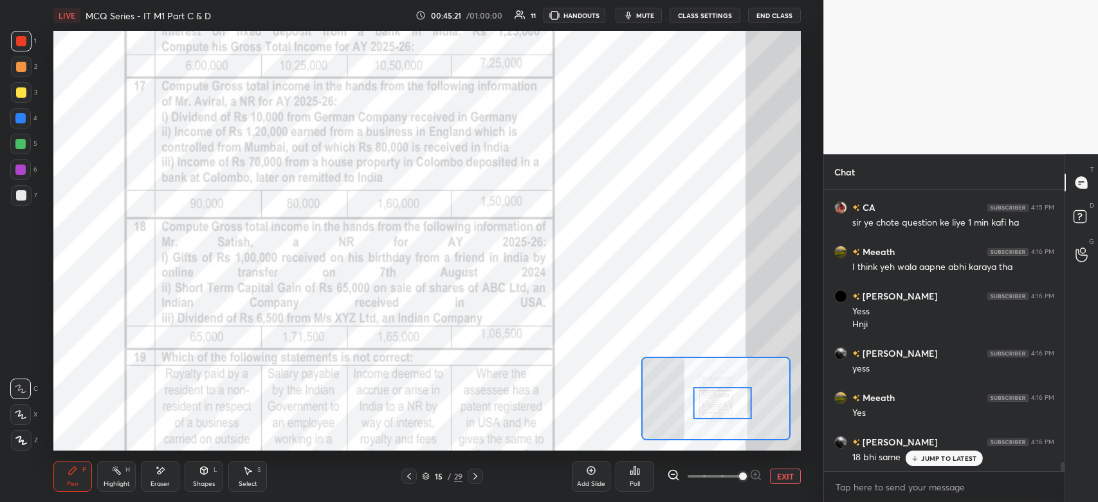
scroll to position [8359, 0]
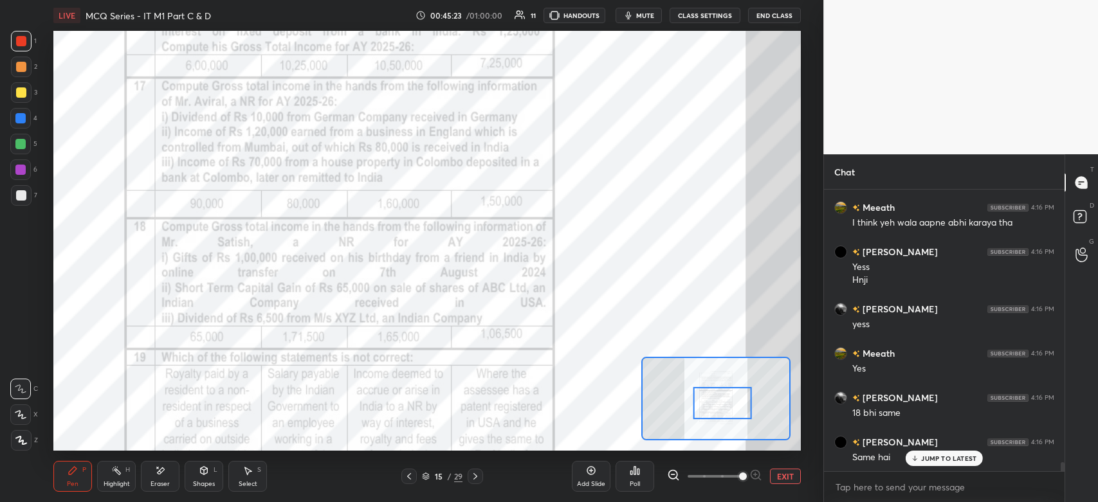
click at [849, 499] on div "x" at bounding box center [944, 487] width 241 height 30
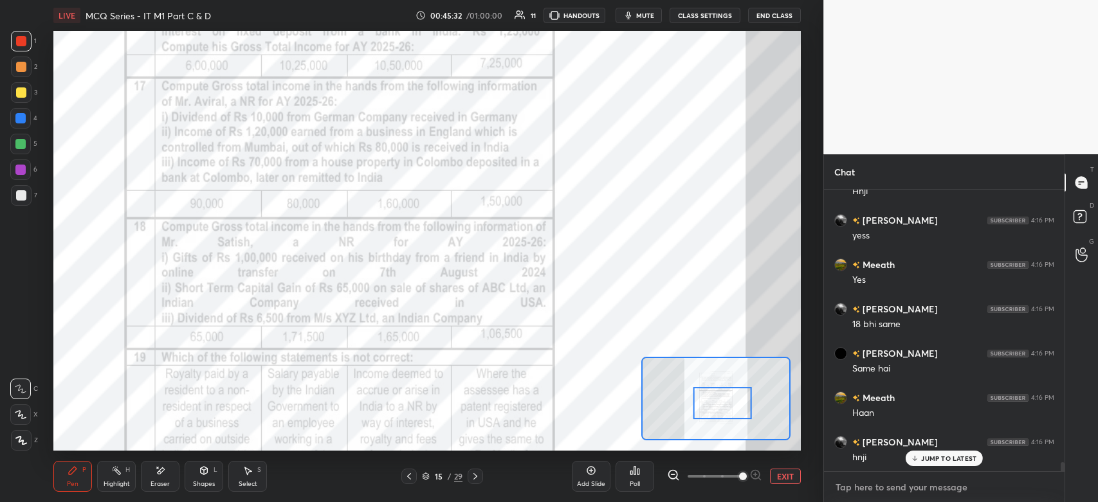
scroll to position [8492, 0]
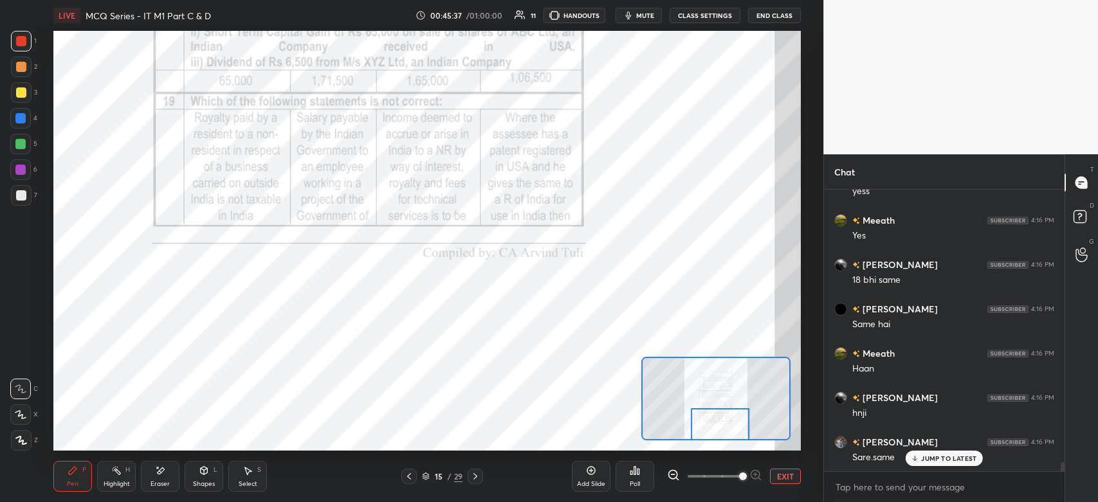
click at [477, 482] on div at bounding box center [475, 476] width 15 height 15
type textarea "x"
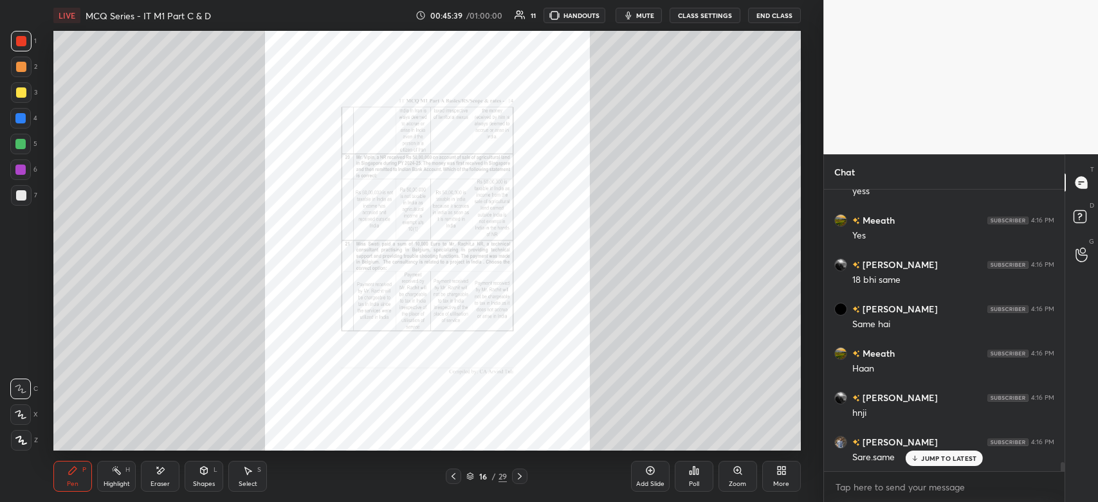
click at [737, 477] on div "Zoom" at bounding box center [738, 476] width 39 height 31
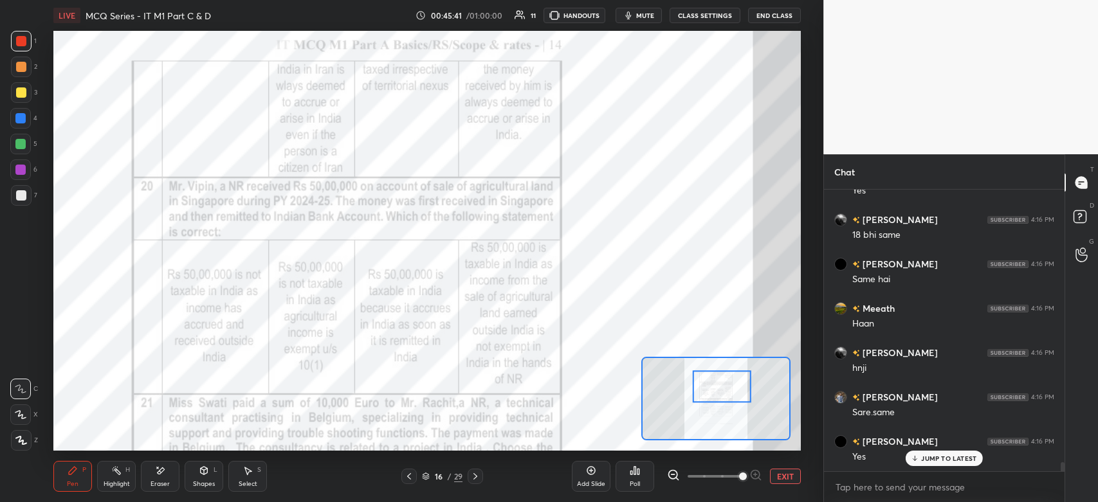
scroll to position [8581, 0]
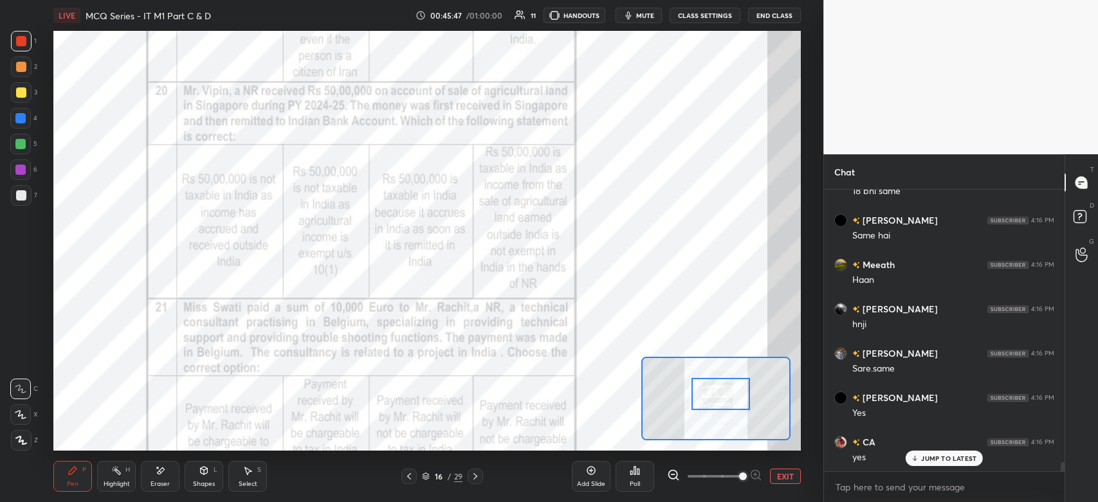
click at [632, 477] on div "Poll" at bounding box center [635, 476] width 39 height 31
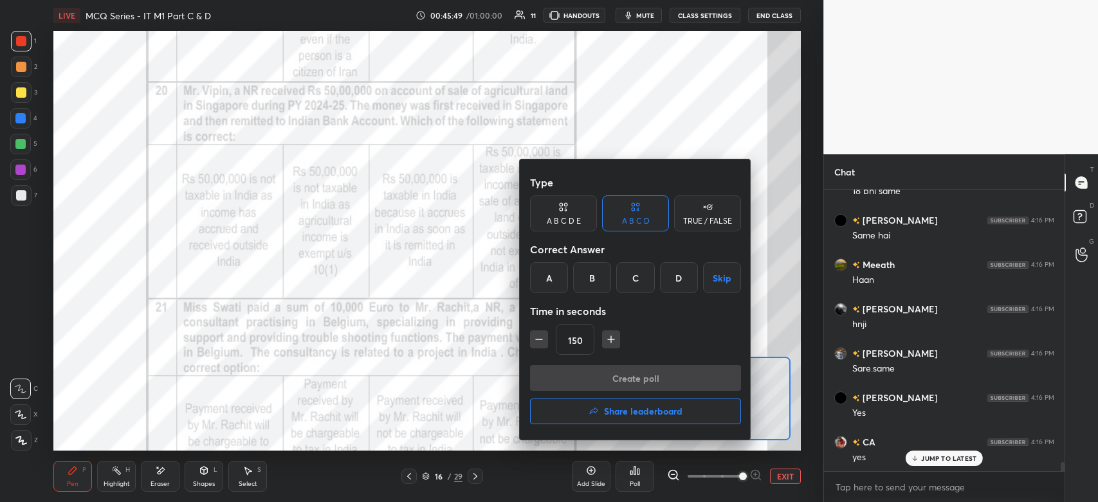
click at [551, 284] on div "A" at bounding box center [549, 277] width 38 height 31
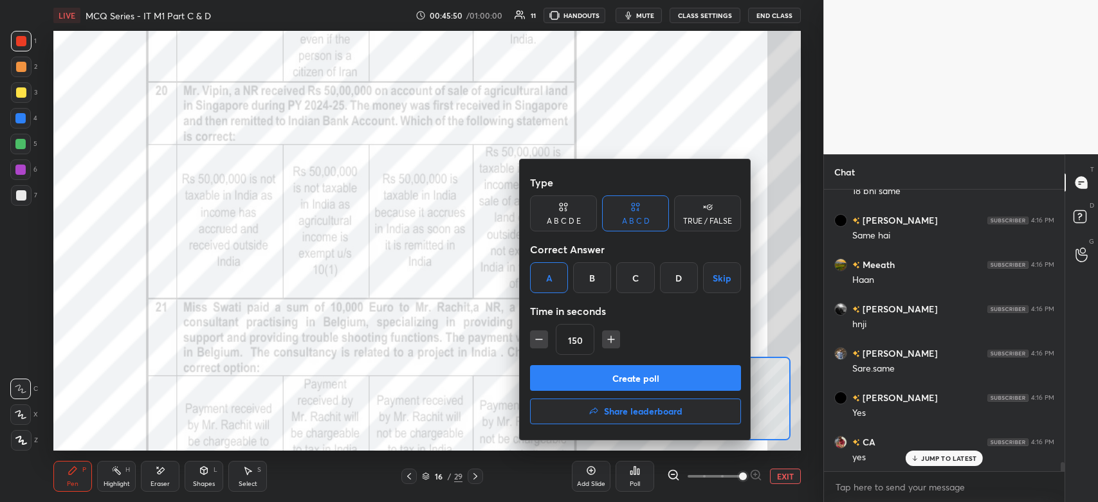
click at [538, 343] on icon "button" at bounding box center [539, 339] width 13 height 13
click at [537, 345] on icon "button" at bounding box center [539, 339] width 13 height 13
type input "120"
click at [553, 376] on button "Create poll" at bounding box center [635, 378] width 211 height 26
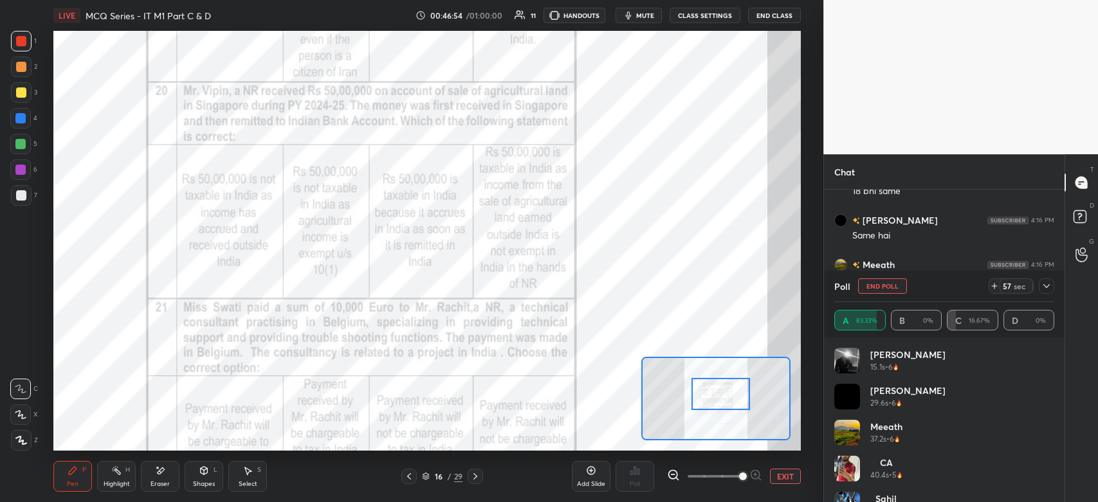
scroll to position [26, 0]
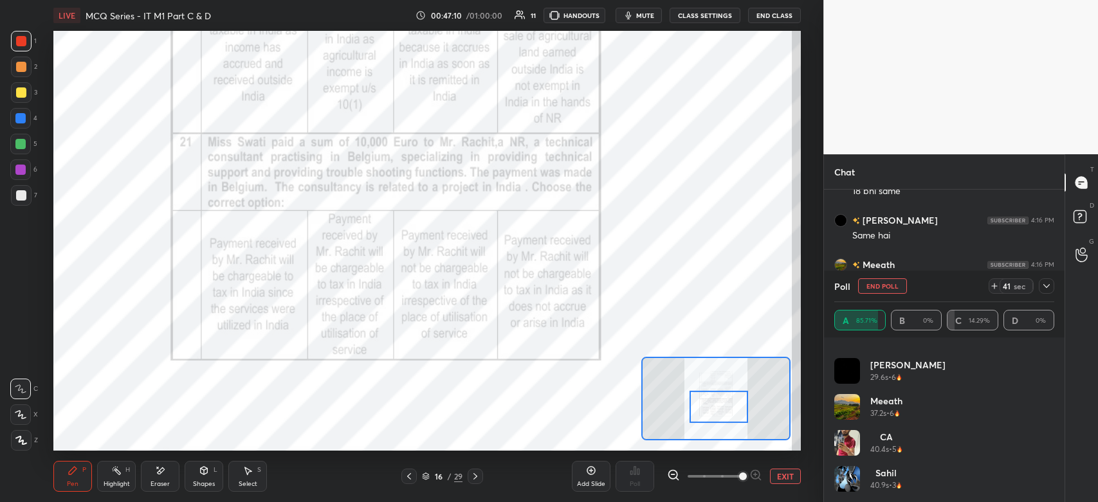
drag, startPoint x: 701, startPoint y: 390, endPoint x: 699, endPoint y: 403, distance: 13.0
click at [699, 403] on div at bounding box center [719, 406] width 59 height 33
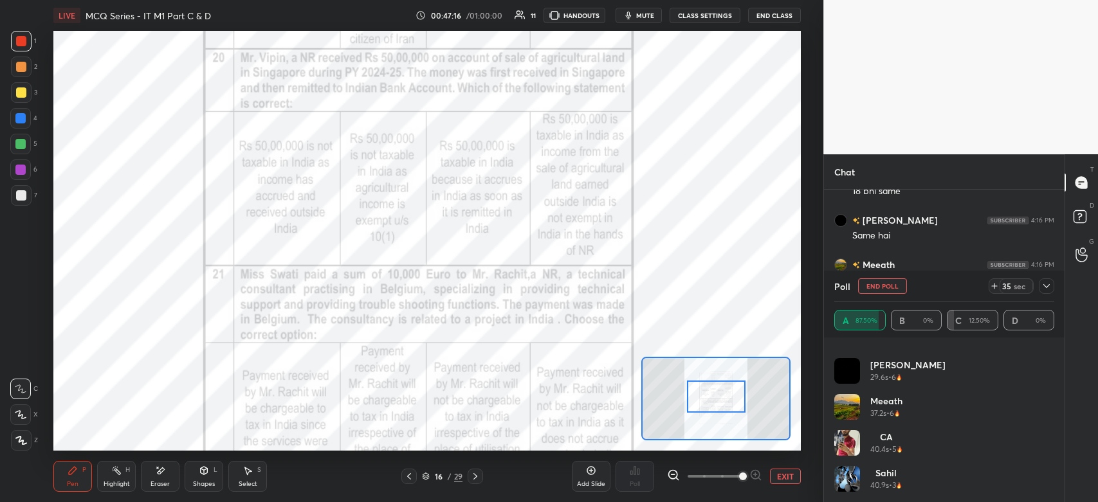
drag, startPoint x: 702, startPoint y: 402, endPoint x: 699, endPoint y: 392, distance: 10.0
click at [699, 392] on div at bounding box center [716, 396] width 59 height 33
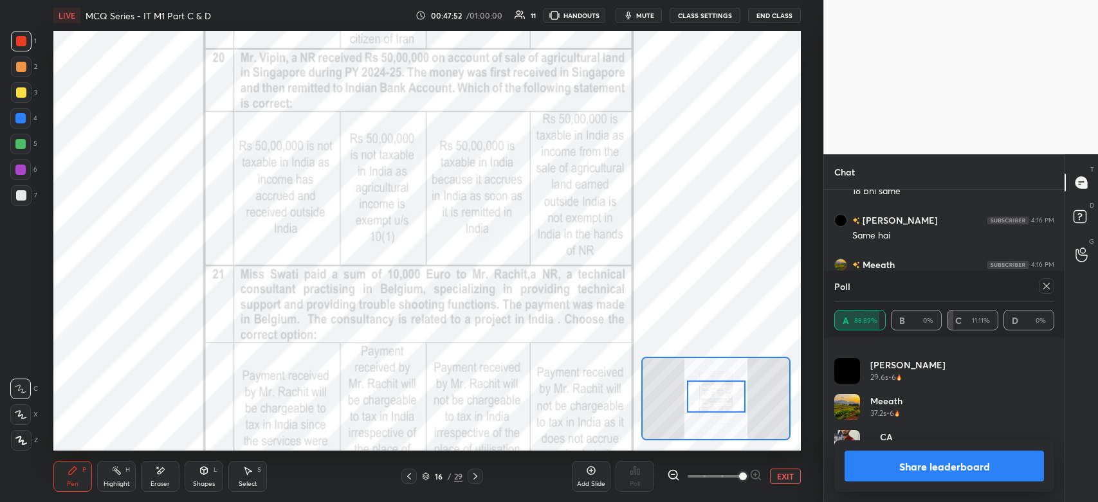
click at [956, 469] on button "Share leaderboard" at bounding box center [944, 466] width 199 height 31
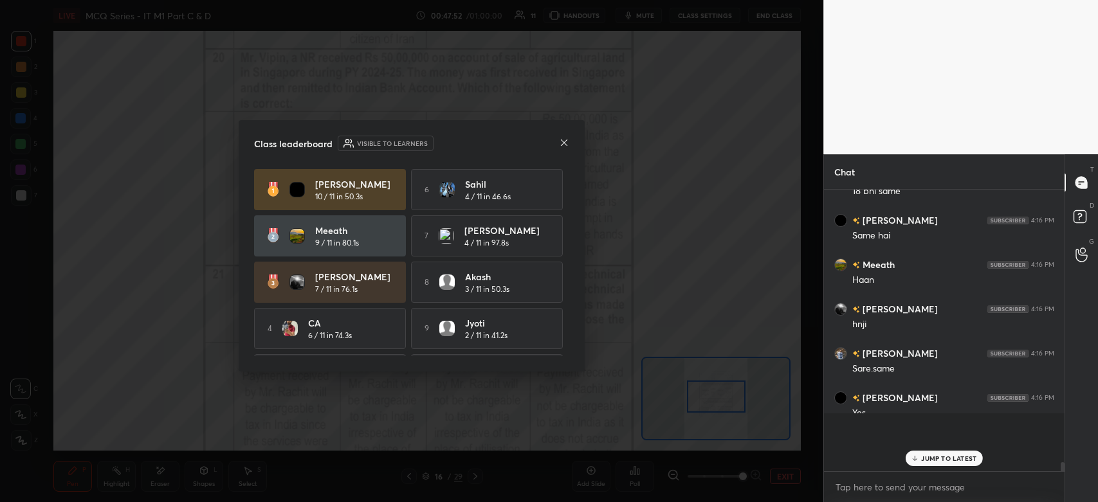
scroll to position [279, 237]
click at [563, 140] on icon at bounding box center [564, 143] width 10 height 10
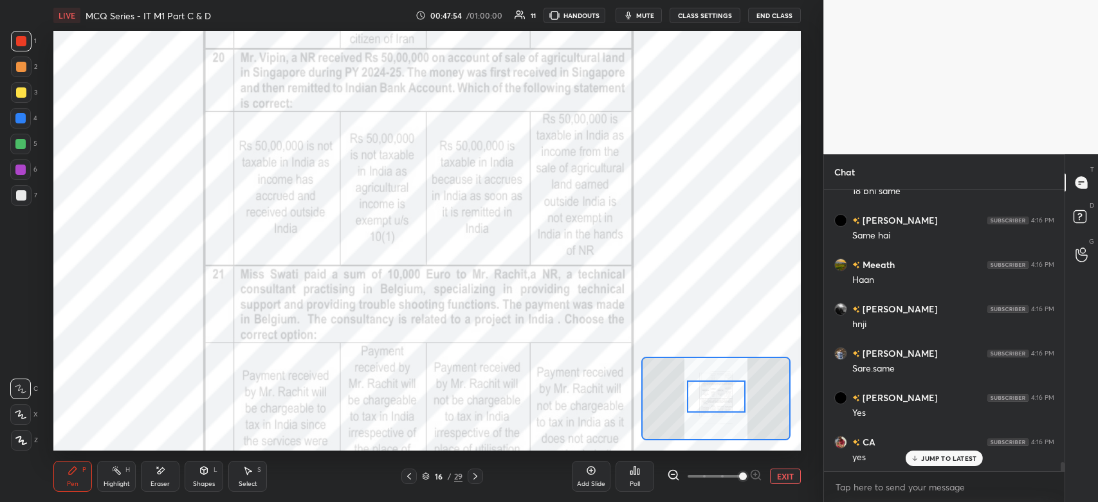
click at [927, 457] on p "JUMP TO LATEST" at bounding box center [948, 459] width 55 height 8
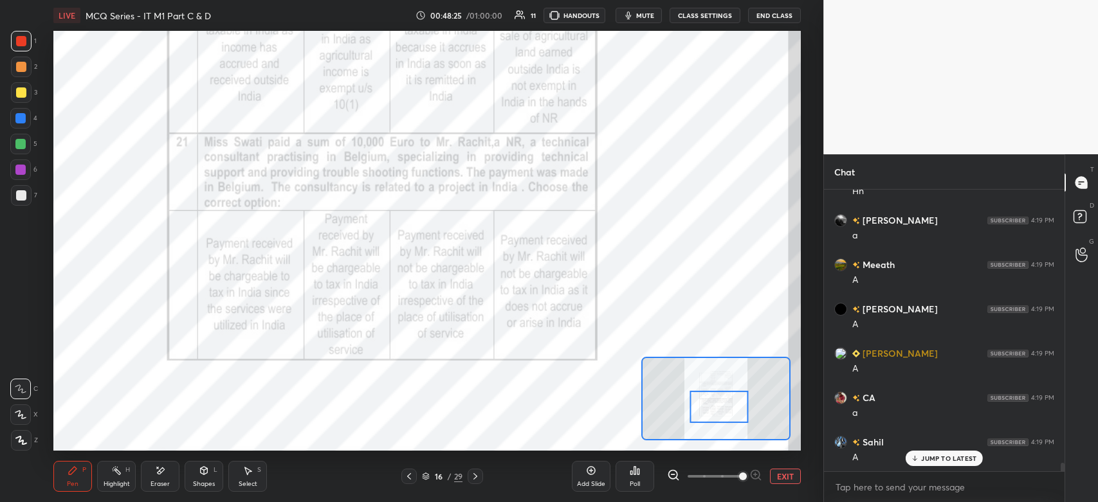
scroll to position [9202, 0]
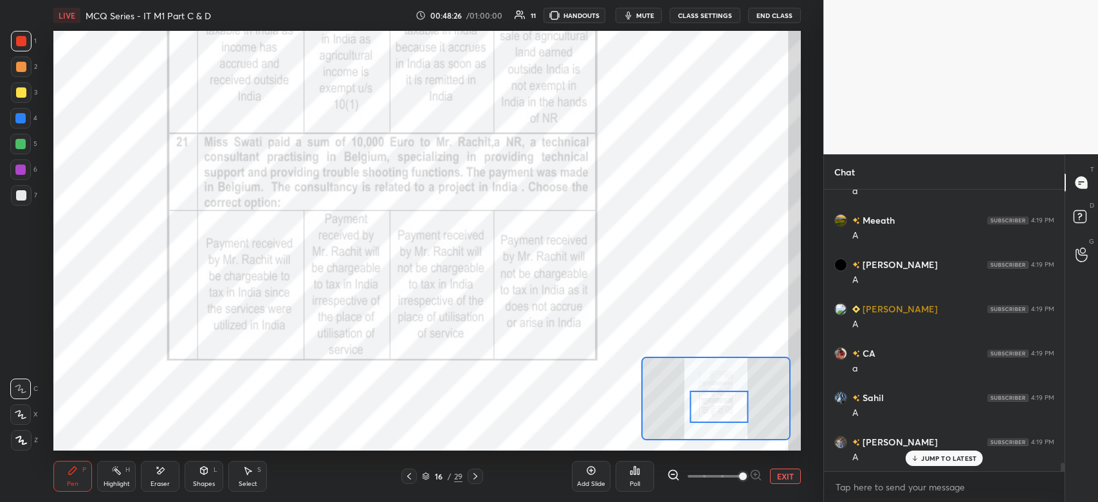
click at [638, 480] on div "Poll" at bounding box center [635, 476] width 39 height 31
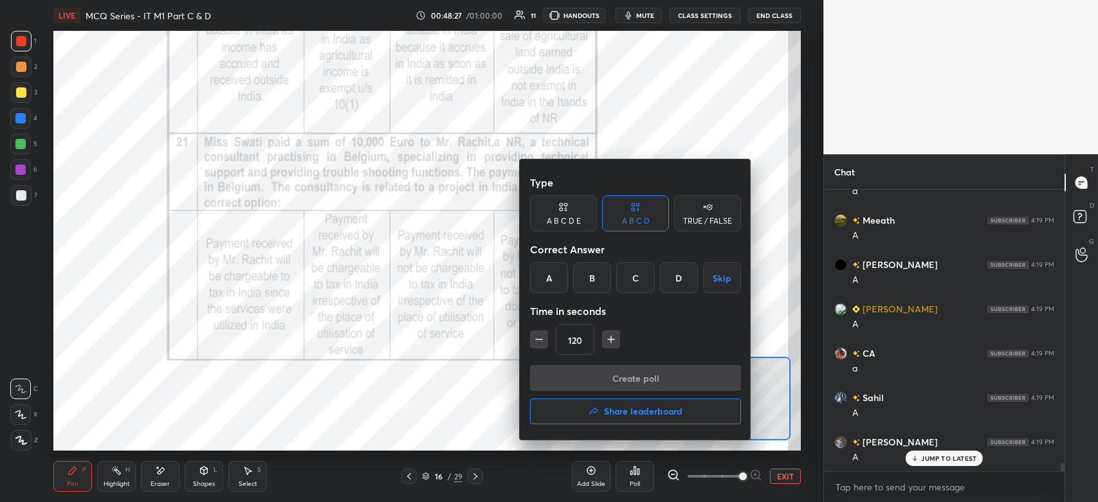
click at [547, 275] on div "A" at bounding box center [549, 277] width 38 height 31
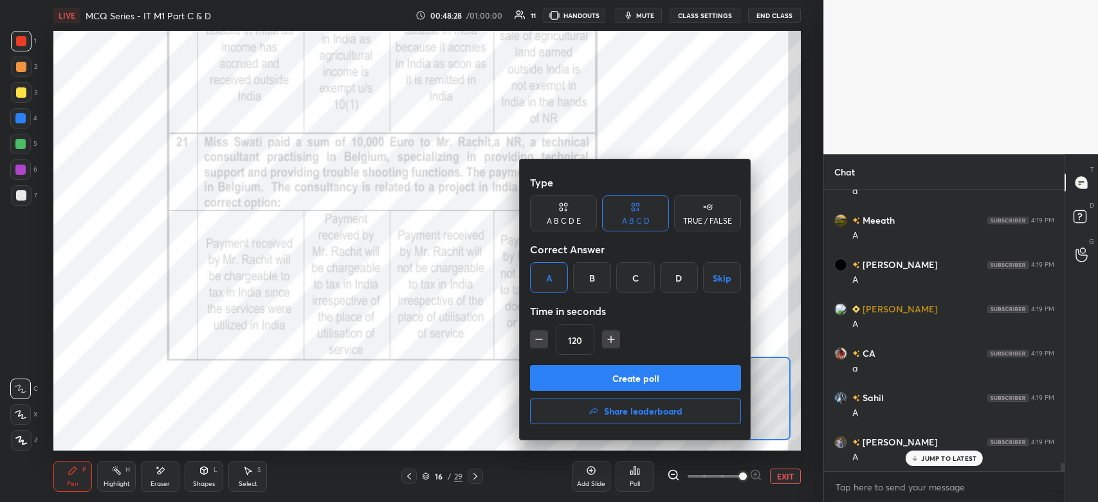
click at [607, 388] on button "Create poll" at bounding box center [635, 378] width 211 height 26
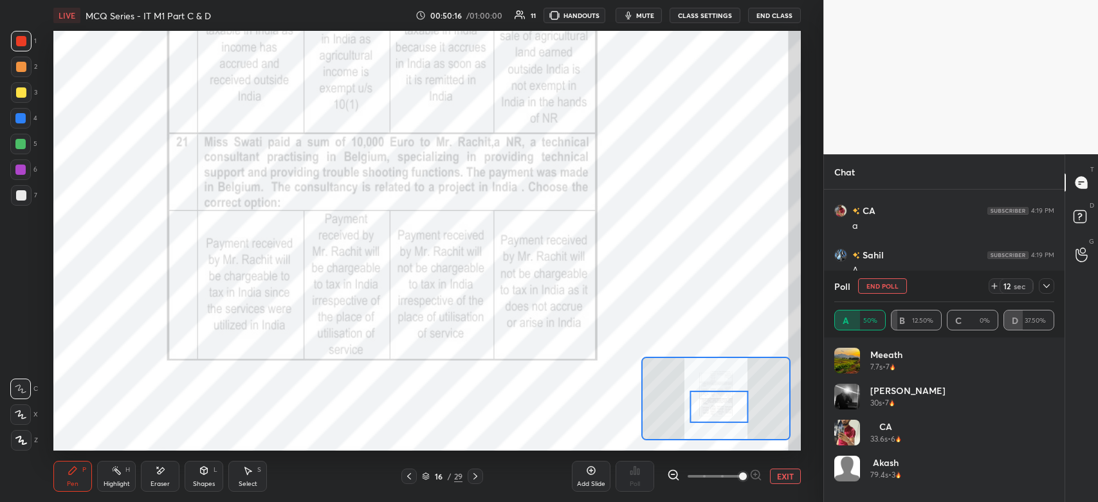
scroll to position [9400, 0]
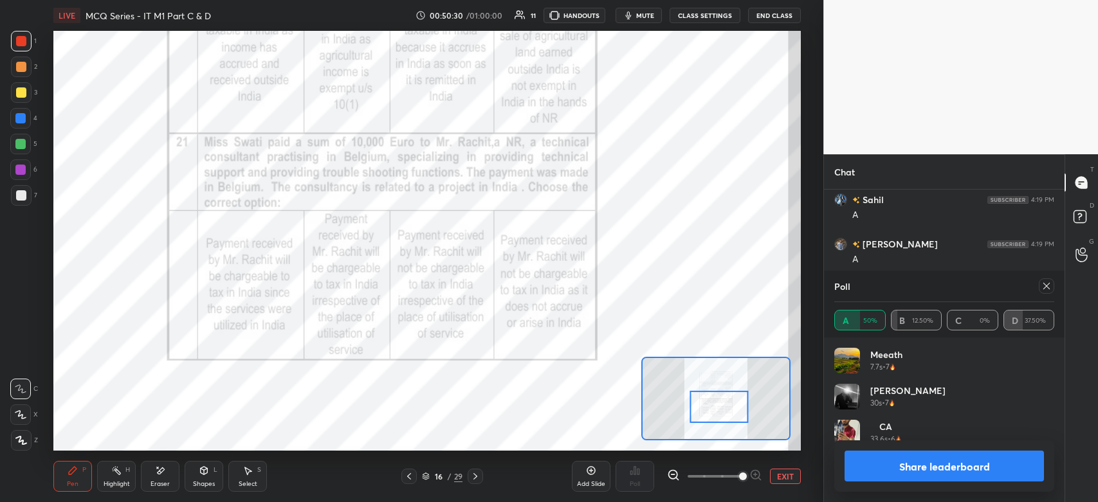
click at [921, 467] on button "Share leaderboard" at bounding box center [944, 466] width 199 height 31
type textarea "x"
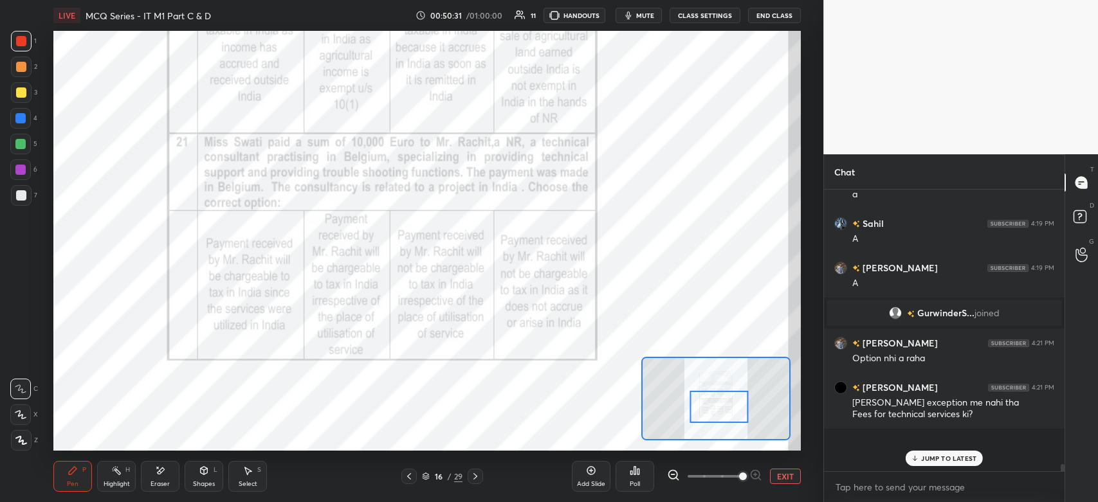
scroll to position [9333, 0]
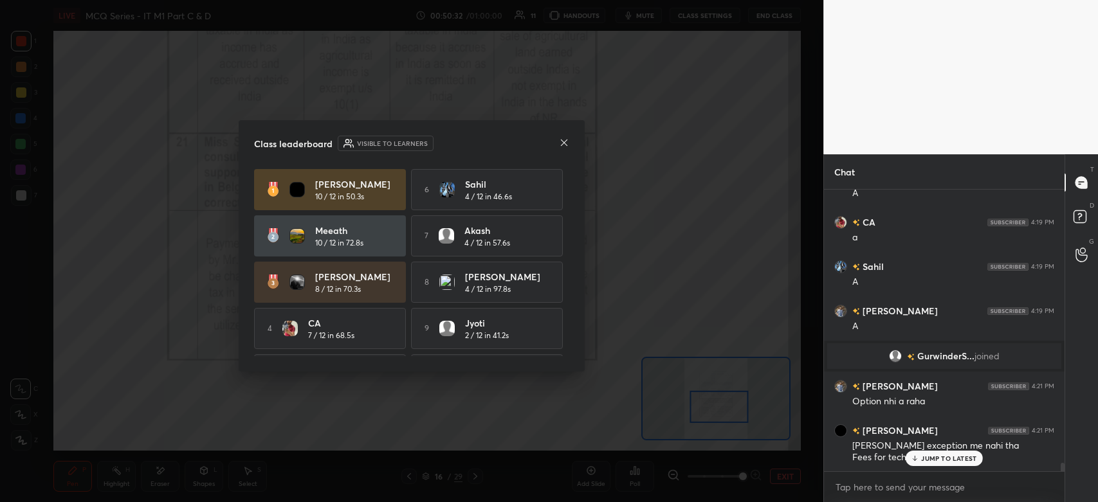
click at [561, 147] on icon at bounding box center [564, 143] width 10 height 10
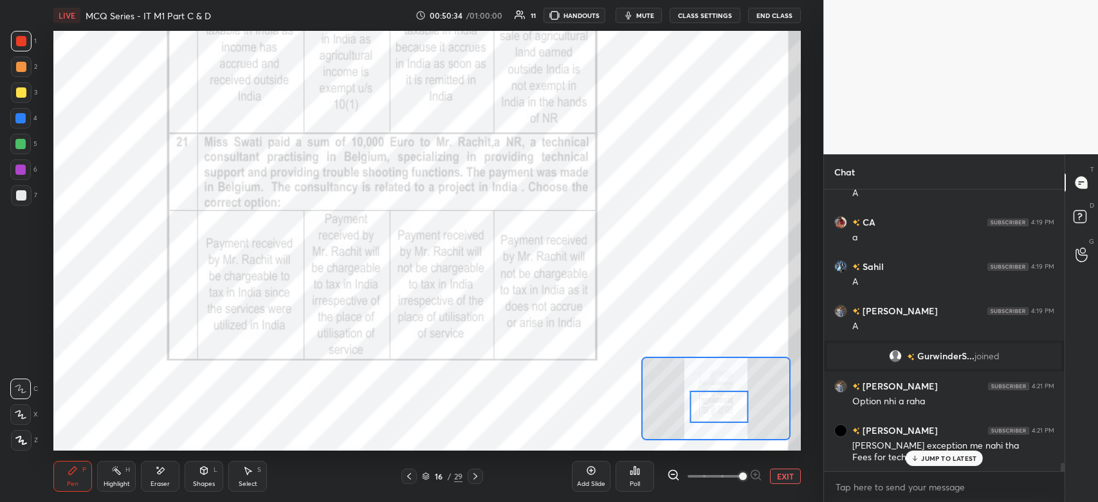
click at [921, 464] on div "JUMP TO LATEST" at bounding box center [944, 458] width 77 height 15
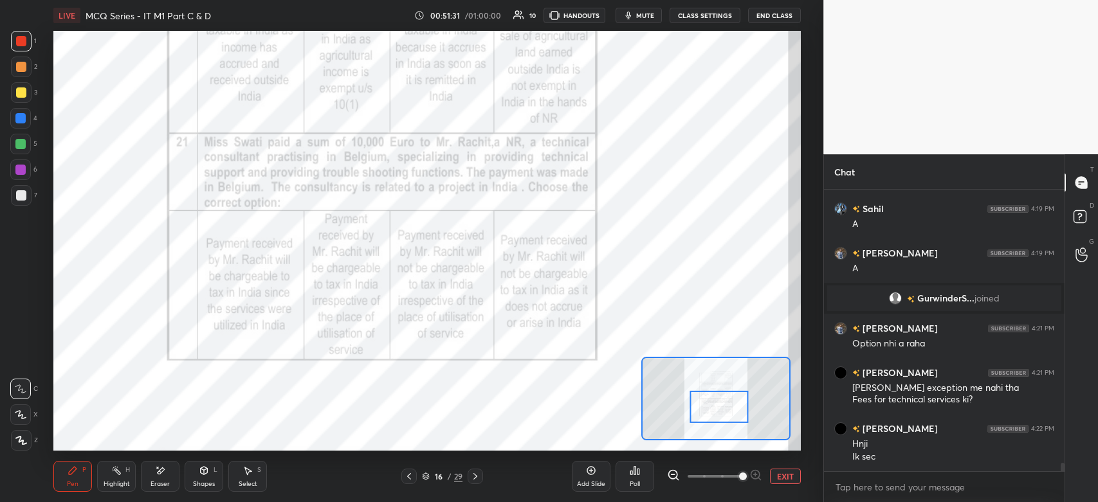
scroll to position [9403, 0]
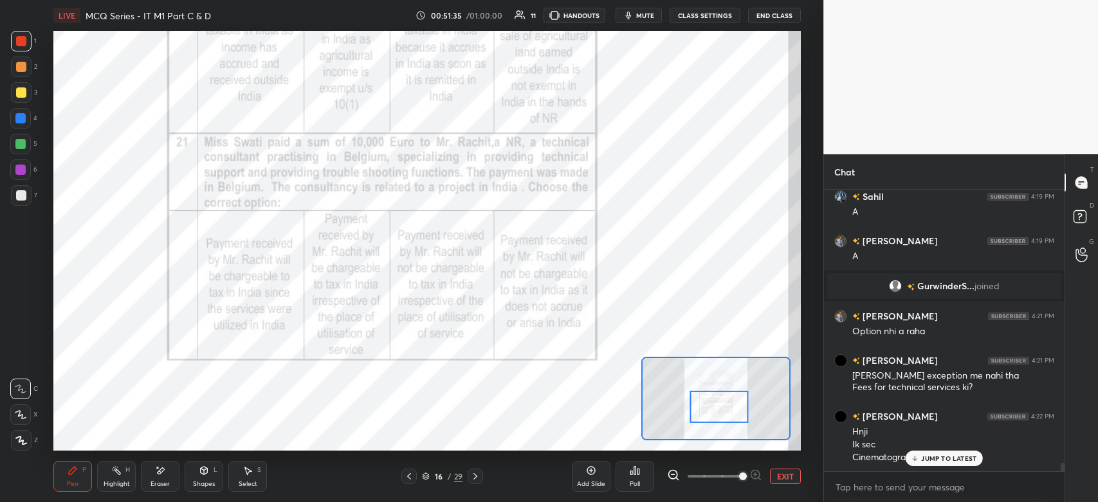
click at [928, 457] on p "JUMP TO LATEST" at bounding box center [948, 459] width 55 height 8
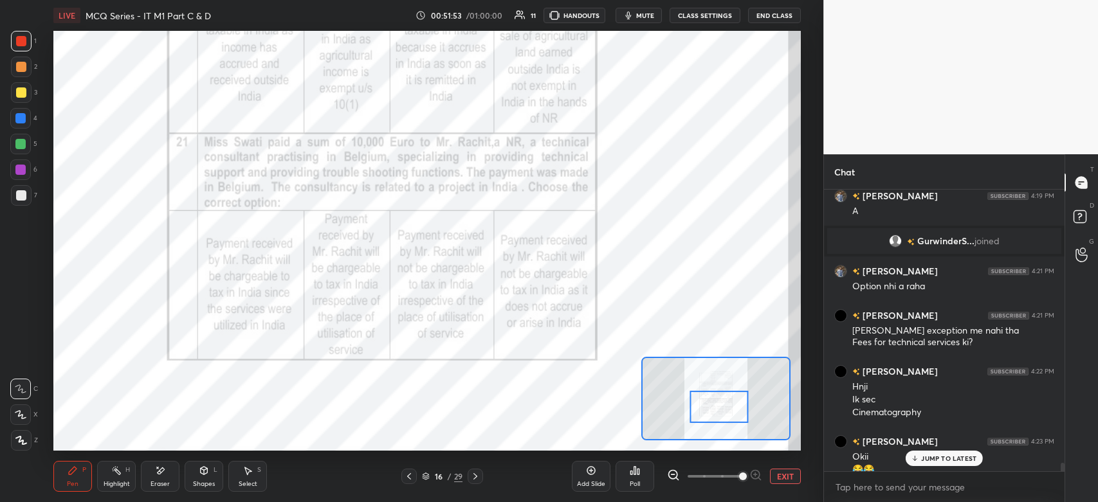
scroll to position [9461, 0]
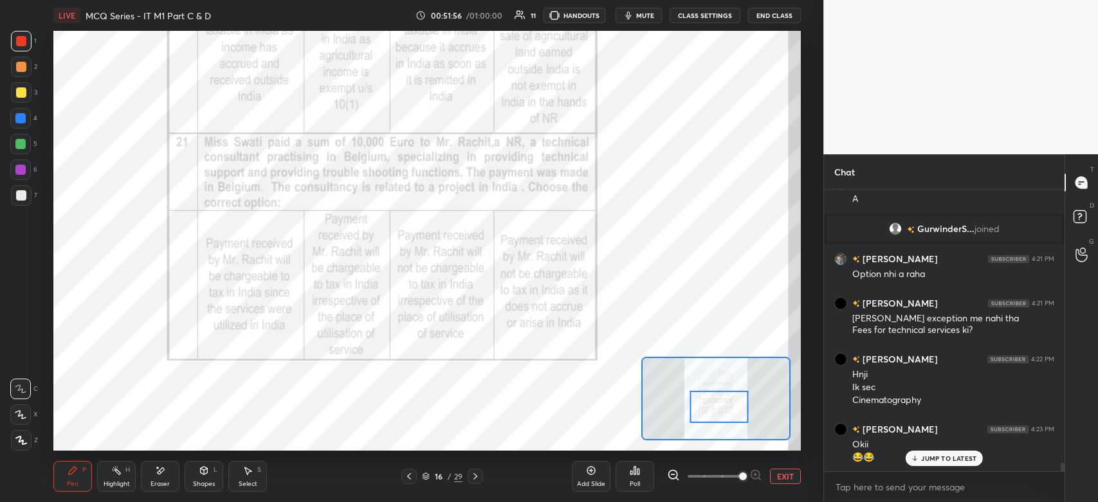
click at [480, 477] on icon at bounding box center [475, 477] width 10 height 10
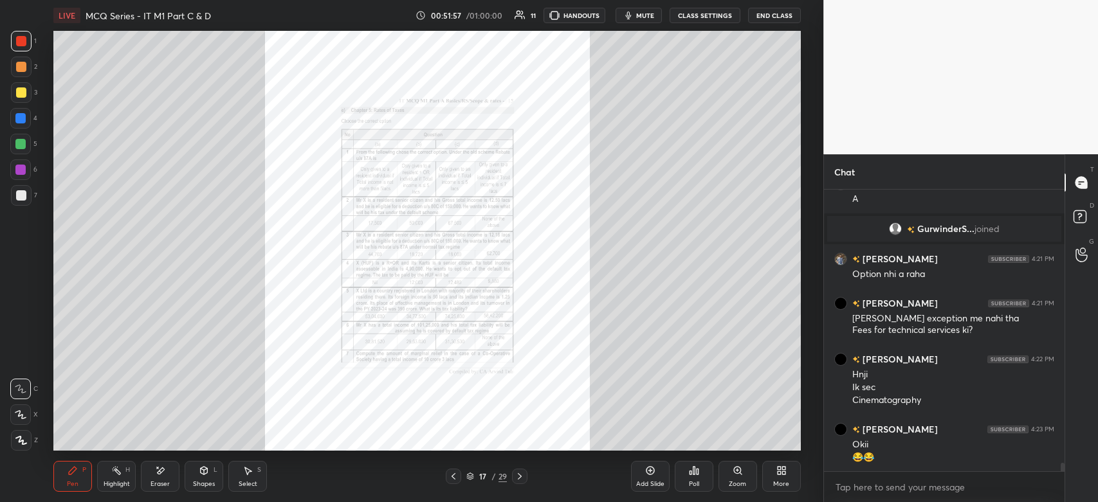
scroll to position [9506, 0]
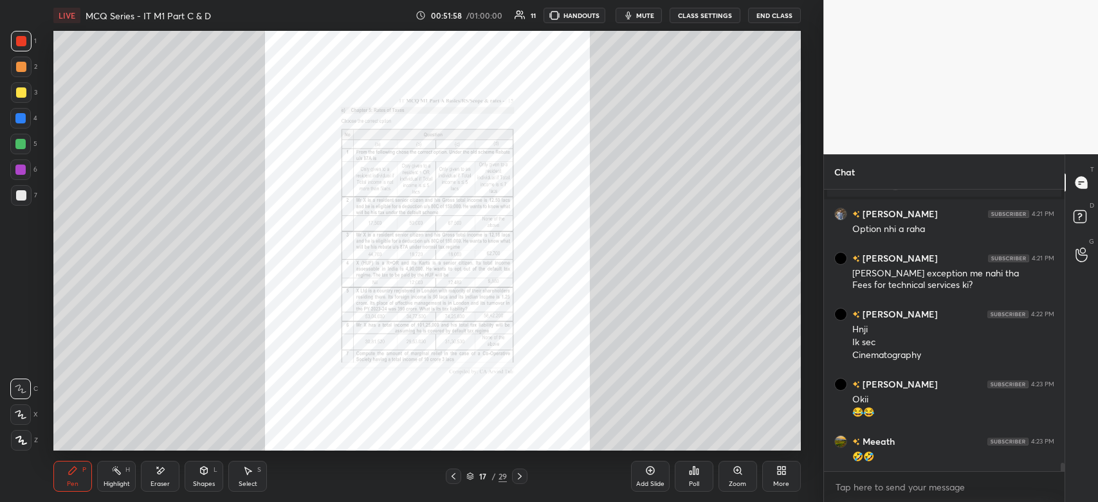
click at [743, 476] on div "Zoom" at bounding box center [738, 476] width 39 height 31
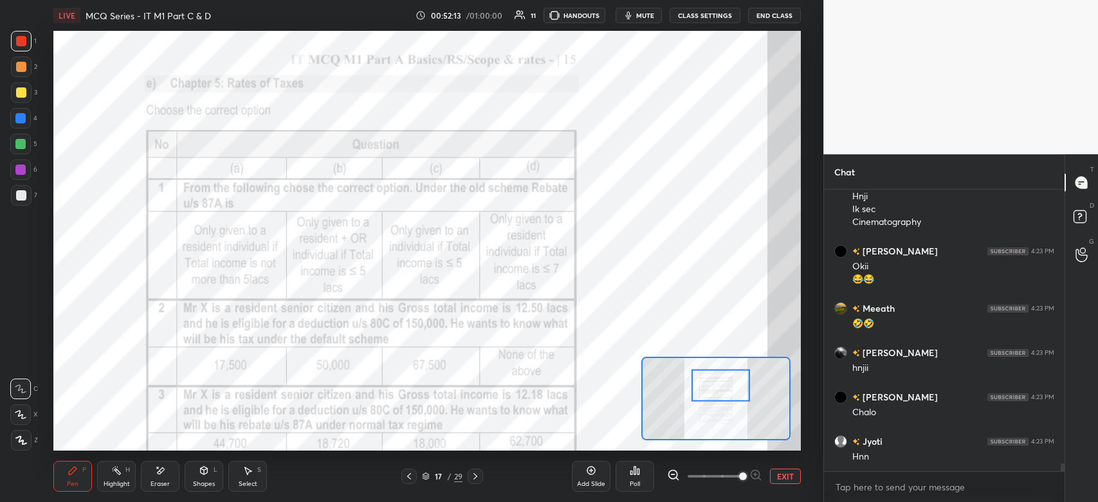
scroll to position [9683, 0]
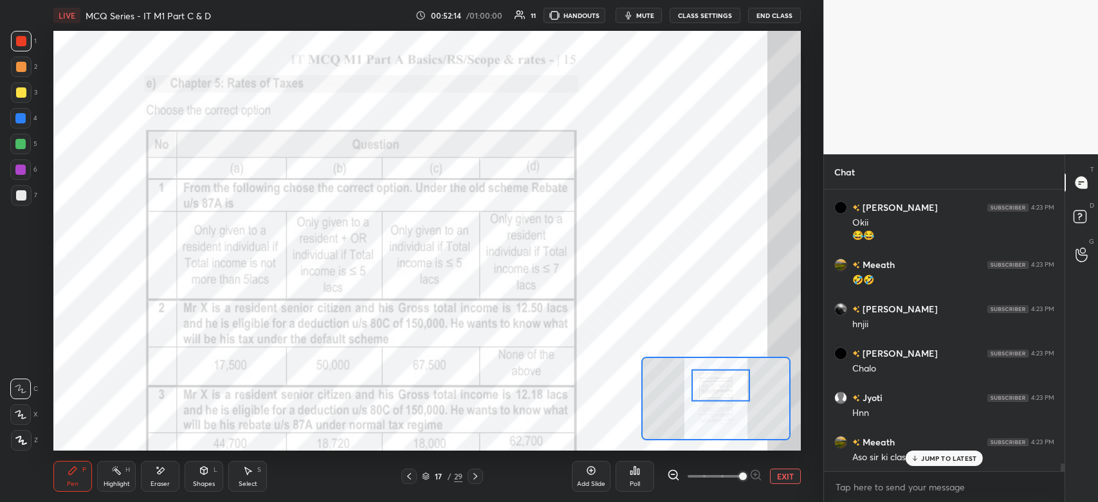
click at [933, 460] on p "JUMP TO LATEST" at bounding box center [948, 459] width 55 height 8
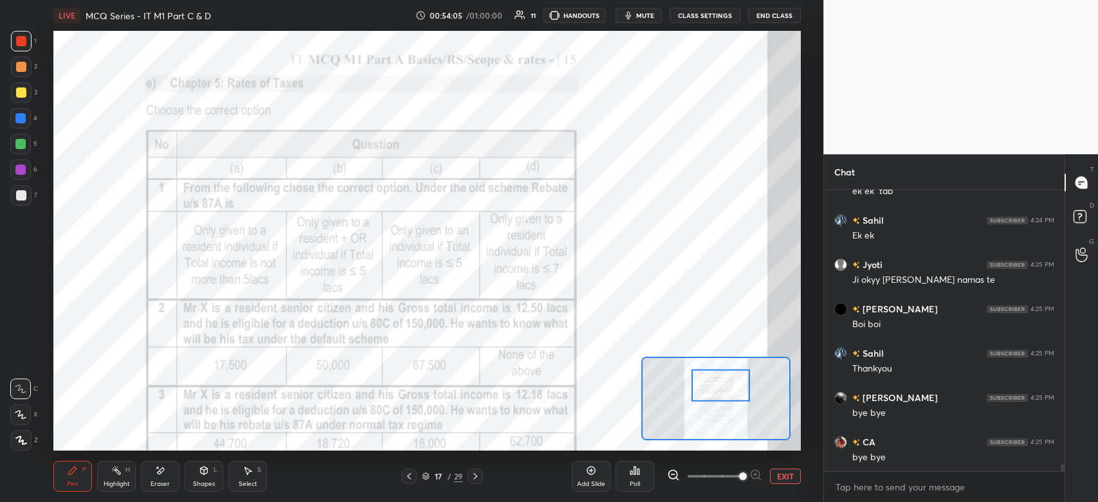
scroll to position [10704, 0]
